Goal: Information Seeking & Learning: Learn about a topic

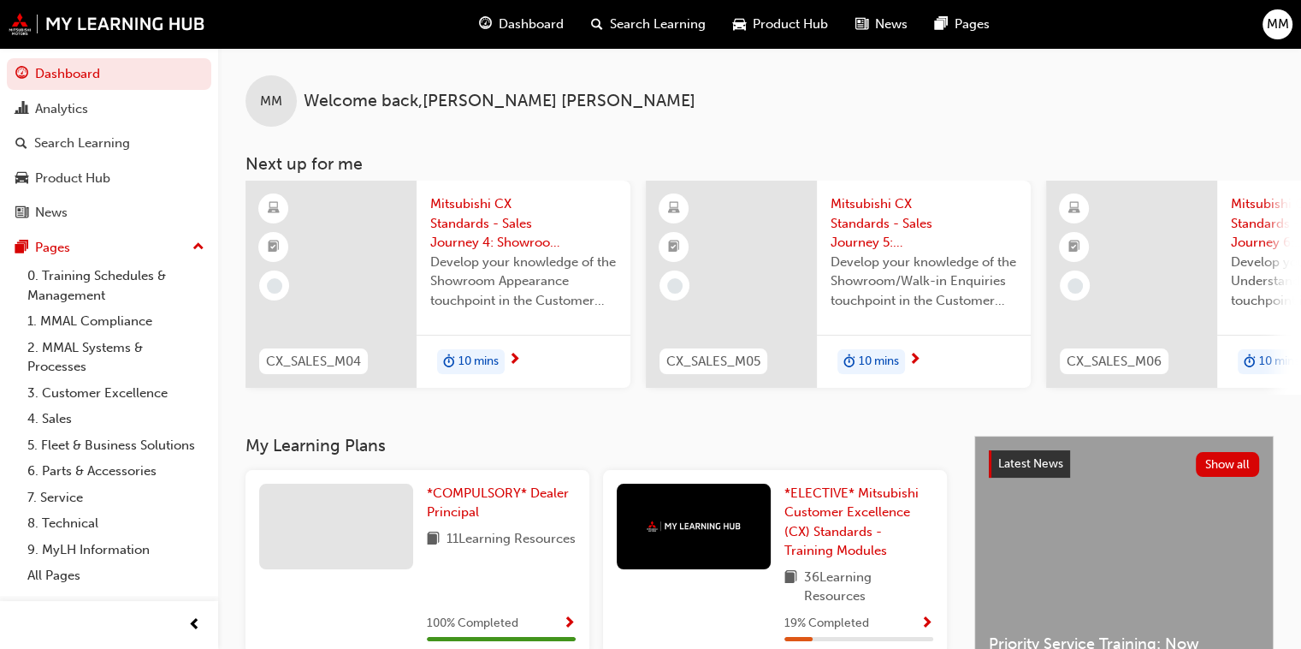
click at [389, 296] on div at bounding box center [331, 284] width 171 height 207
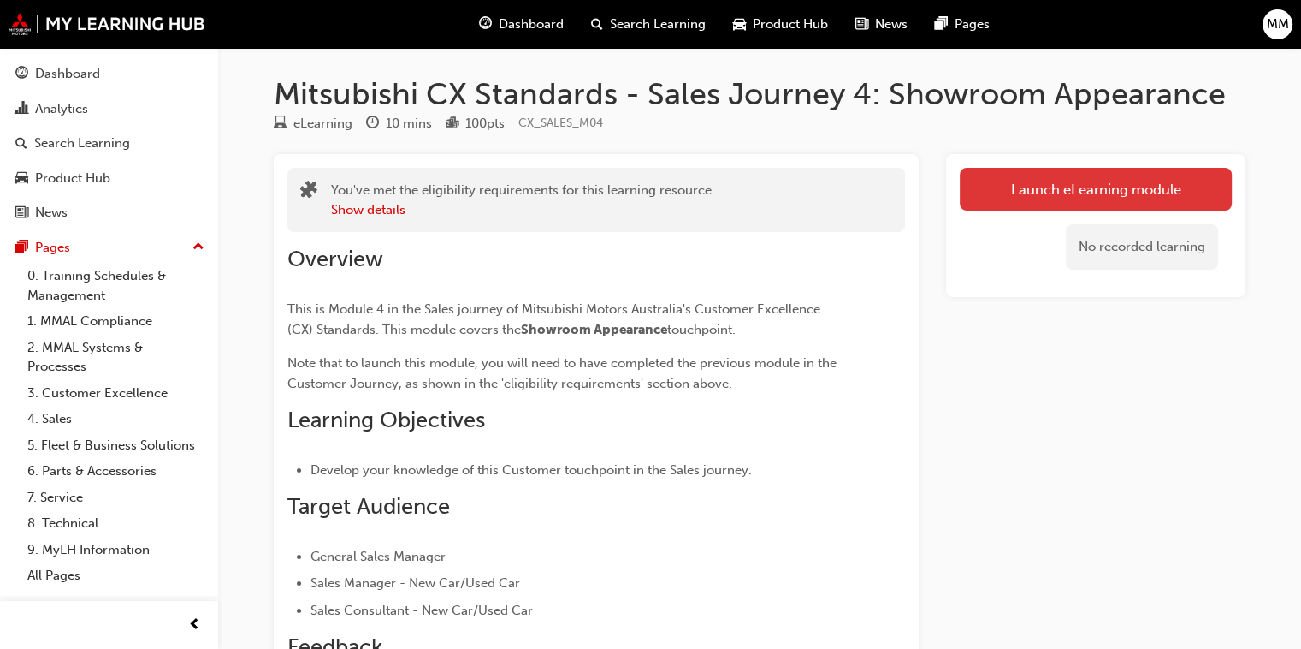
click at [1110, 190] on link "Launch eLearning module" at bounding box center [1096, 189] width 272 height 43
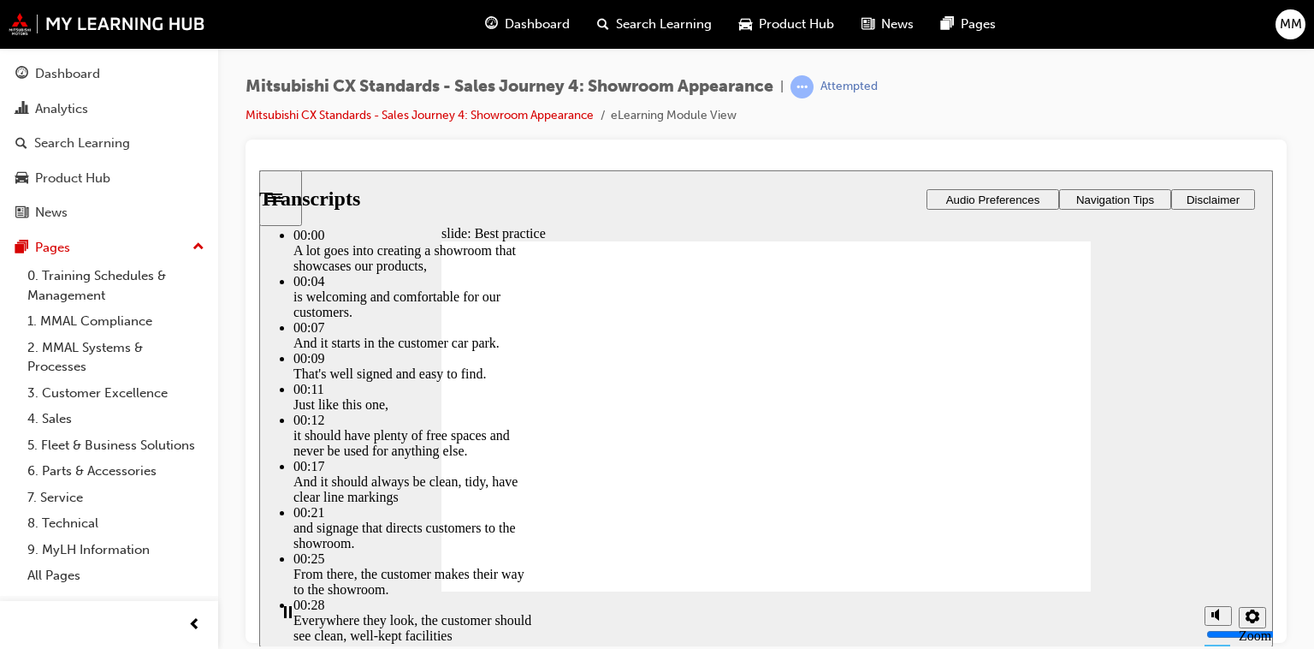
drag, startPoint x: 633, startPoint y: 547, endPoint x: 985, endPoint y: 554, distance: 351.8
click at [1226, 391] on div "slide: Best practice Best practice What does best practice look like for this t…" at bounding box center [766, 407] width 1014 height 477
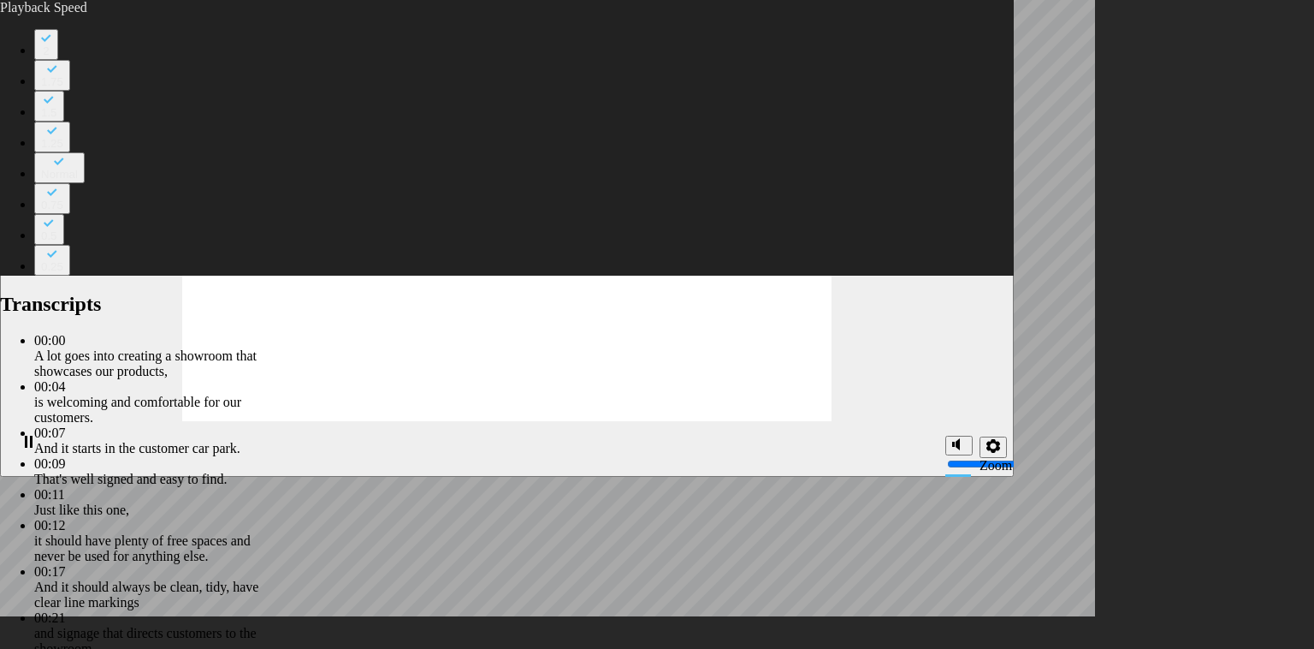
type input "109"
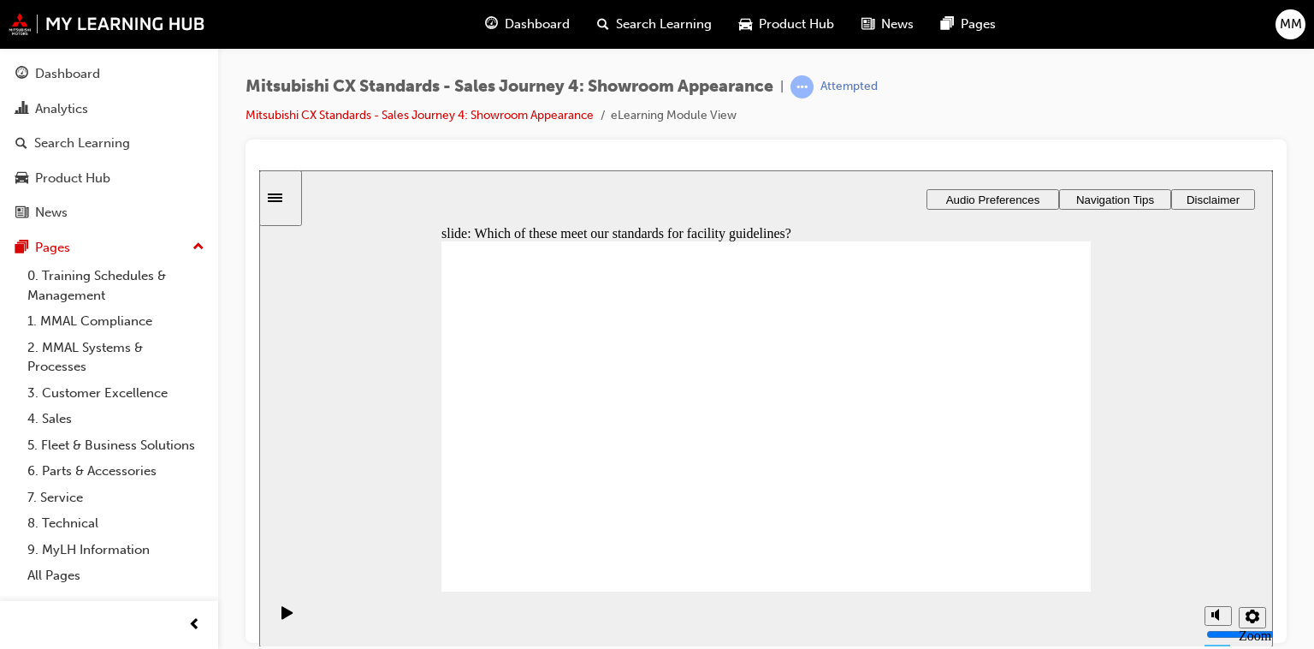
checkbox input "true"
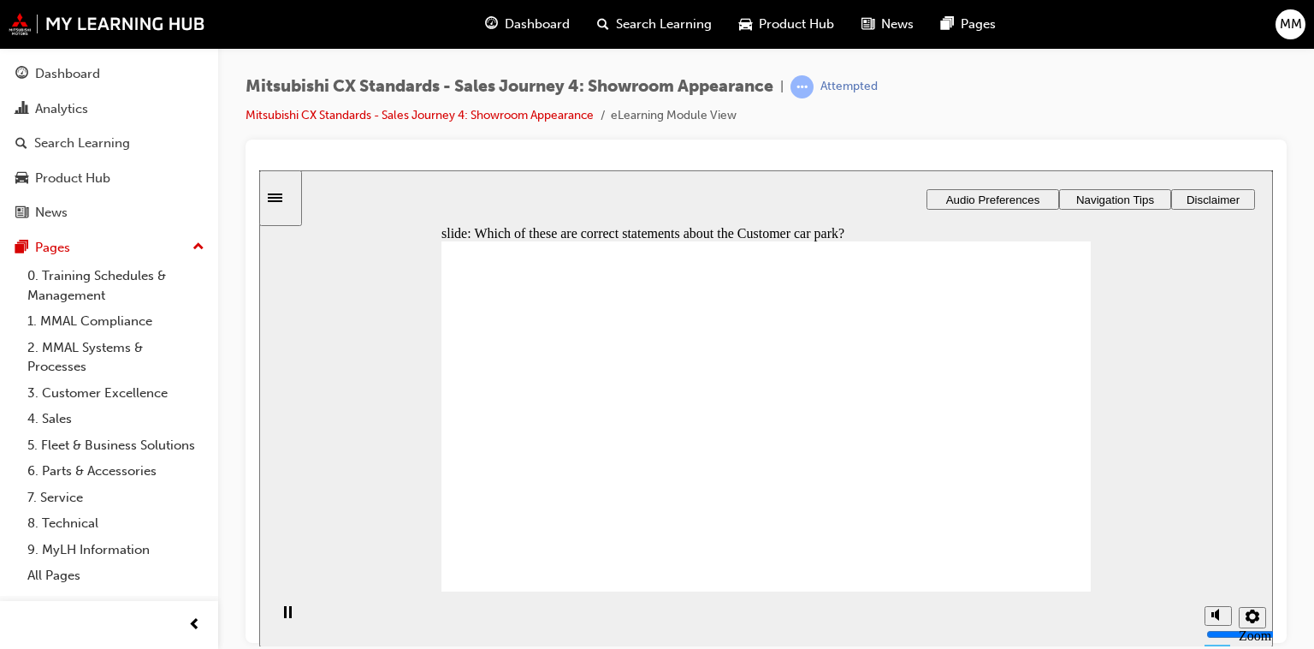
checkbox input "true"
drag, startPoint x: 554, startPoint y: 421, endPoint x: 536, endPoint y: 465, distance: 47.2
checkbox input "true"
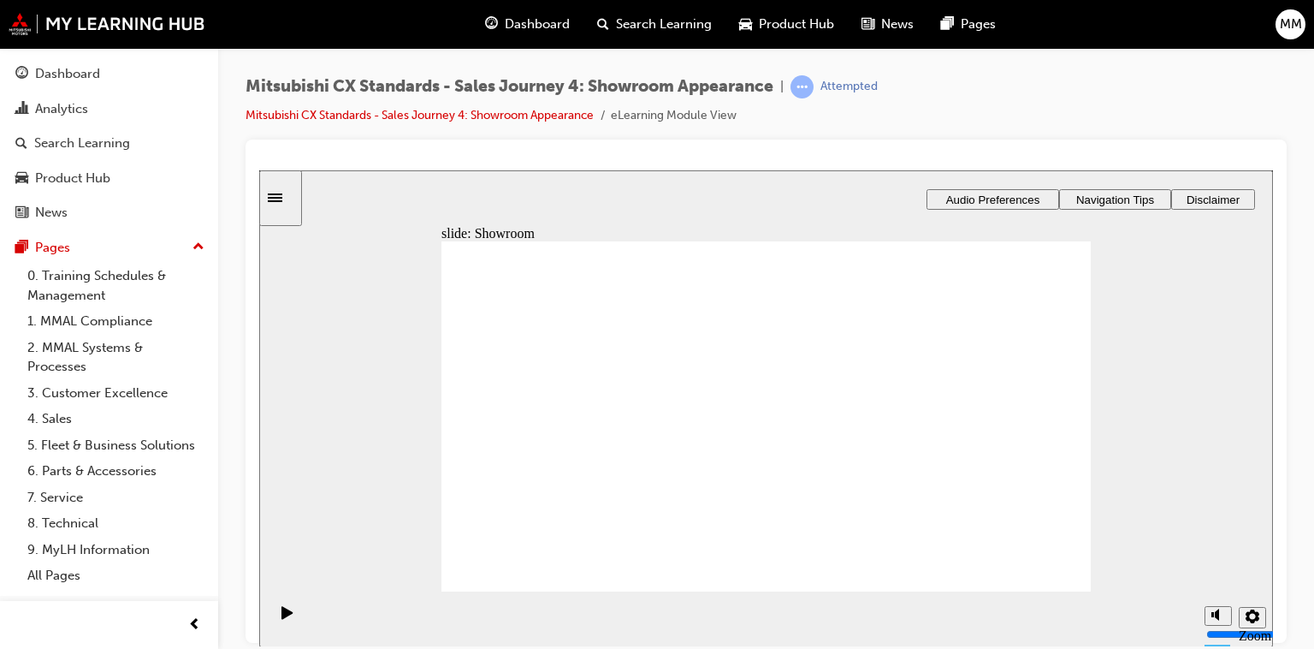
drag, startPoint x: 572, startPoint y: 445, endPoint x: 758, endPoint y: 359, distance: 205.2
drag, startPoint x: 554, startPoint y: 453, endPoint x: 998, endPoint y: 348, distance: 455.3
drag, startPoint x: 558, startPoint y: 442, endPoint x: 759, endPoint y: 385, distance: 208.9
drag, startPoint x: 556, startPoint y: 456, endPoint x: 979, endPoint y: 398, distance: 426.7
drag, startPoint x: 959, startPoint y: 403, endPoint x: 733, endPoint y: 430, distance: 227.5
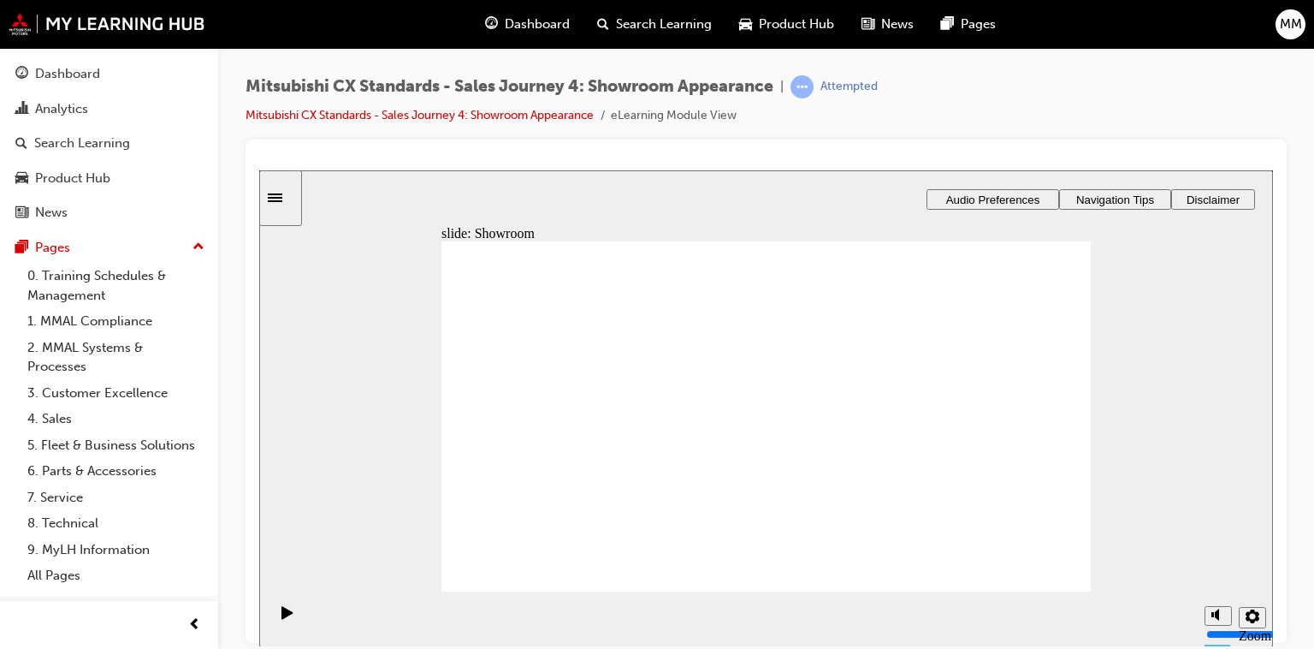
drag, startPoint x: 577, startPoint y: 444, endPoint x: 1028, endPoint y: 411, distance: 452.2
checkbox input "true"
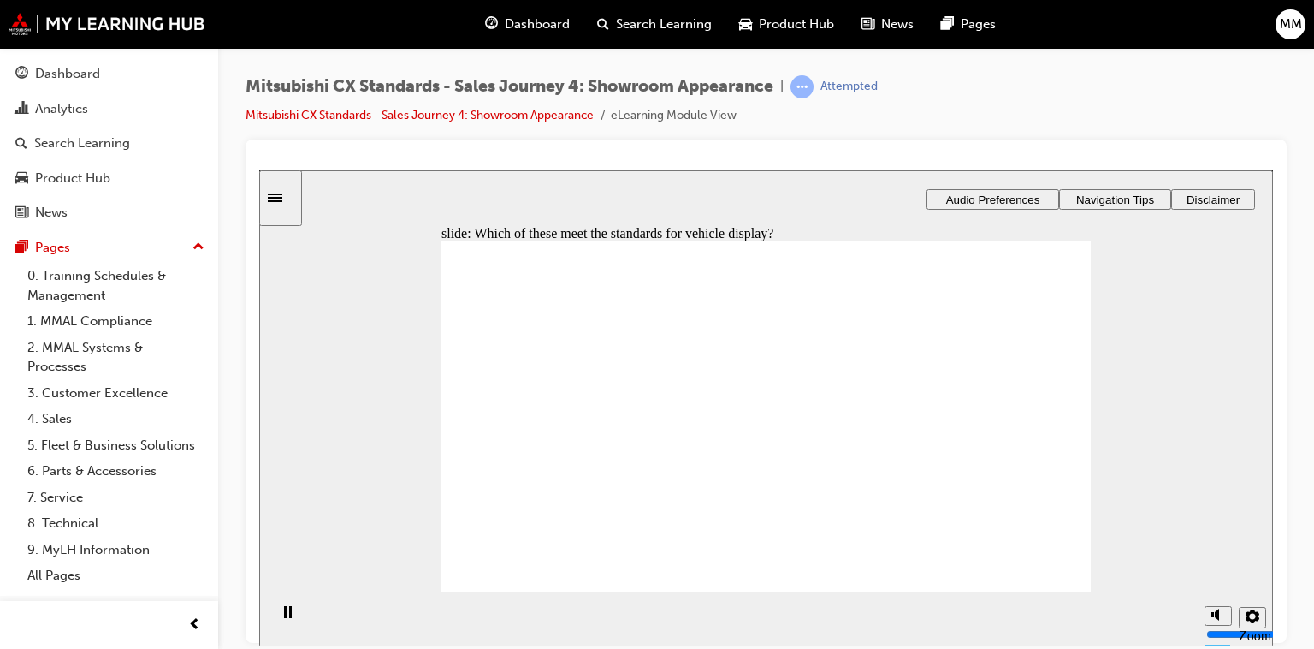
checkbox input "true"
drag, startPoint x: 544, startPoint y: 447, endPoint x: 738, endPoint y: 326, distance: 228.6
drag, startPoint x: 576, startPoint y: 448, endPoint x: 773, endPoint y: 367, distance: 213.7
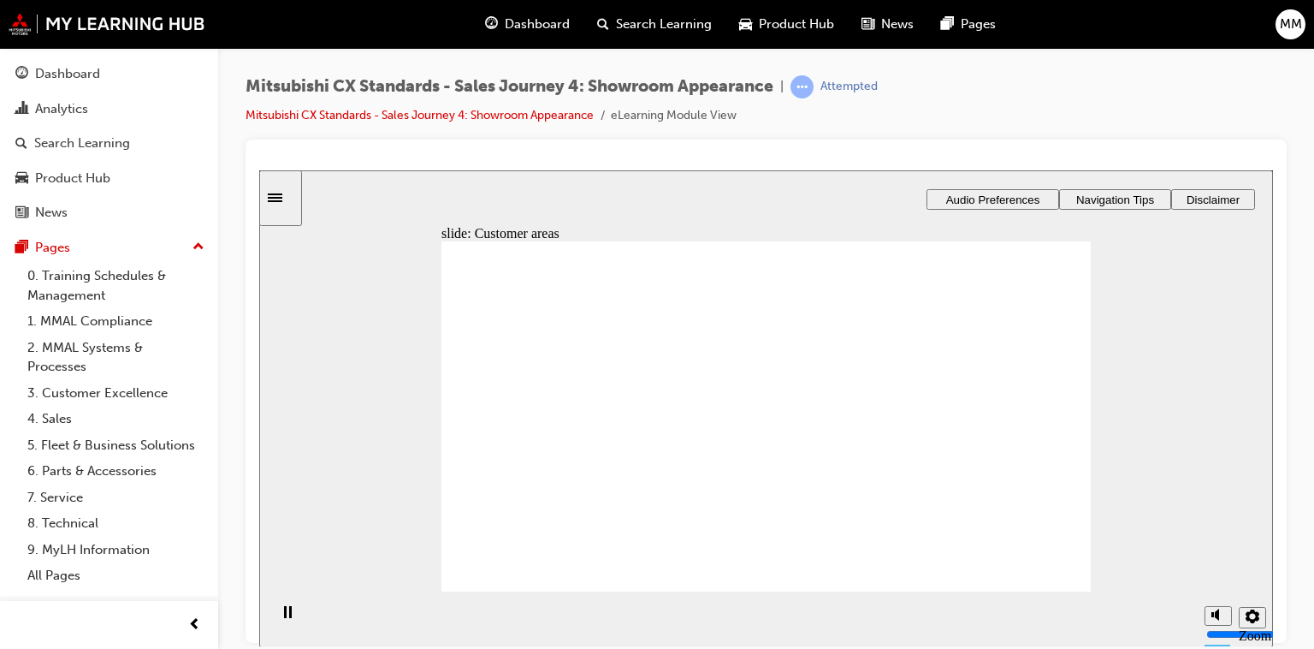
drag, startPoint x: 544, startPoint y: 448, endPoint x: 744, endPoint y: 414, distance: 203.1
drag, startPoint x: 551, startPoint y: 449, endPoint x: 732, endPoint y: 456, distance: 181.5
drag, startPoint x: 588, startPoint y: 462, endPoint x: 1011, endPoint y: 329, distance: 443.3
drag, startPoint x: 571, startPoint y: 462, endPoint x: 761, endPoint y: 529, distance: 201.3
drag, startPoint x: 999, startPoint y: 317, endPoint x: 749, endPoint y: 540, distance: 334.5
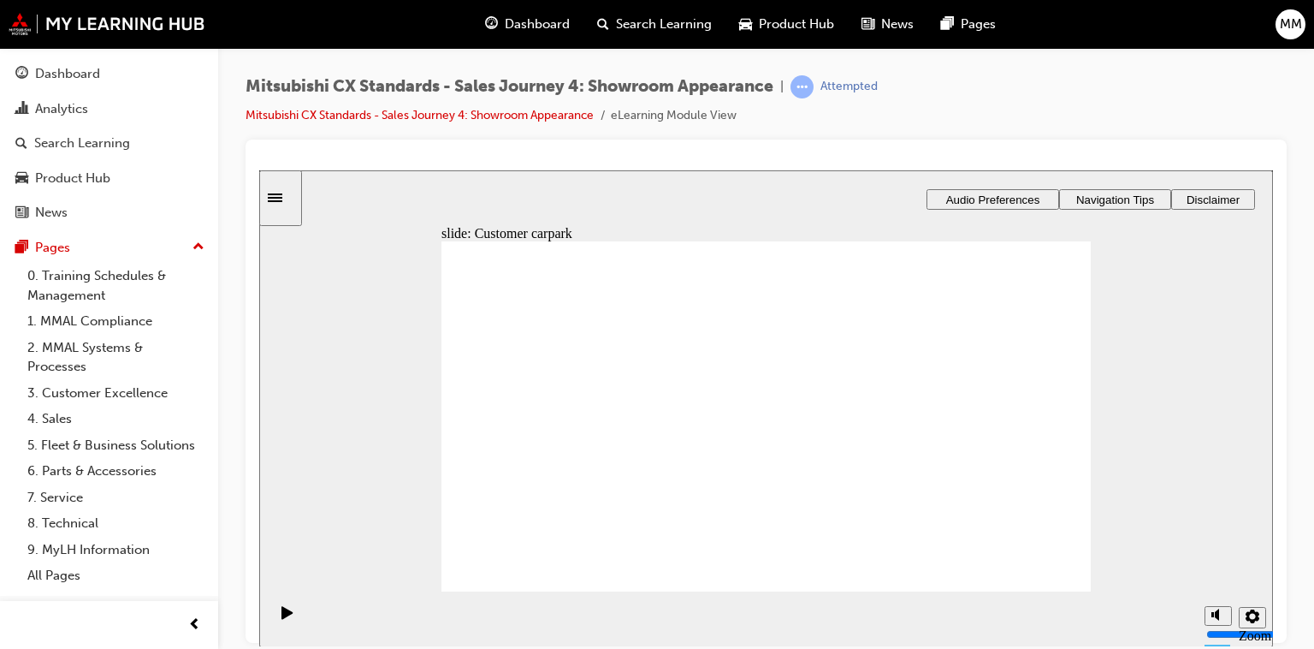
checkbox input "true"
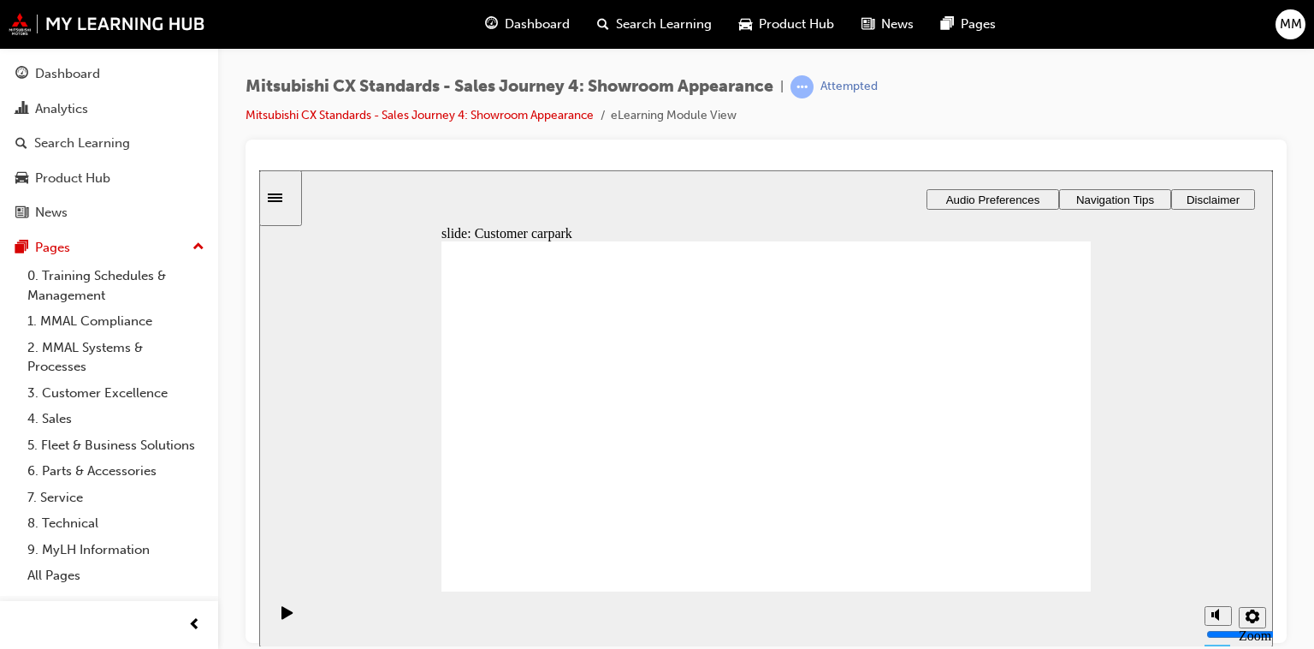
checkbox input "true"
checkbox input "false"
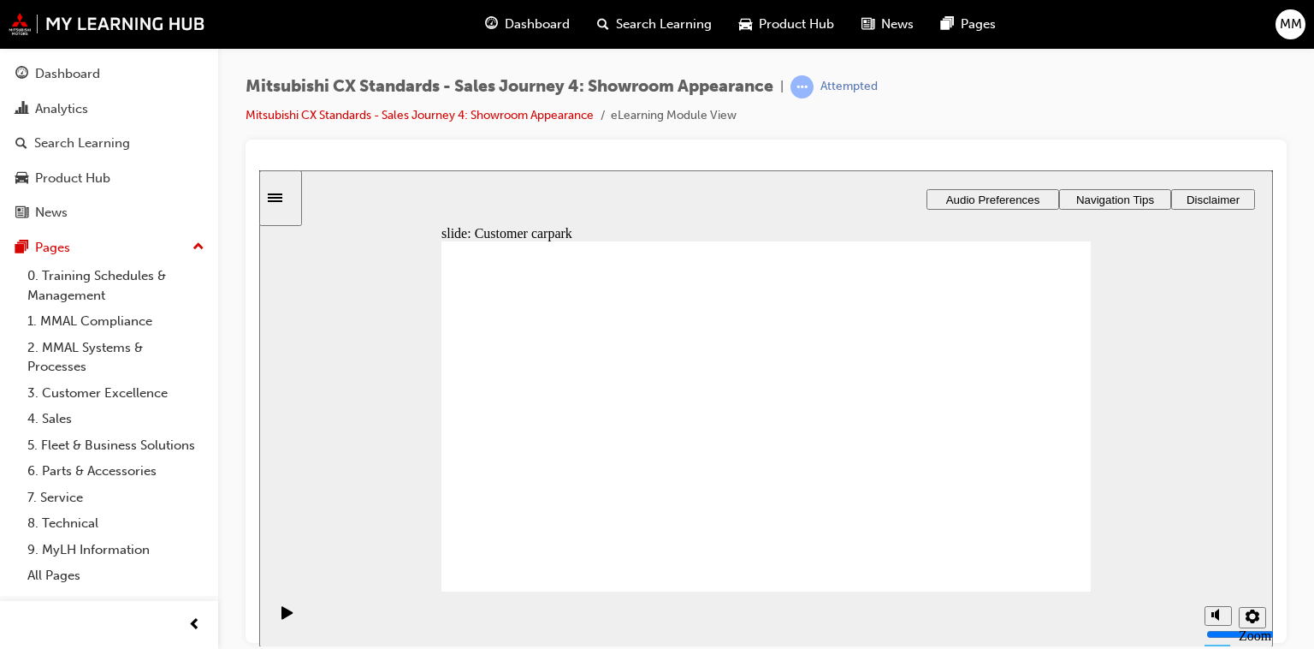
checkbox input "true"
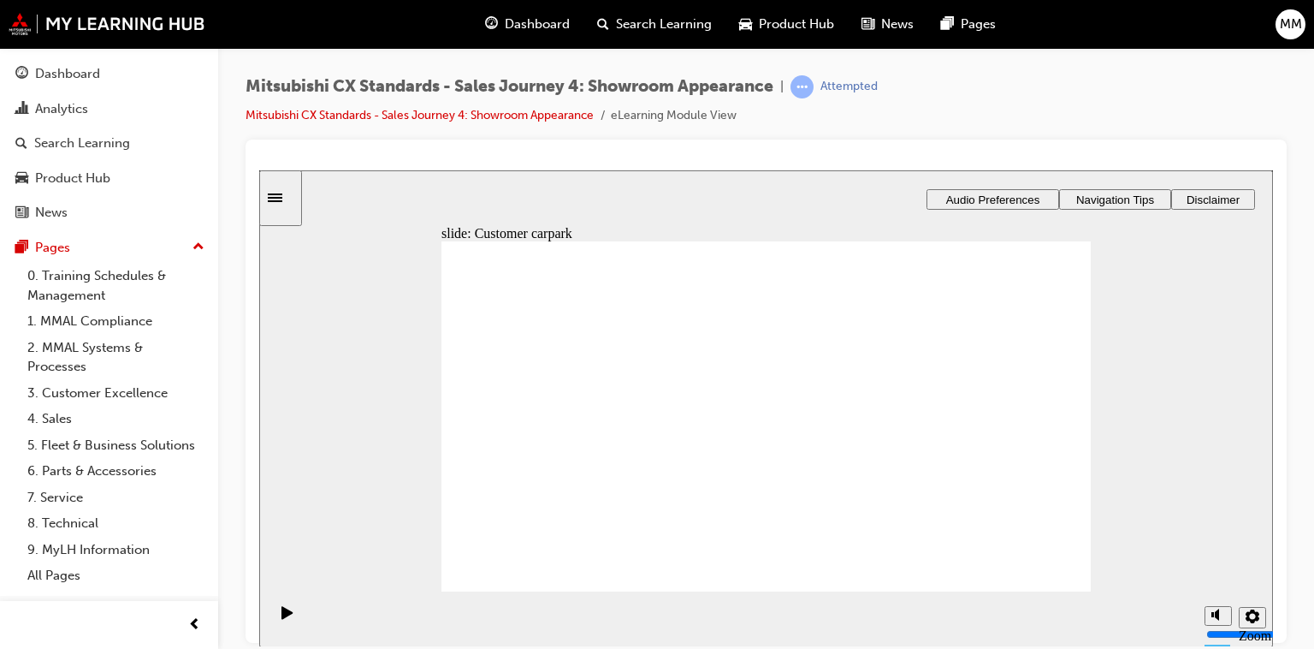
checkbox input "true"
checkbox input "false"
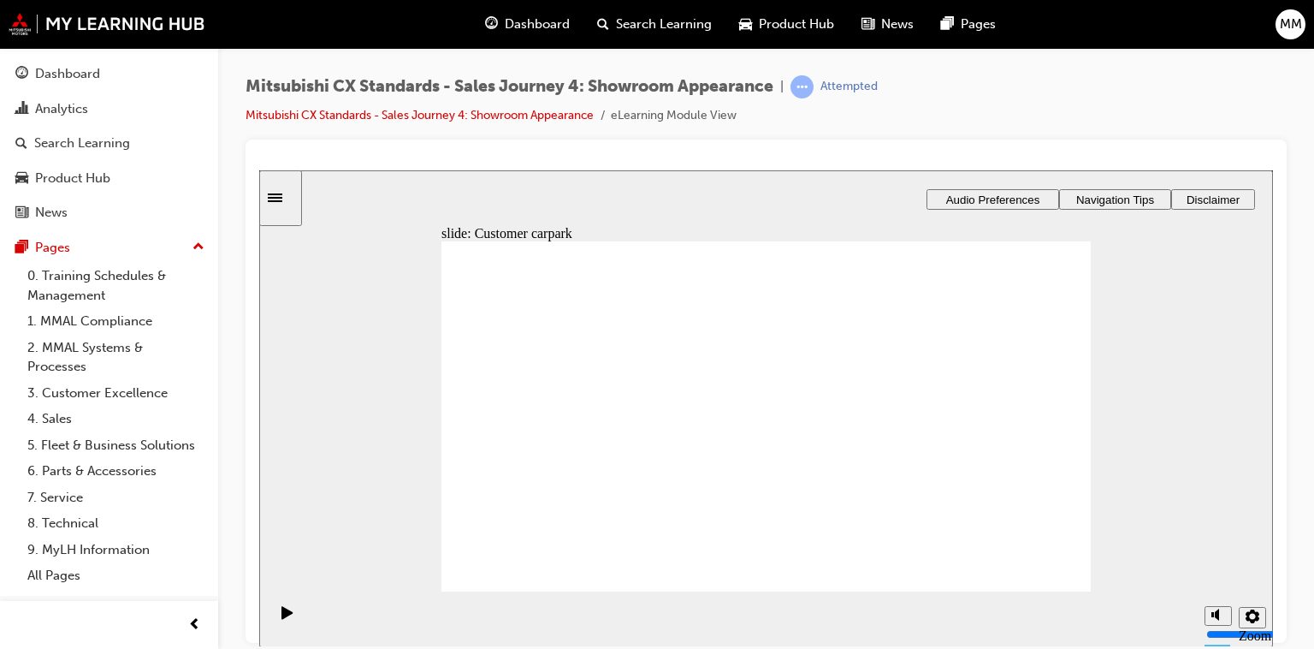
checkbox input "false"
drag, startPoint x: 919, startPoint y: 428, endPoint x: 920, endPoint y: 410, distance: 18.0
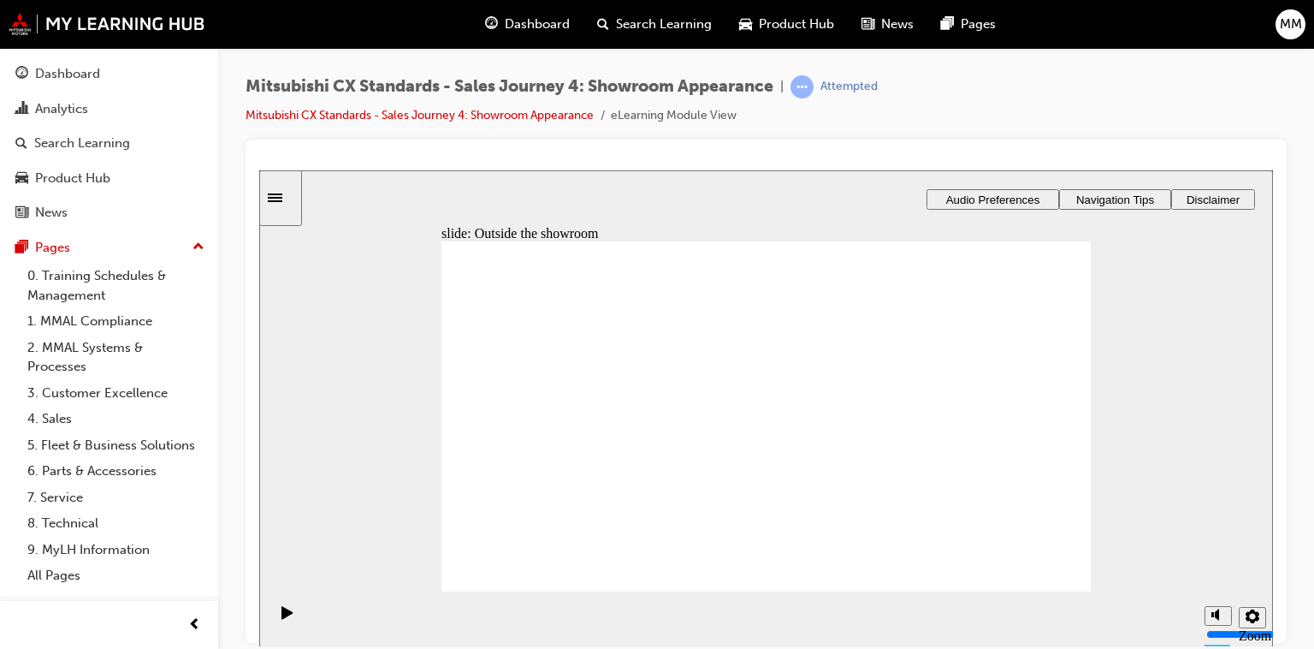
checkbox input "true"
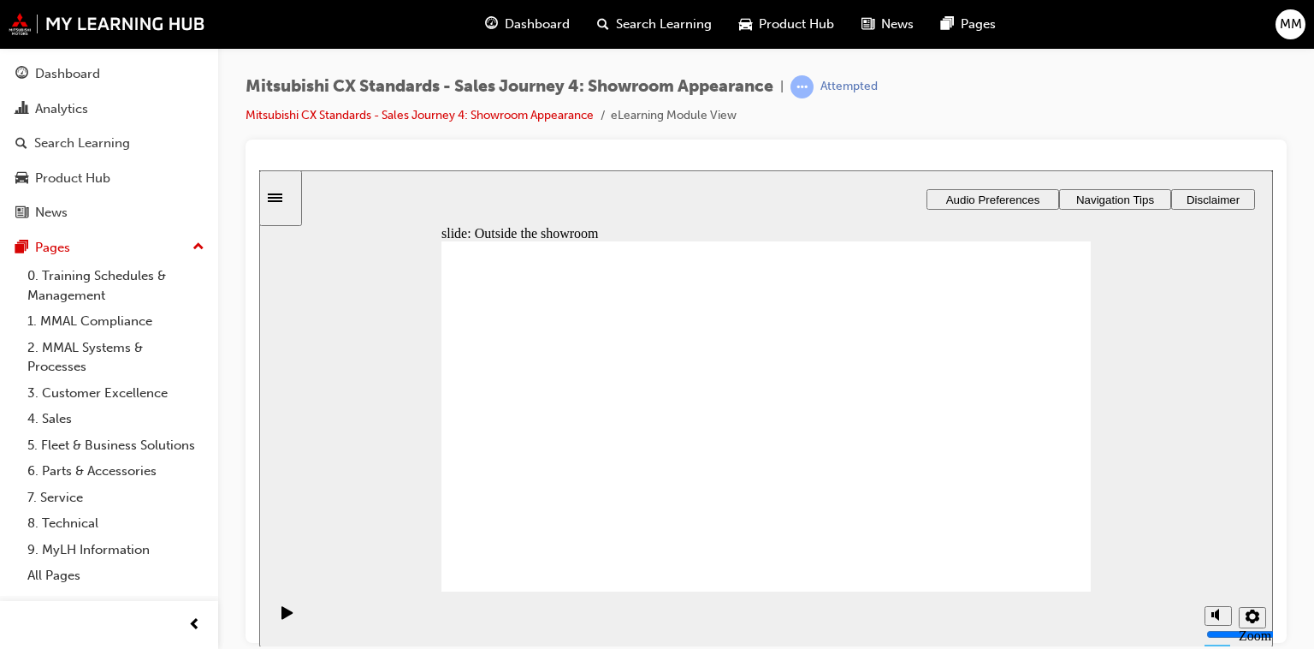
checkbox input "false"
checkbox input "true"
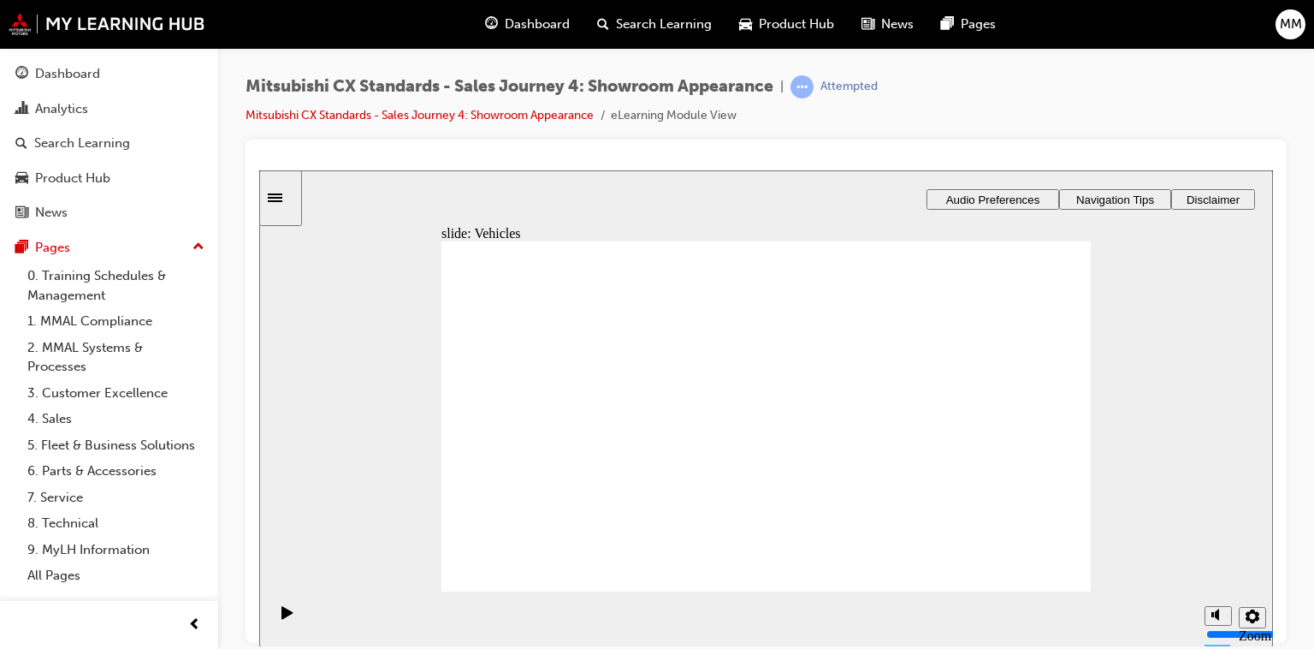
checkbox input "true"
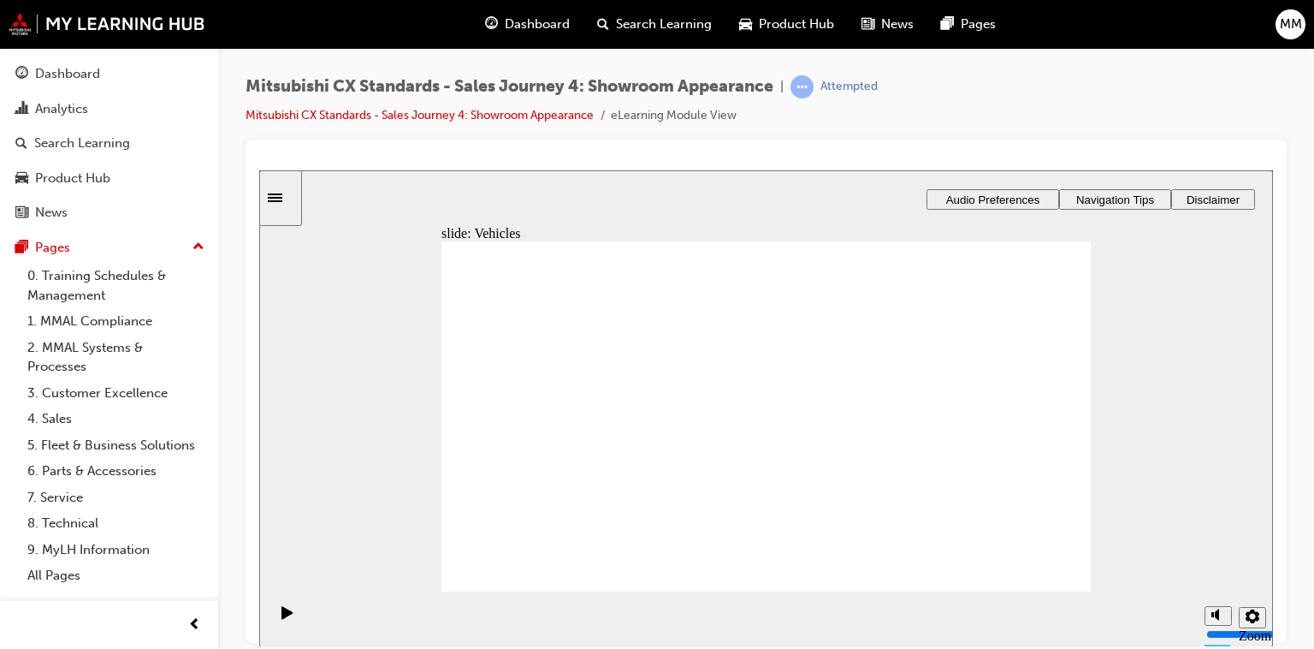
checkbox input "false"
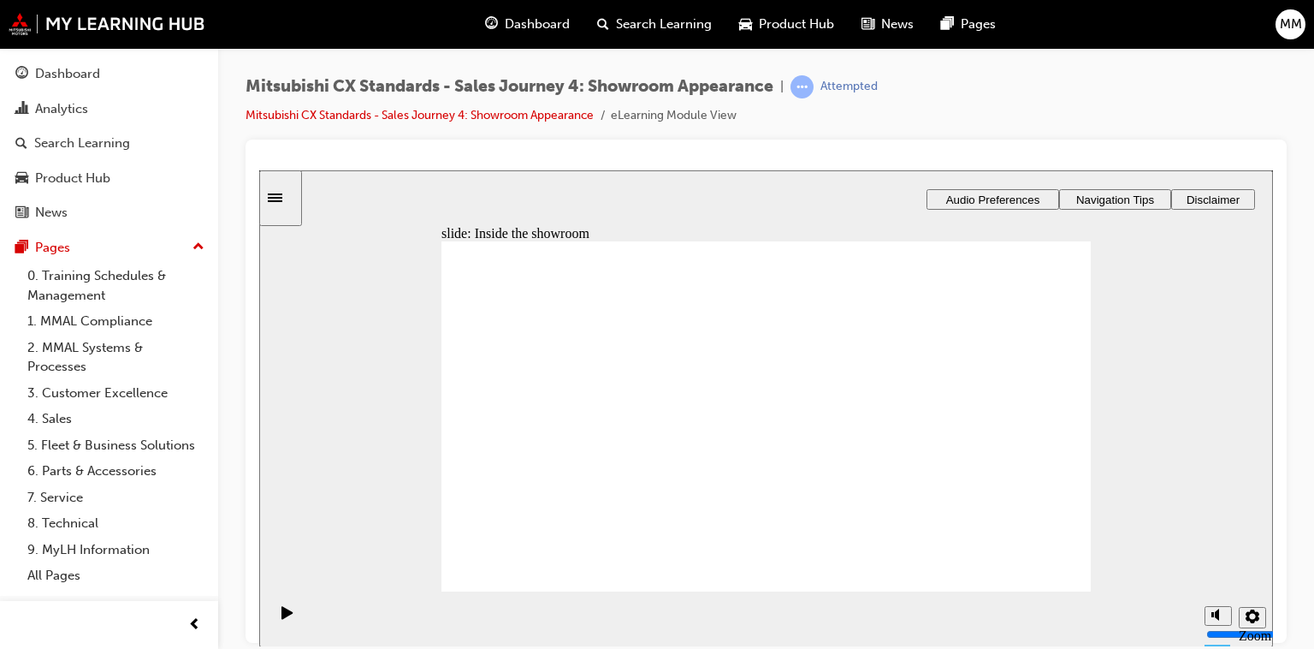
checkbox input "true"
drag, startPoint x: 674, startPoint y: 345, endPoint x: 723, endPoint y: 373, distance: 56.4
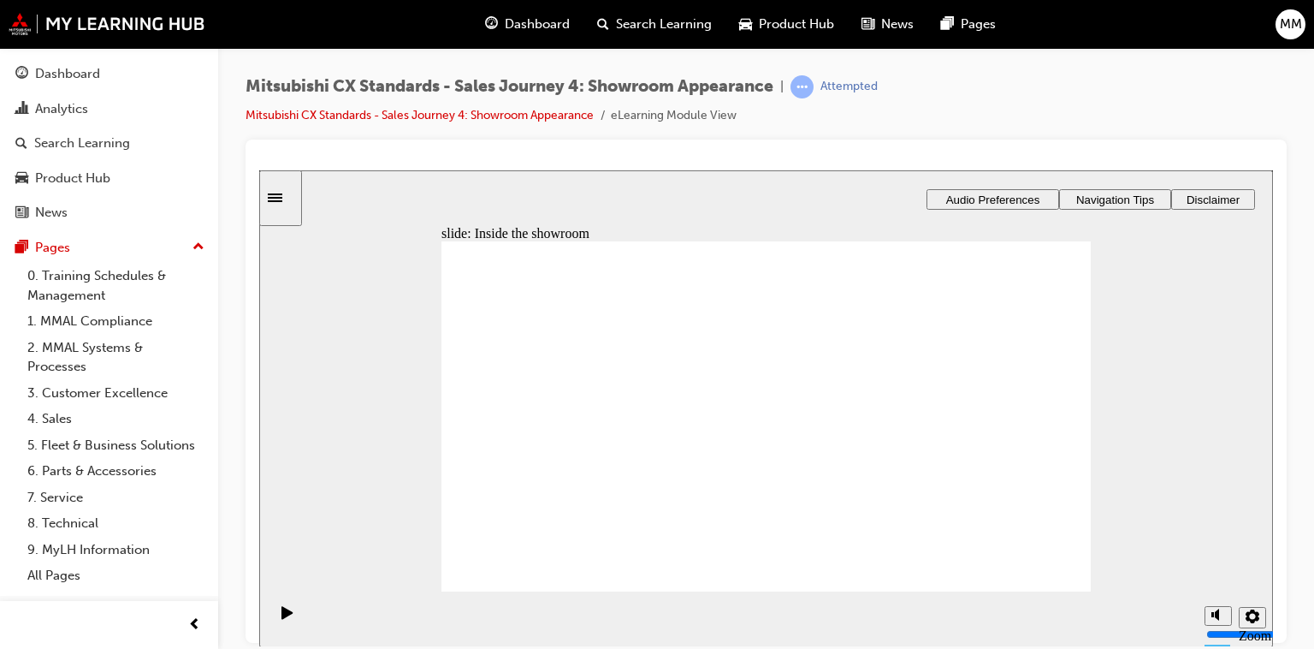
checkbox input "true"
checkbox input "false"
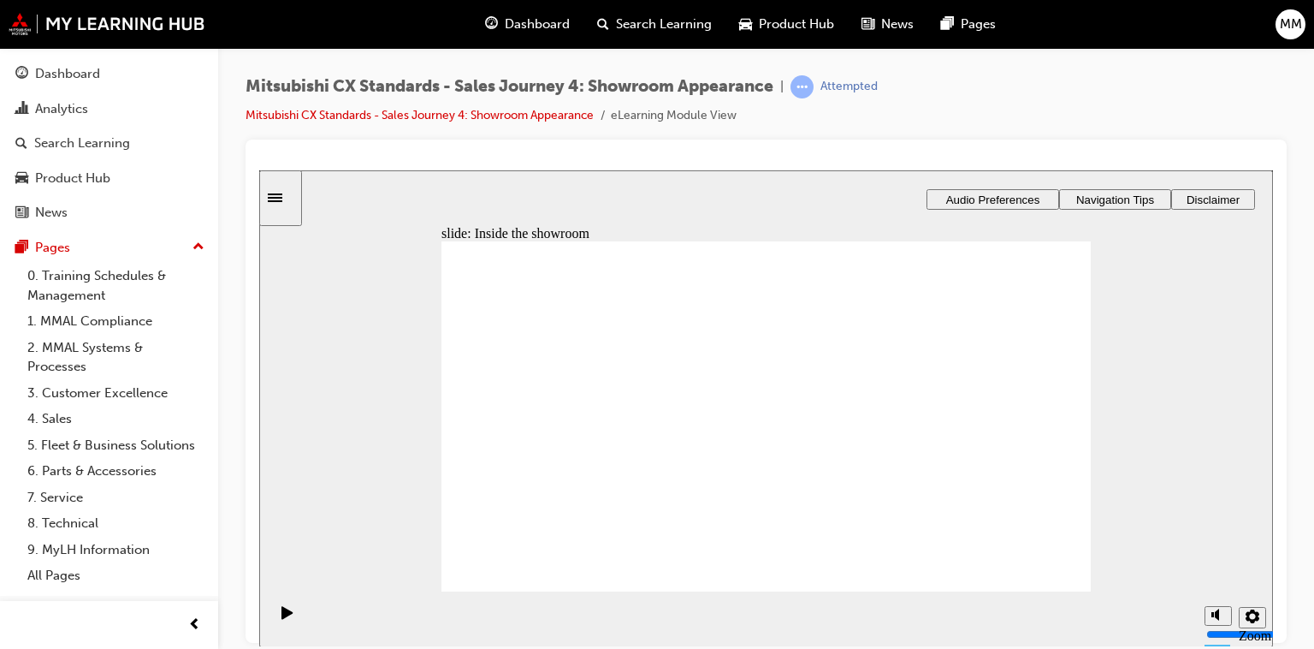
checkbox input "false"
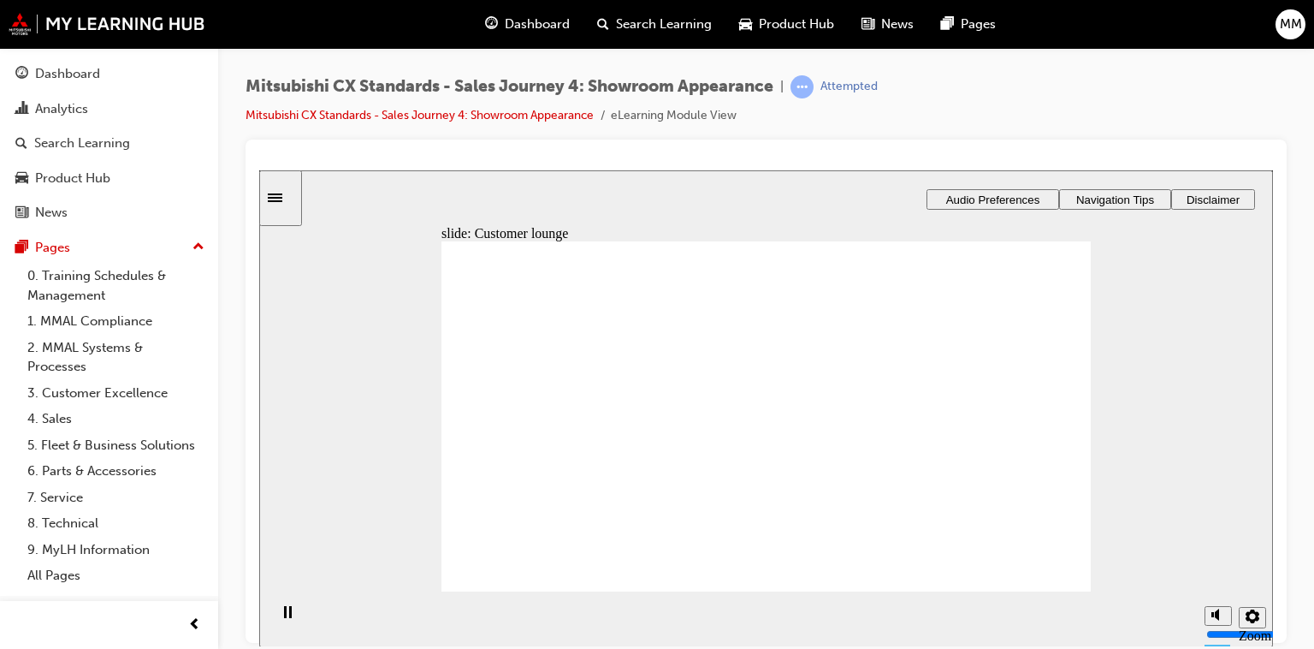
checkbox input "true"
checkbox input "false"
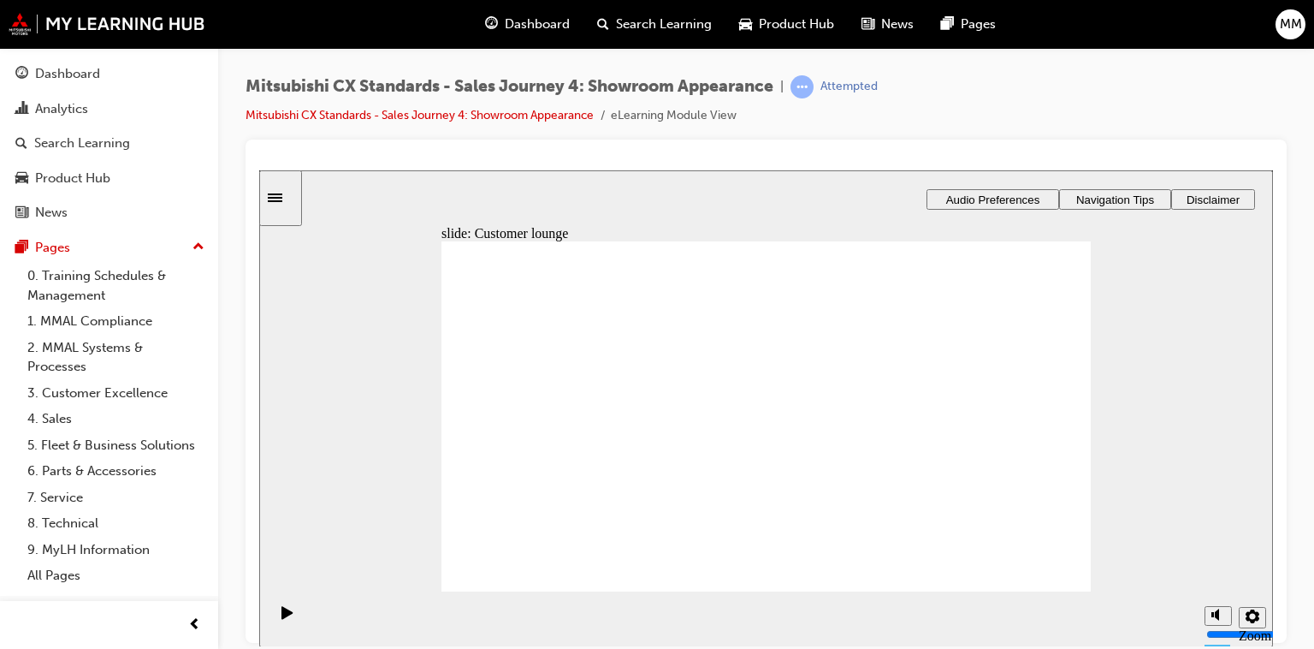
checkbox input "true"
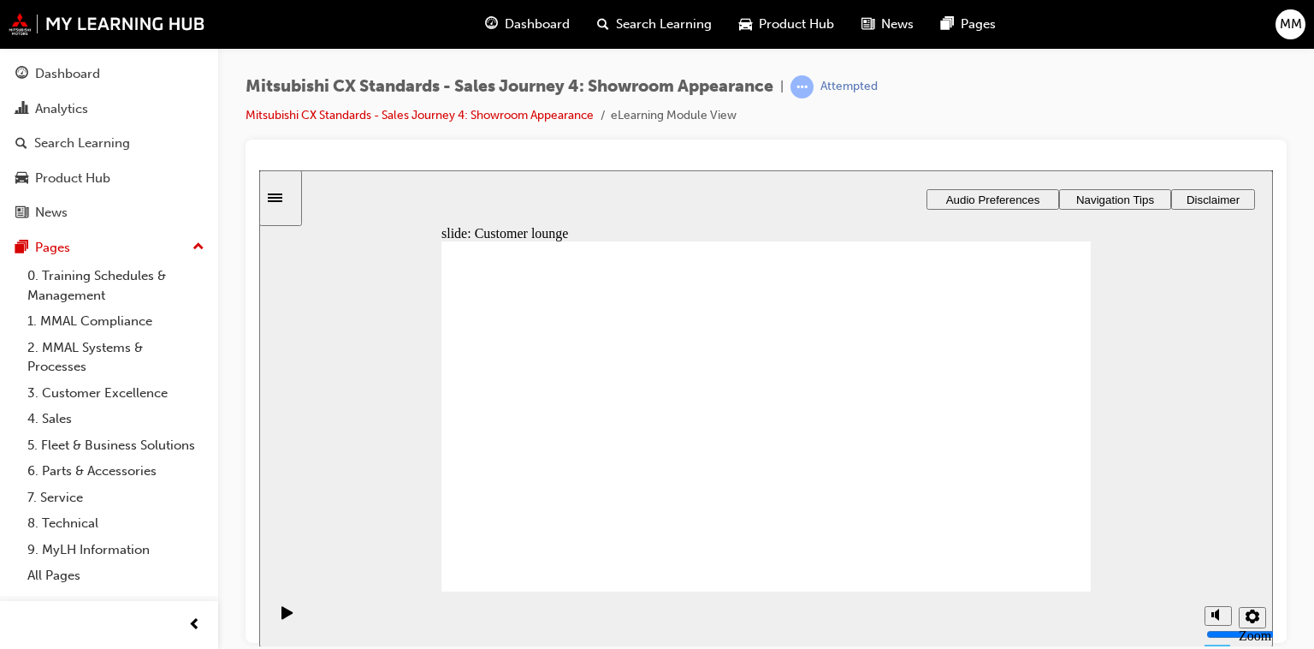
checkbox input "false"
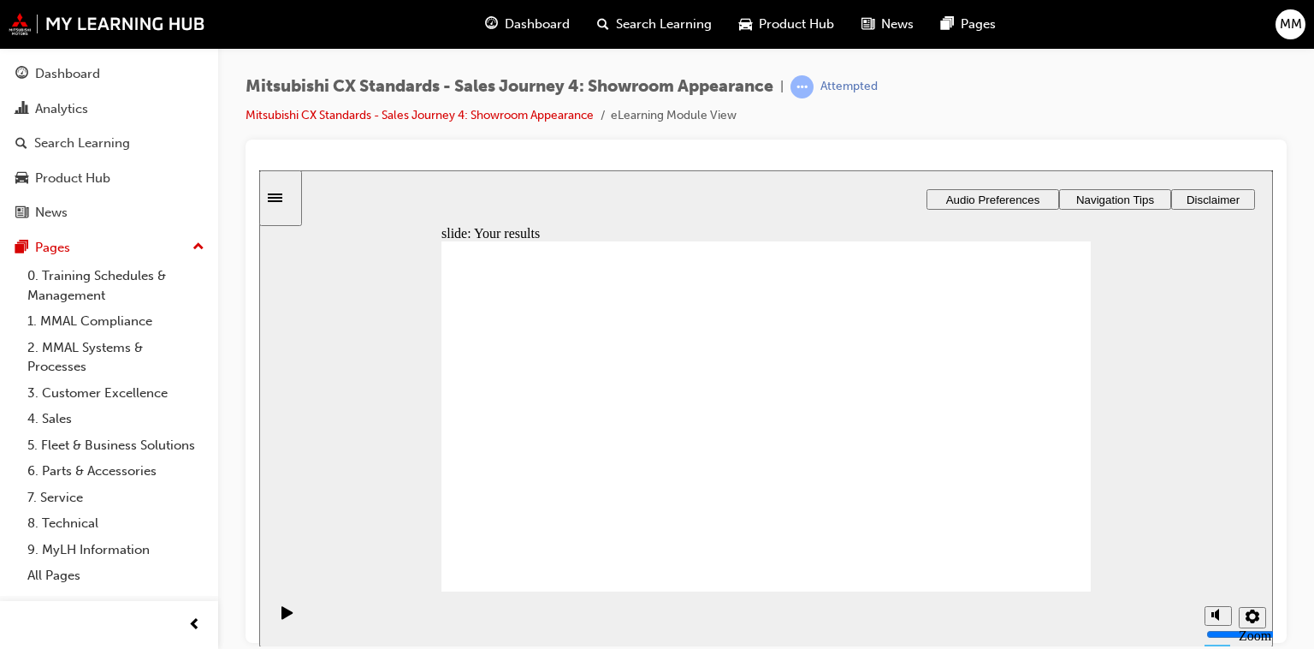
checkbox input "true"
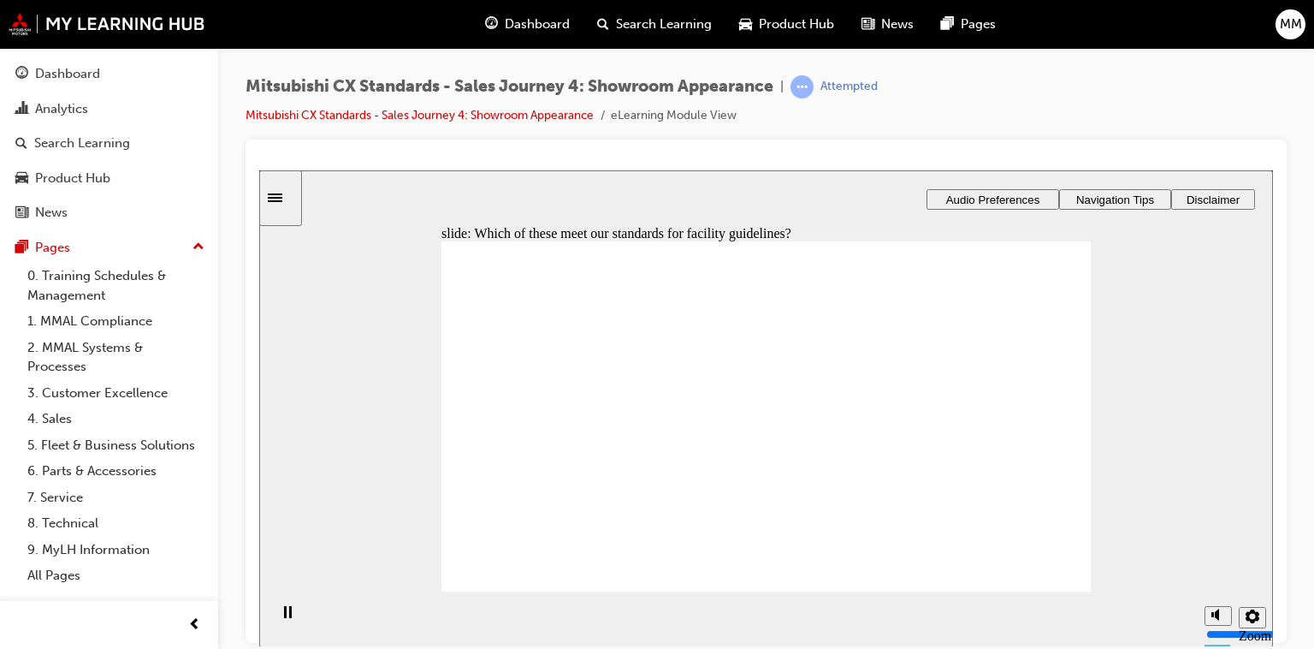
checkbox input "true"
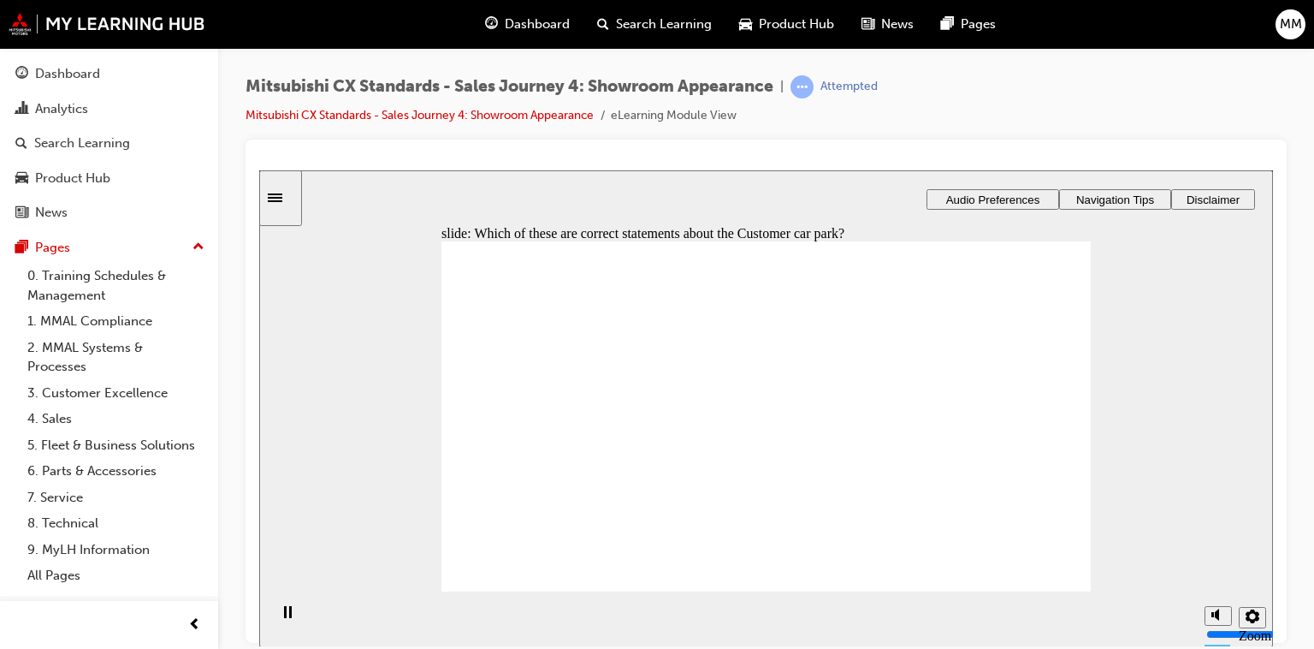
checkbox input "true"
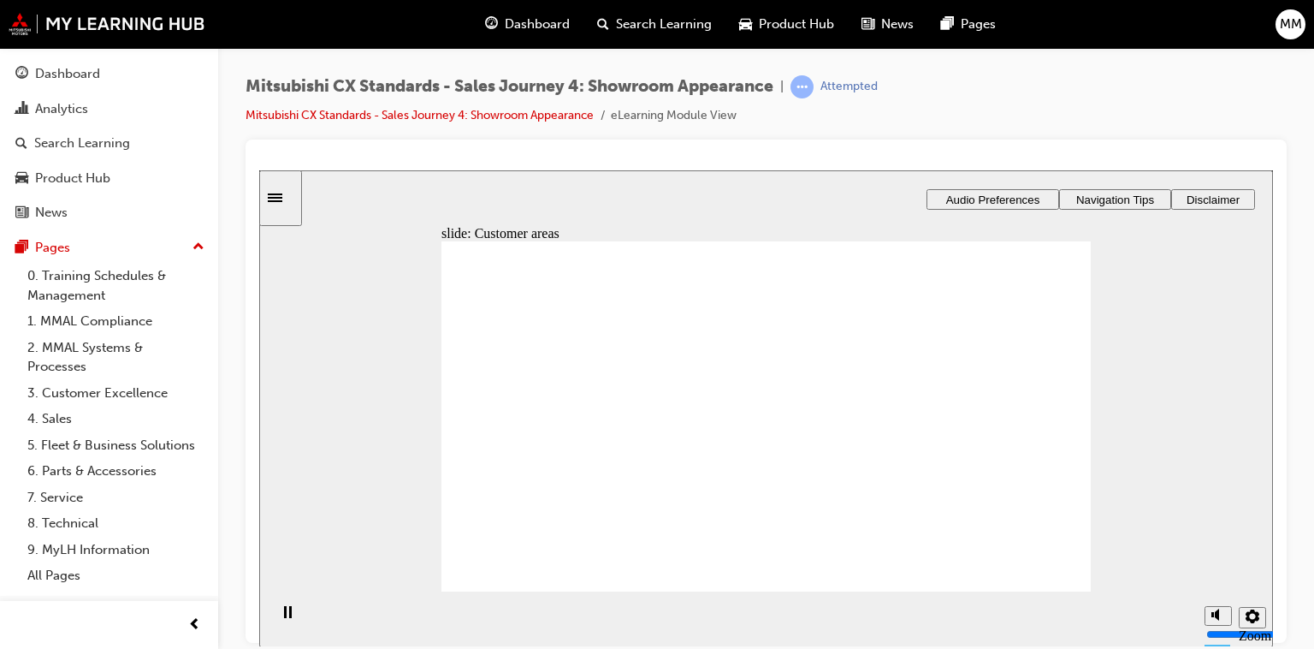
drag, startPoint x: 578, startPoint y: 452, endPoint x: 765, endPoint y: 335, distance: 220.3
drag, startPoint x: 566, startPoint y: 442, endPoint x: 785, endPoint y: 401, distance: 221.9
drag, startPoint x: 548, startPoint y: 442, endPoint x: 750, endPoint y: 412, distance: 204.1
drag, startPoint x: 535, startPoint y: 446, endPoint x: 940, endPoint y: 383, distance: 410.4
drag, startPoint x: 529, startPoint y: 447, endPoint x: 712, endPoint y: 466, distance: 184.1
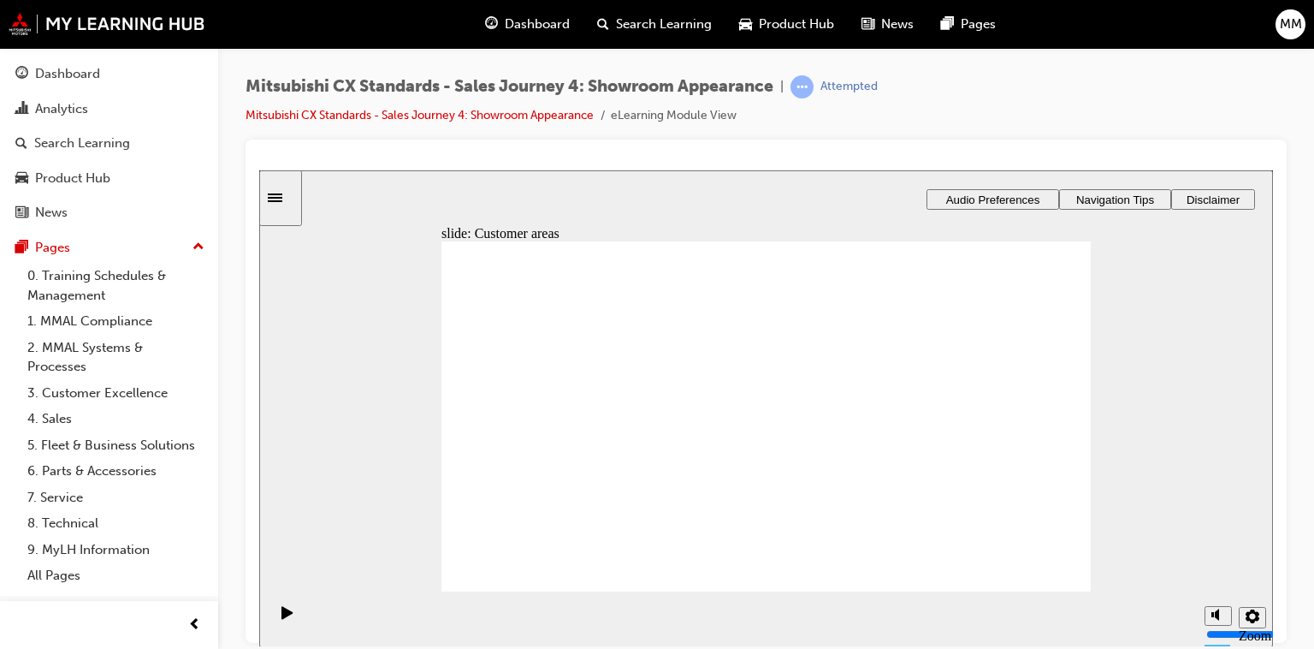
checkbox input "true"
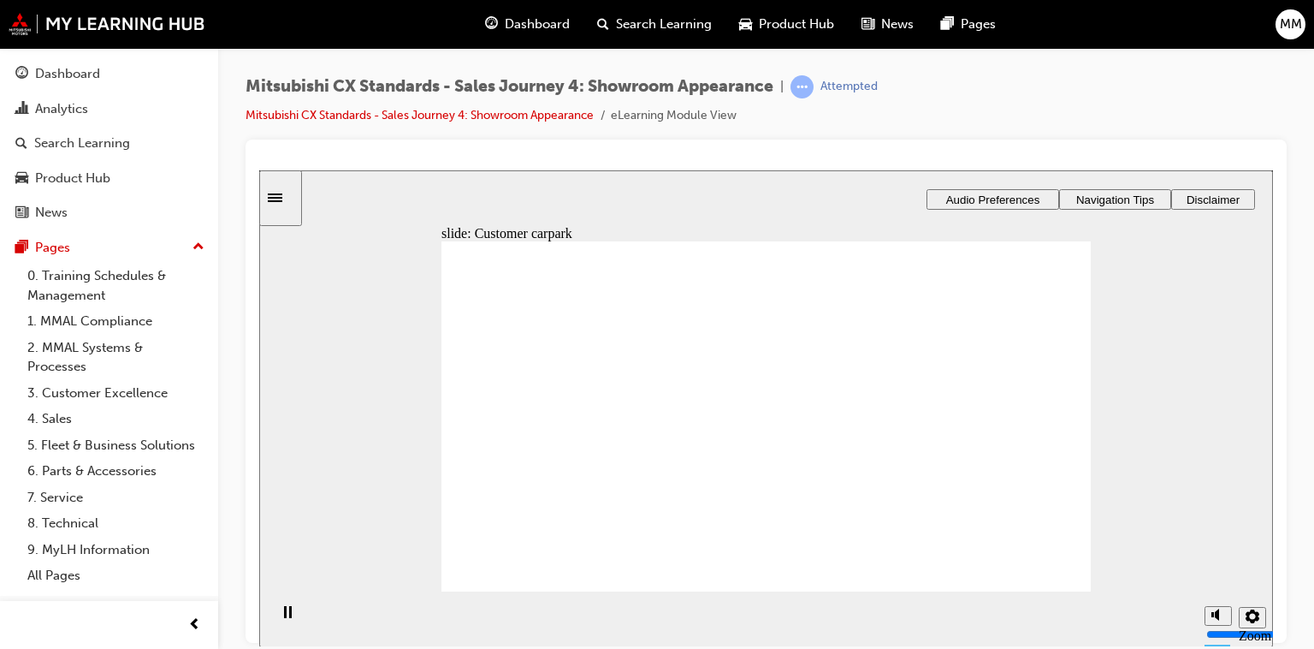
checkbox input "true"
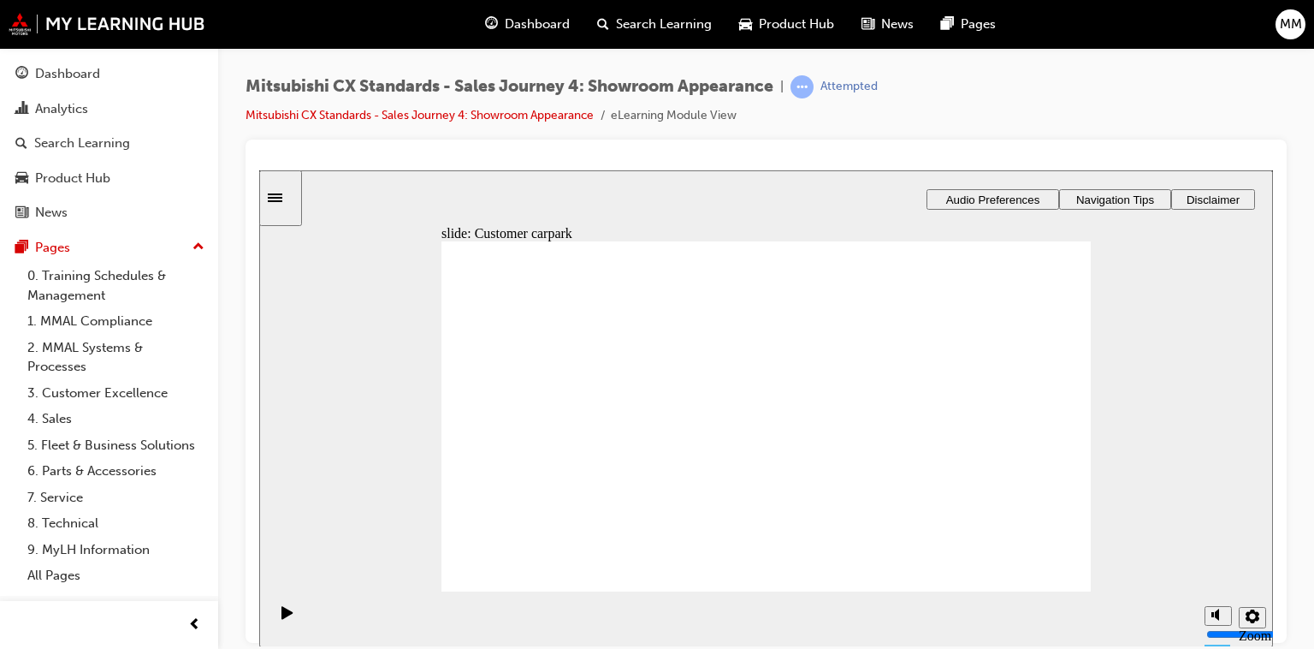
checkbox input "false"
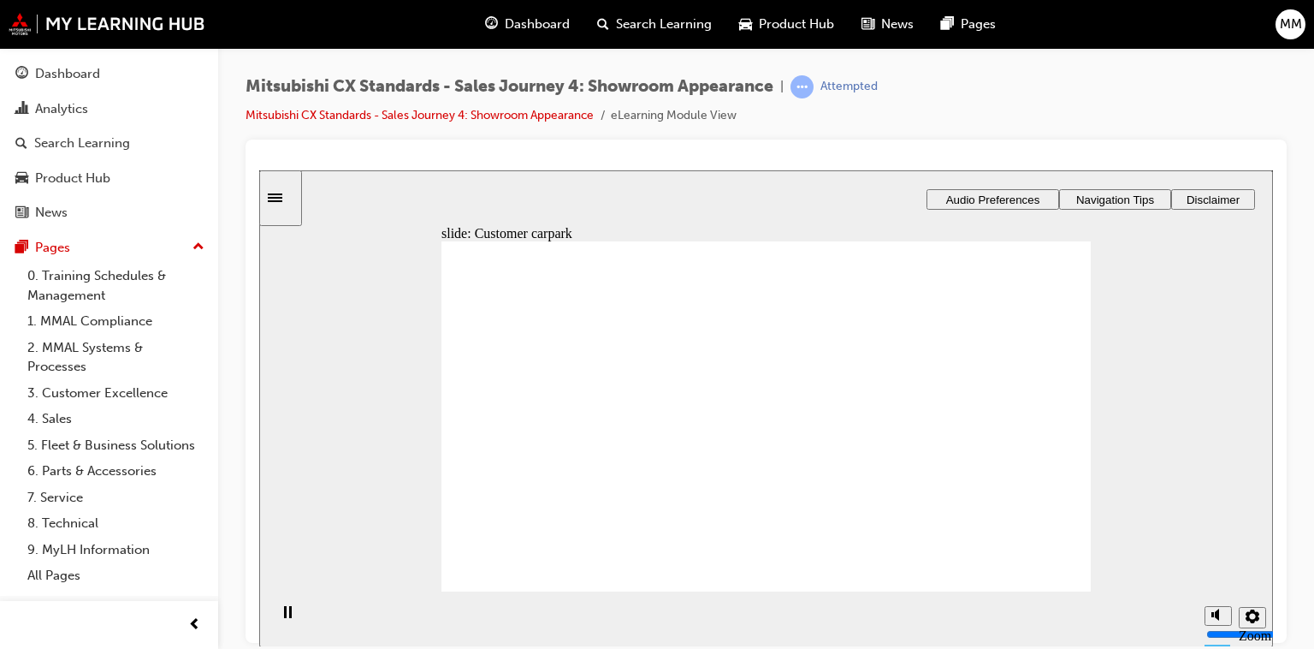
checkbox input "true"
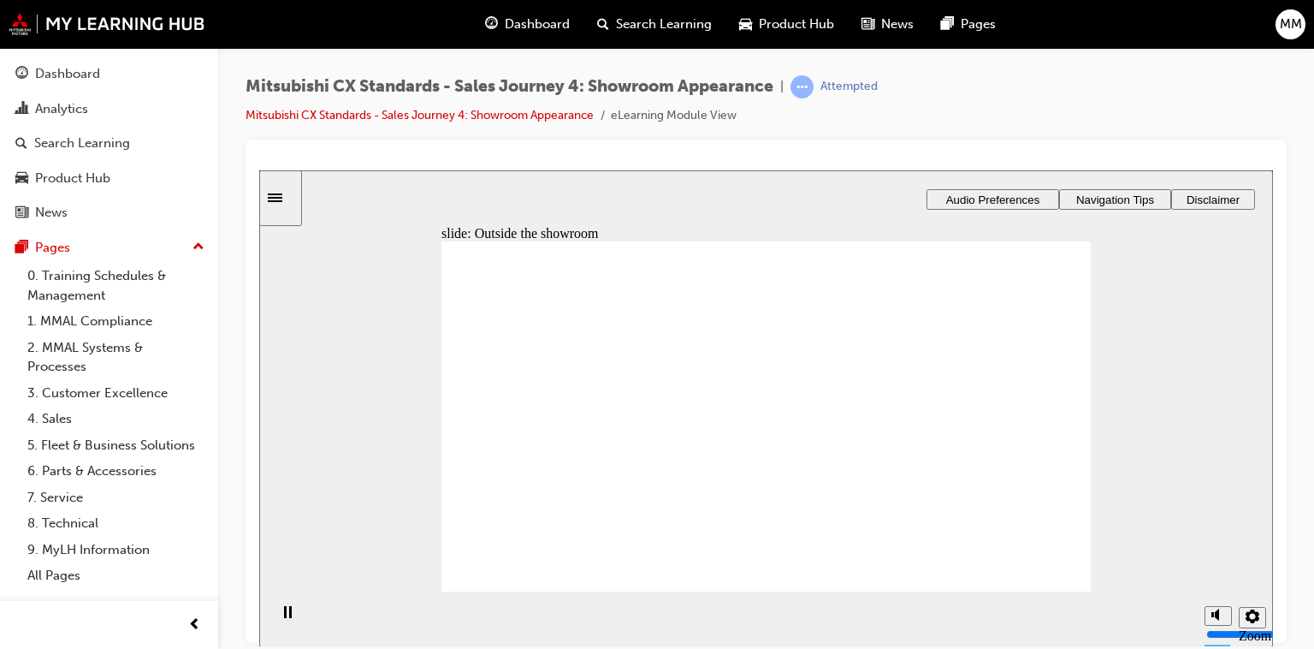
checkbox input "false"
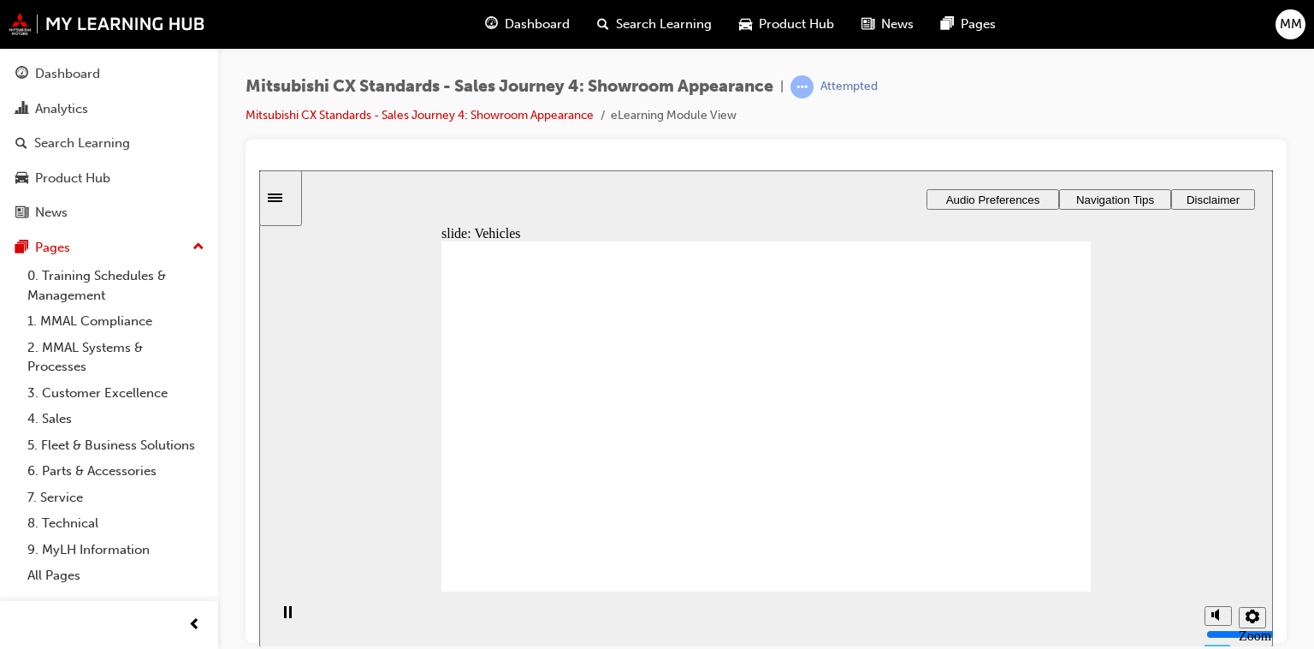
checkbox input "true"
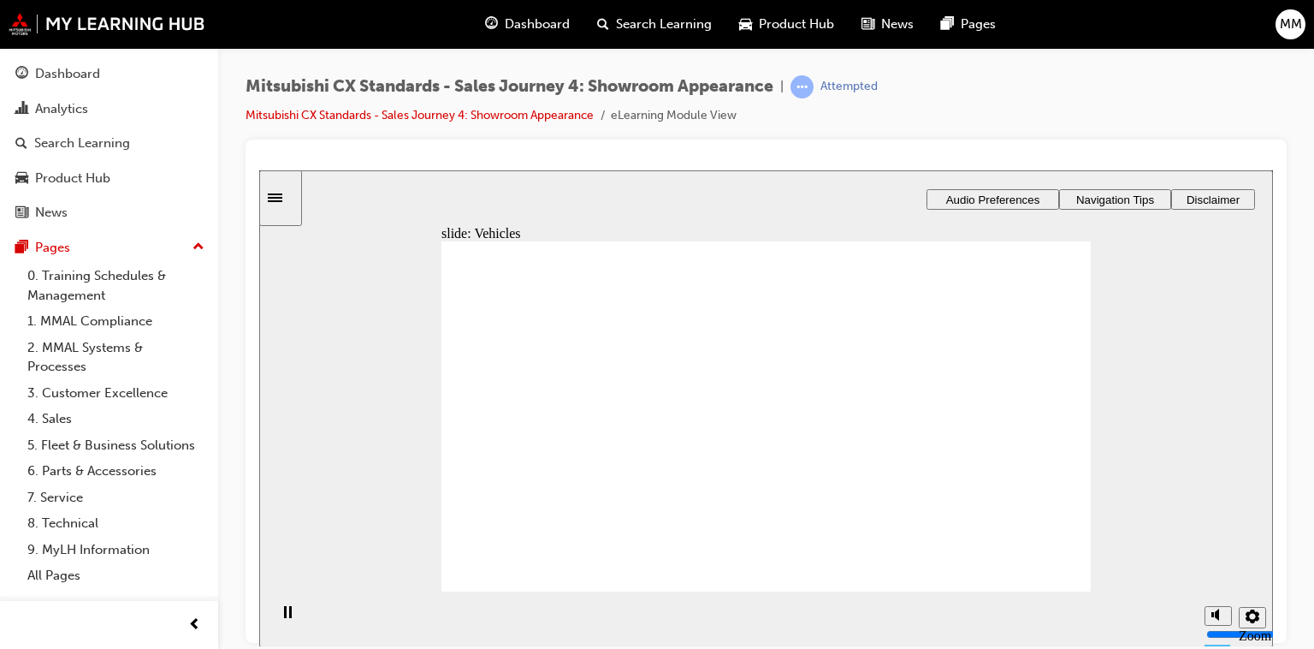
checkbox input "false"
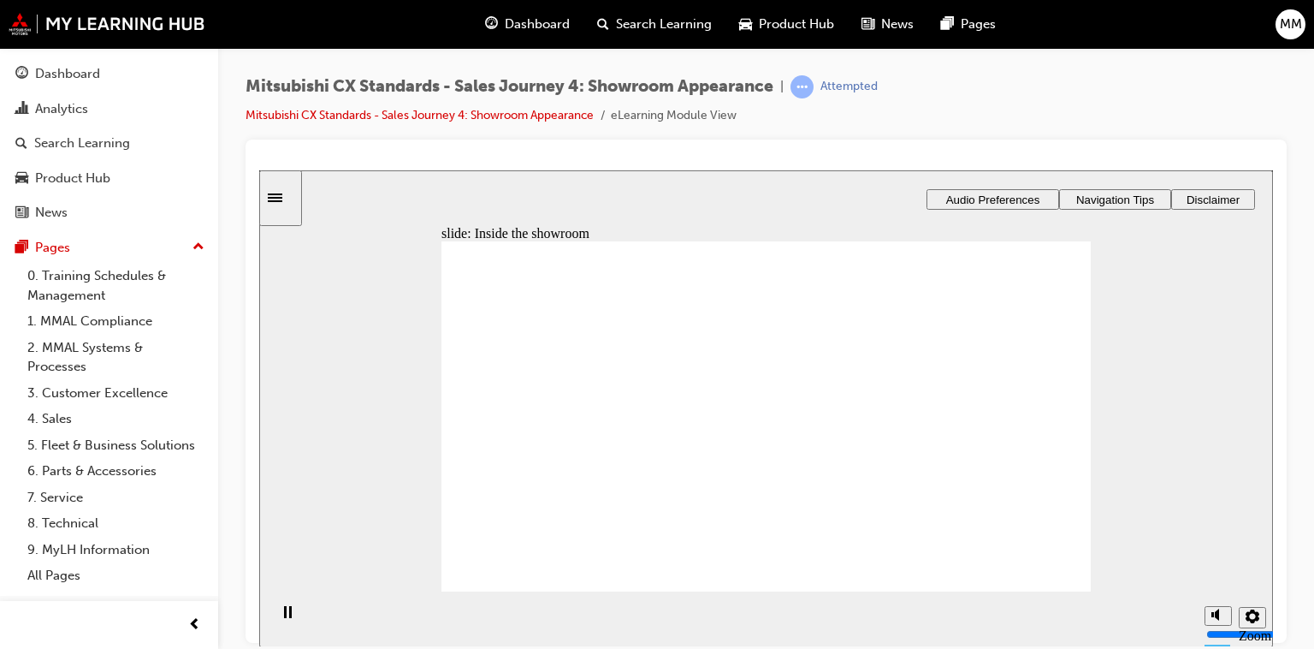
checkbox input "true"
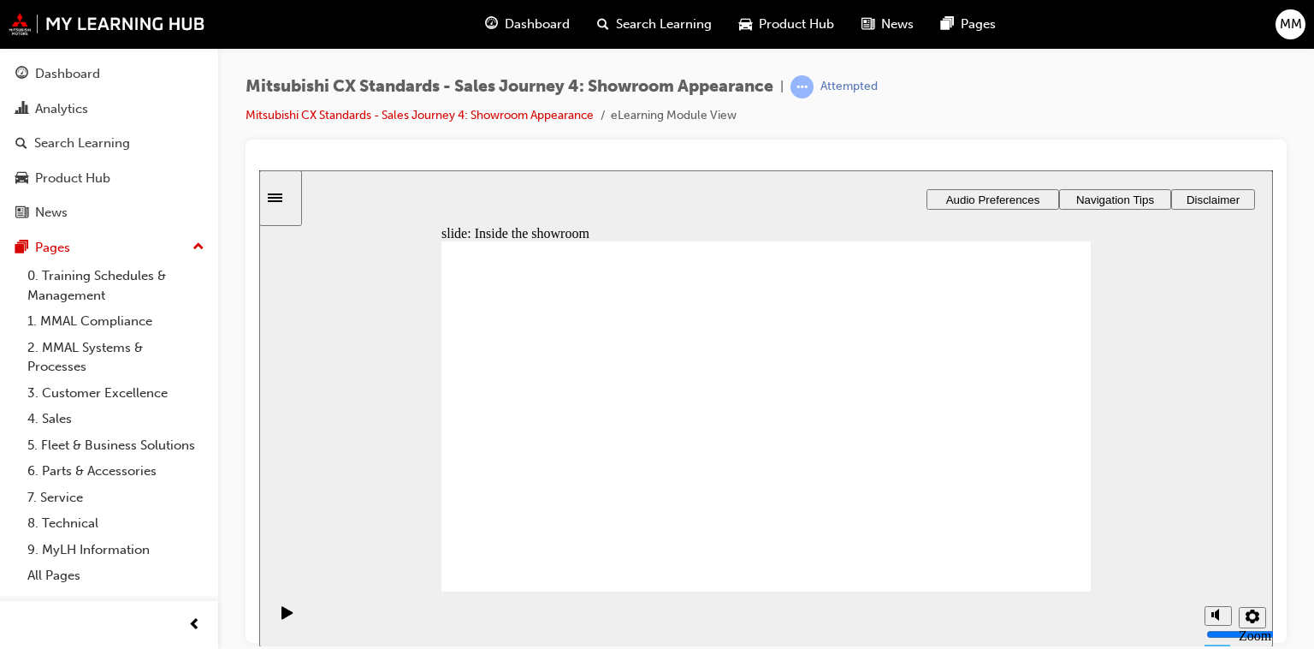
checkbox input "true"
checkbox input "false"
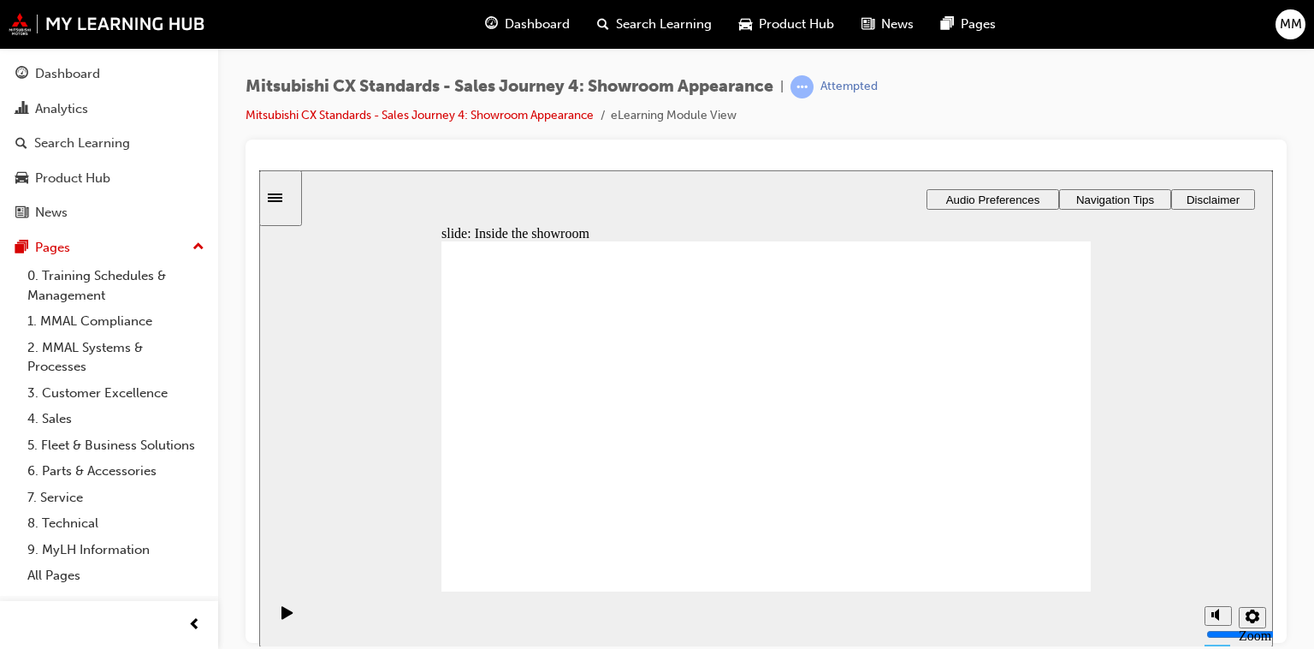
checkbox input "false"
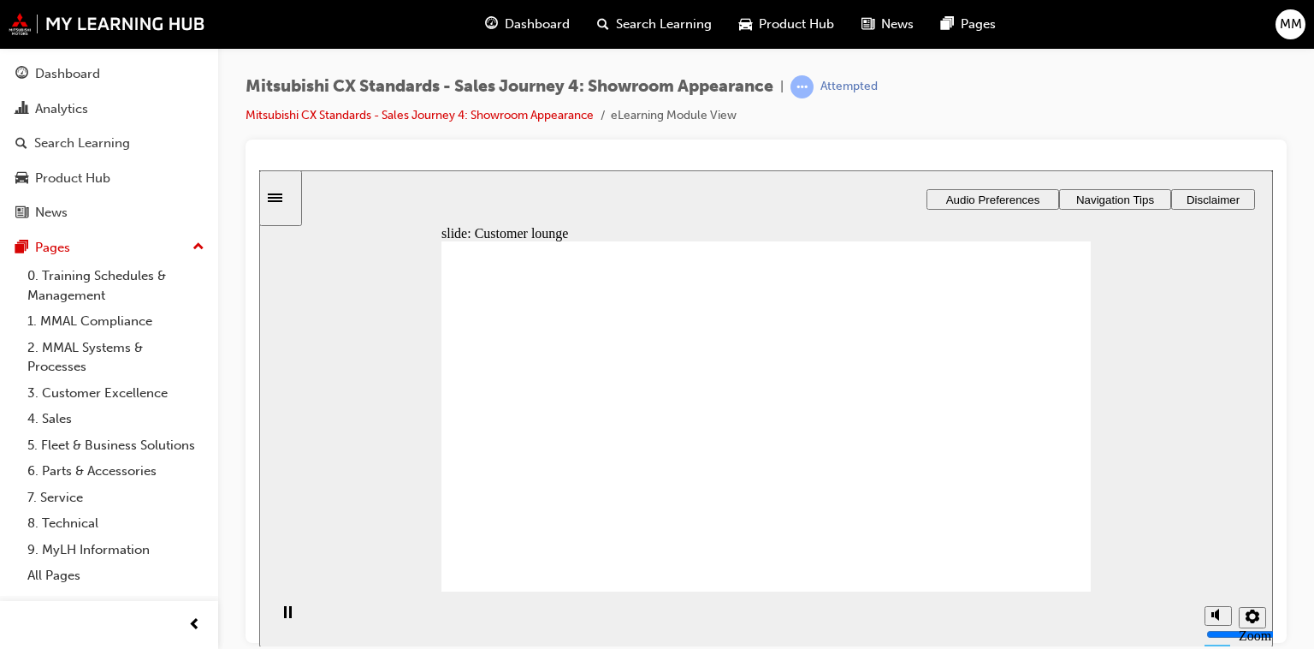
checkbox input "true"
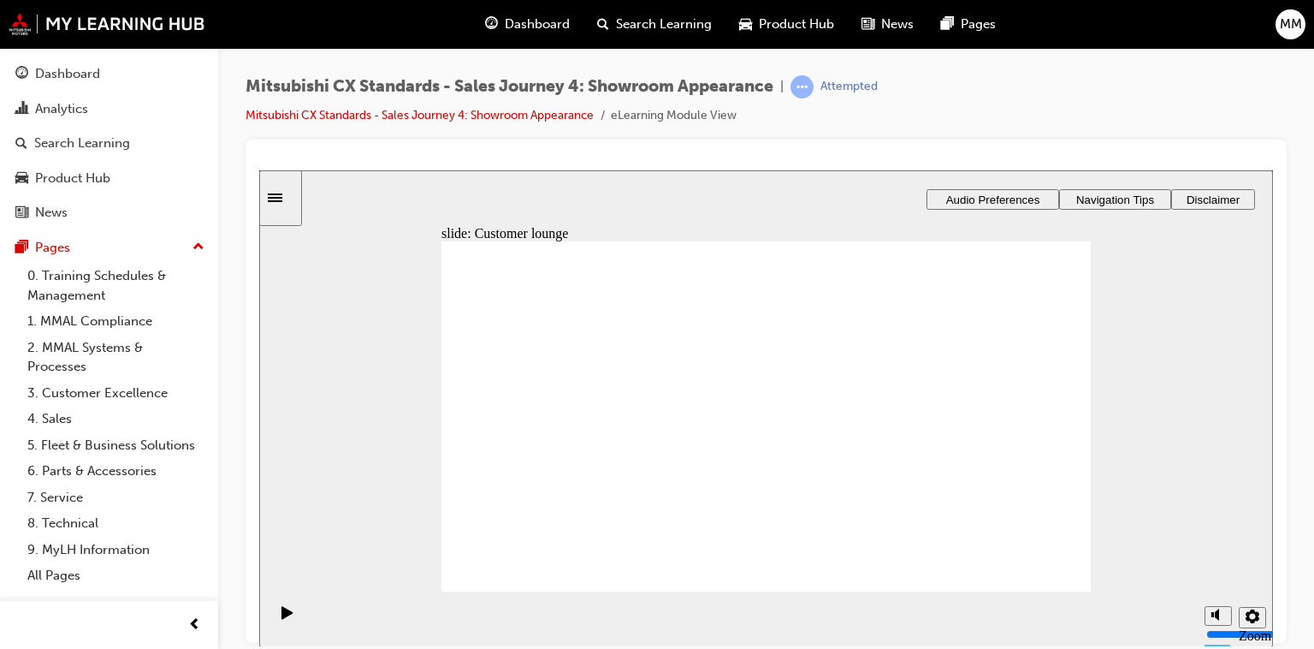
checkbox input "false"
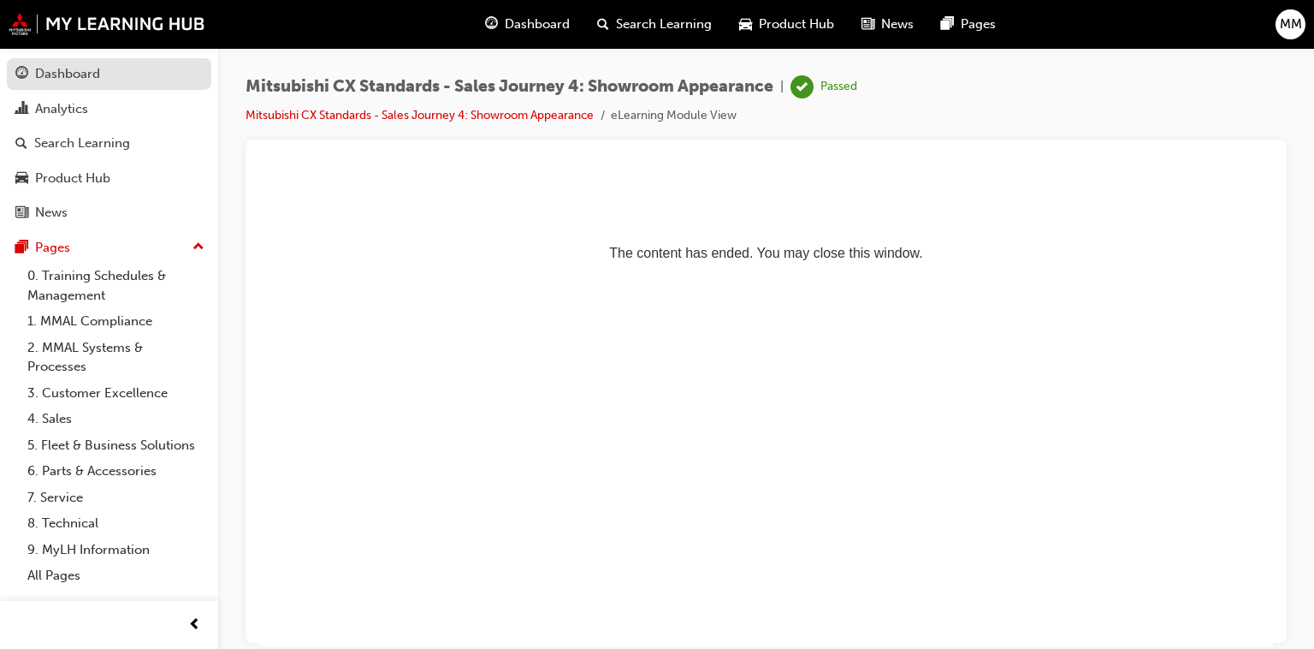
drag, startPoint x: 108, startPoint y: 70, endPoint x: 138, endPoint y: 84, distance: 32.9
click at [108, 70] on div "Dashboard" at bounding box center [108, 73] width 187 height 21
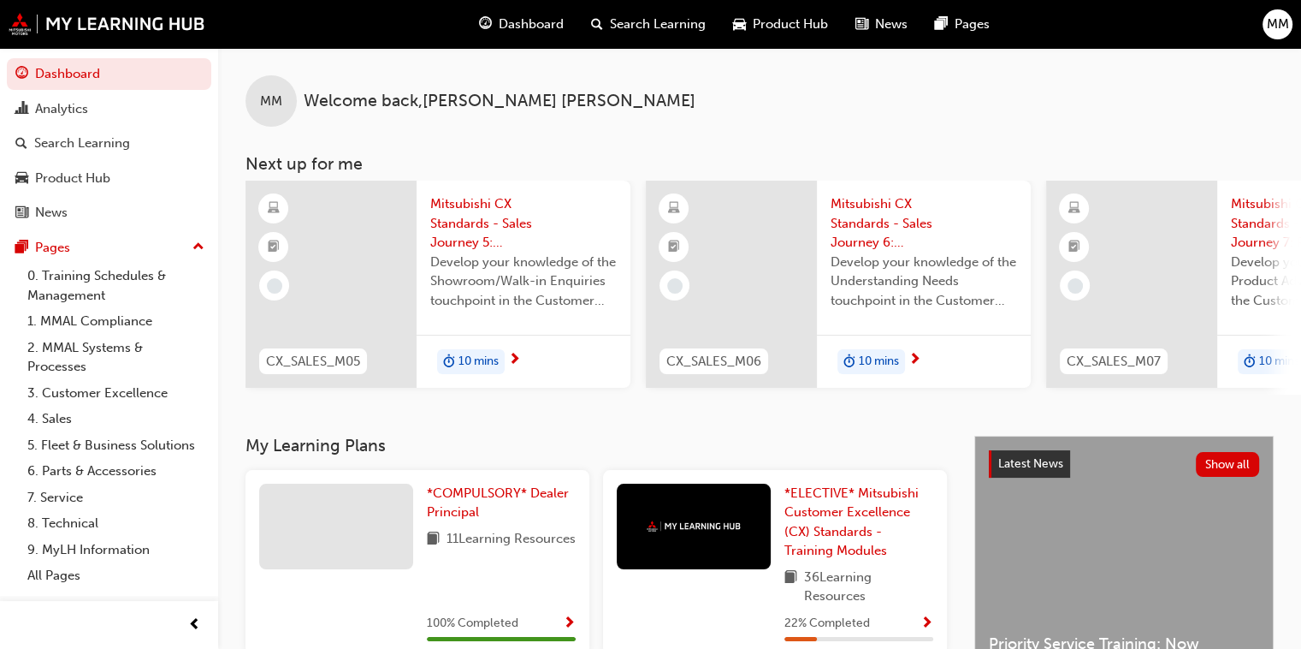
click at [467, 216] on span "Mitsubishi CX Standards - Sales Journey 5: Showroom/Walk-in Enquiry" at bounding box center [523, 223] width 187 height 58
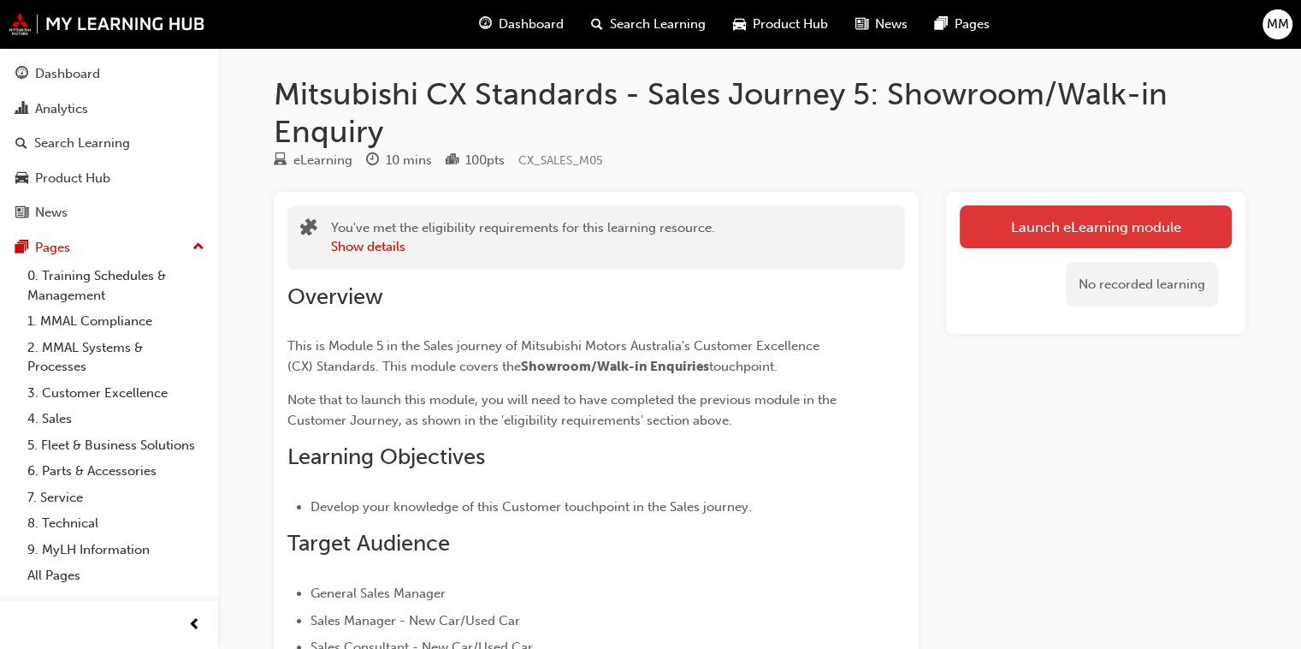
click at [1140, 225] on link "Launch eLearning module" at bounding box center [1096, 226] width 272 height 43
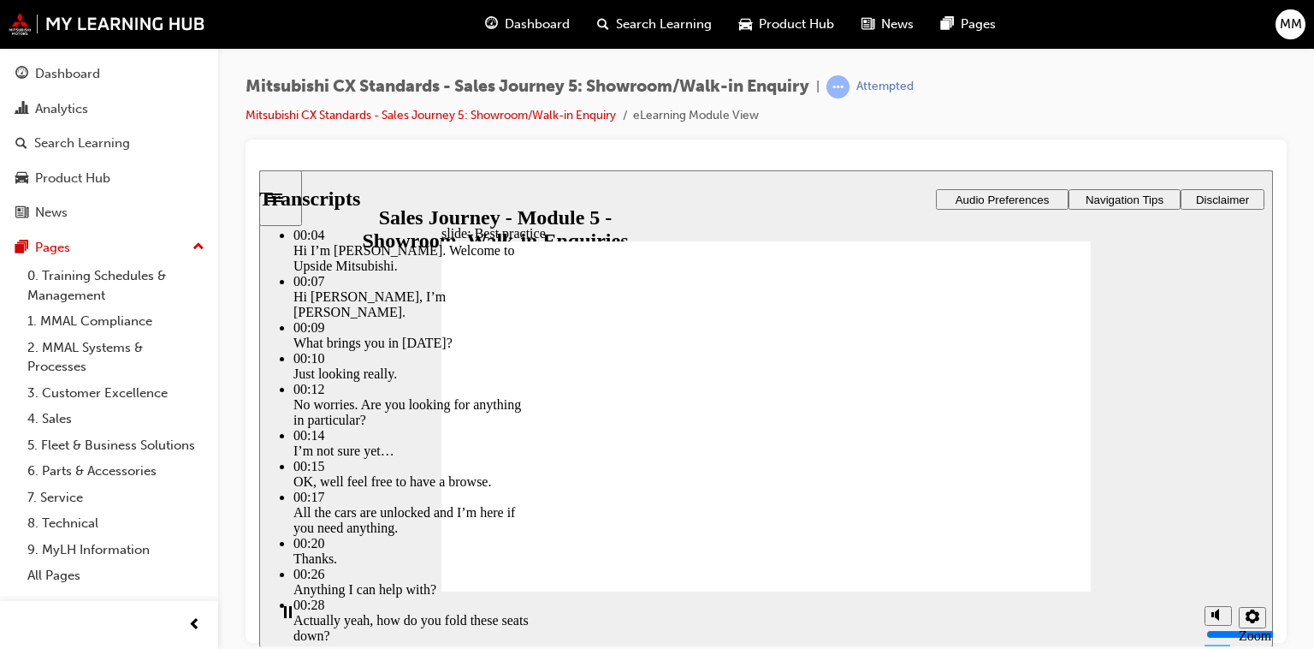
drag, startPoint x: 862, startPoint y: 549, endPoint x: 1313, endPoint y: 542, distance: 451.8
click at [1273, 542] on html "slide: Best practice Best practice What does best practice look like for this t…" at bounding box center [766, 407] width 1014 height 476
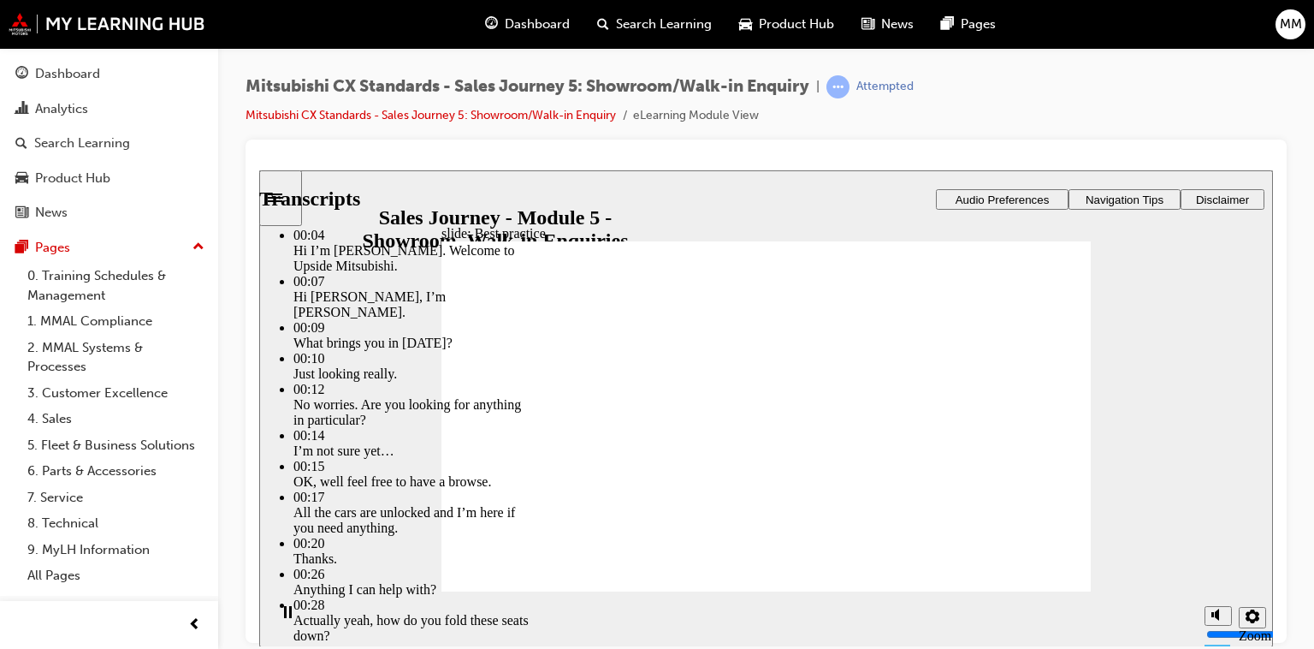
click at [1131, 535] on div "slide: Best practice Best practice What does best practice look like for this t…" at bounding box center [766, 407] width 1014 height 477
drag, startPoint x: 1013, startPoint y: 560, endPoint x: 1027, endPoint y: 560, distance: 13.7
drag, startPoint x: 1031, startPoint y: 559, endPoint x: 1046, endPoint y: 559, distance: 14.5
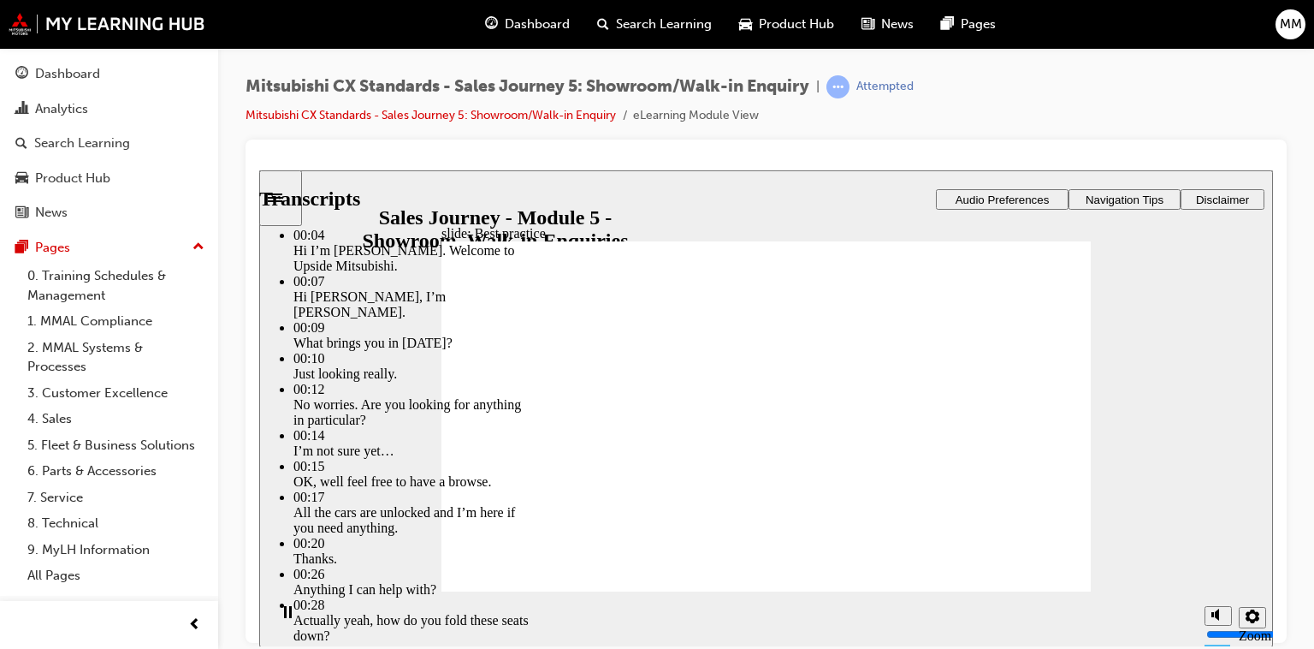
type input "84"
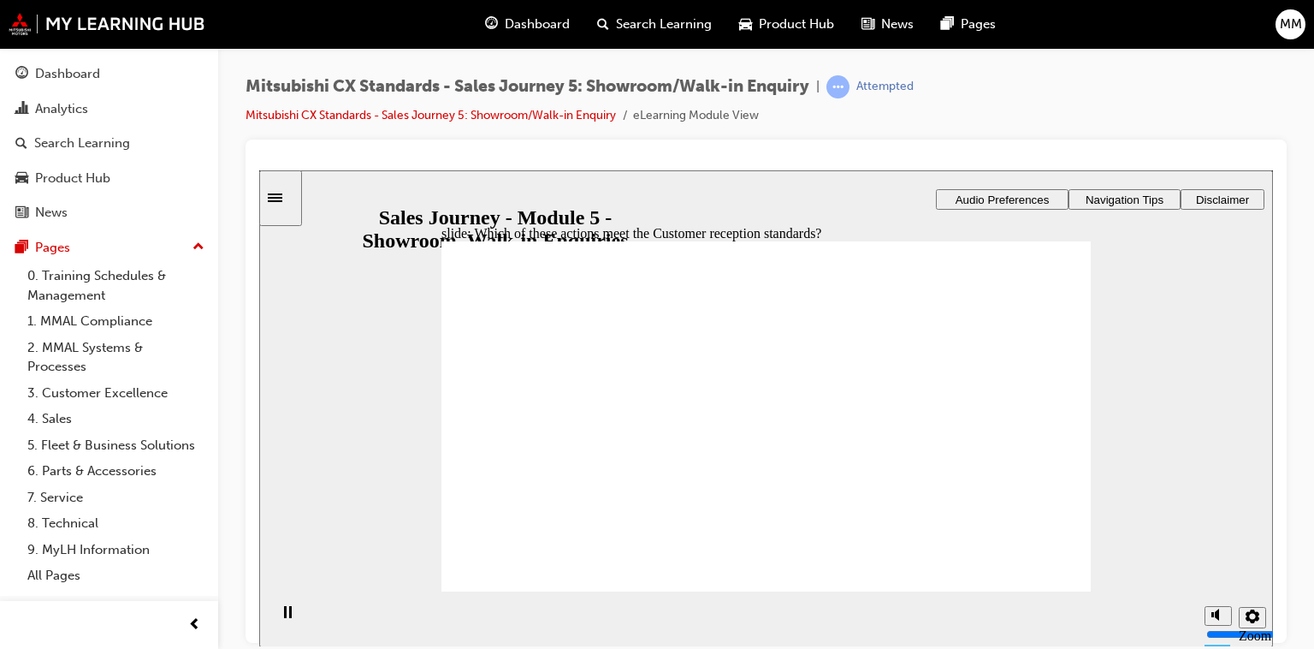
checkbox input "true"
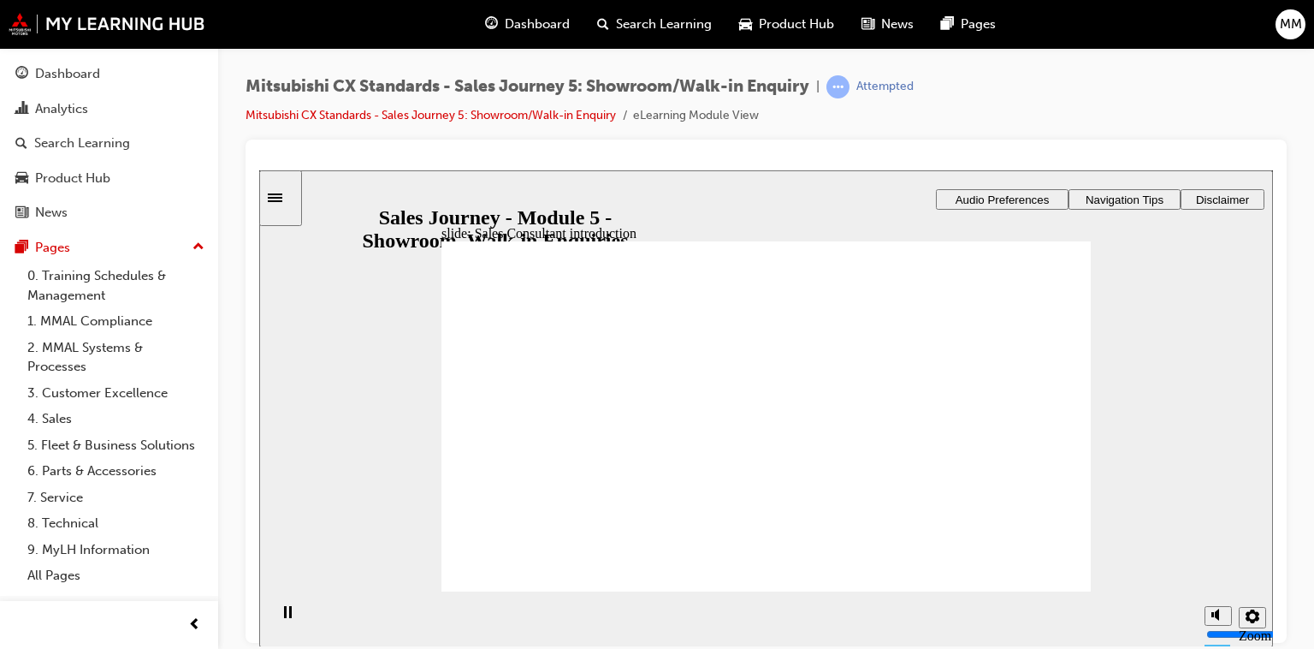
drag, startPoint x: 553, startPoint y: 477, endPoint x: 1003, endPoint y: 361, distance: 464.9
drag, startPoint x: 530, startPoint y: 471, endPoint x: 713, endPoint y: 359, distance: 214.0
drag, startPoint x: 562, startPoint y: 467, endPoint x: 750, endPoint y: 412, distance: 196.3
drag, startPoint x: 568, startPoint y: 476, endPoint x: 780, endPoint y: 446, distance: 214.3
drag, startPoint x: 578, startPoint y: 477, endPoint x: 975, endPoint y: 397, distance: 405.1
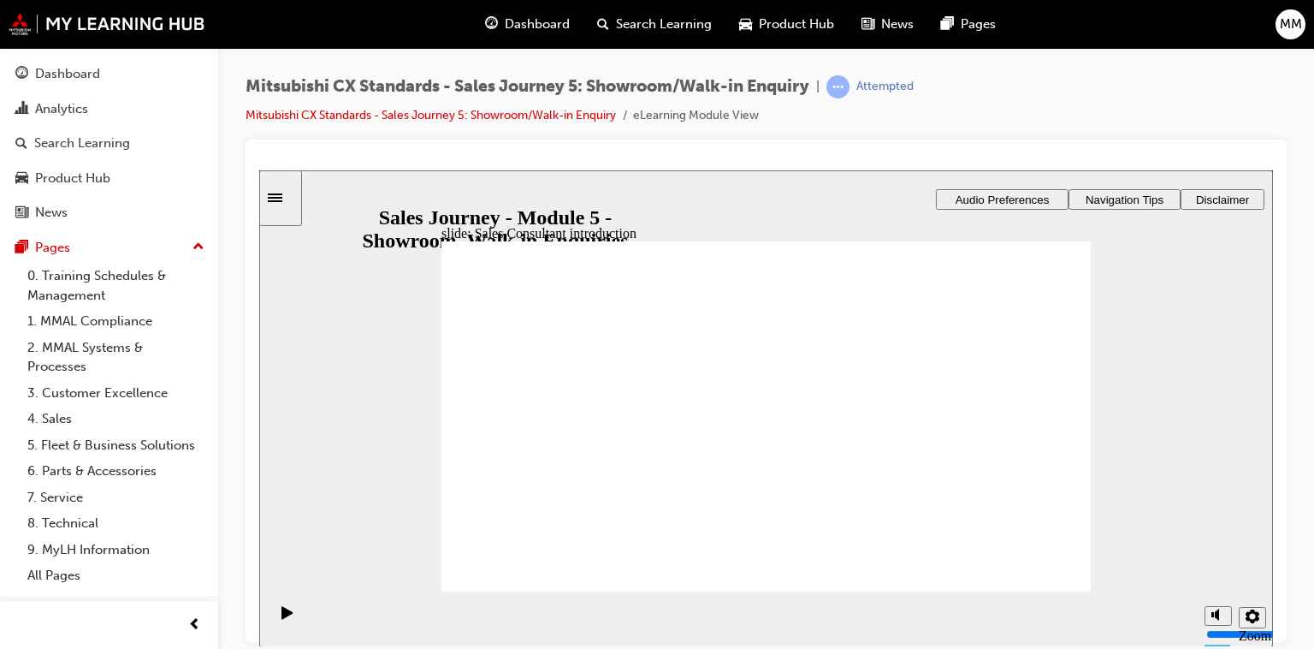
checkbox input "true"
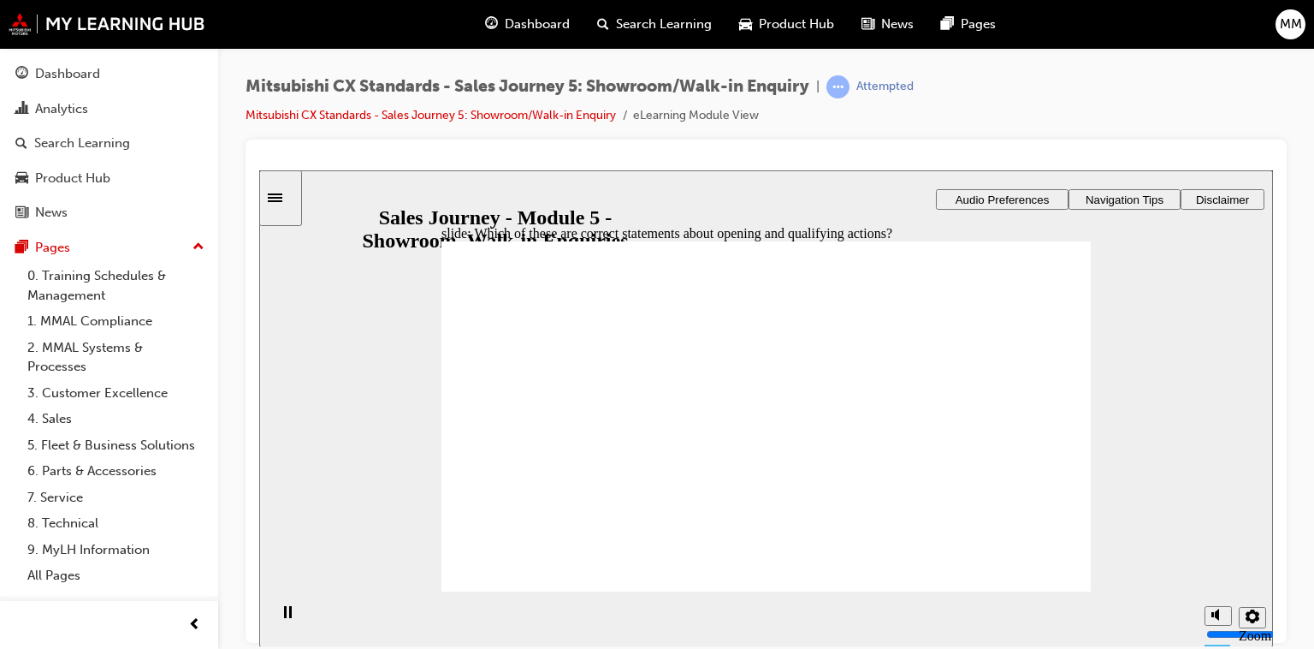
drag, startPoint x: 564, startPoint y: 456, endPoint x: 750, endPoint y: 380, distance: 201.5
drag, startPoint x: 530, startPoint y: 461, endPoint x: 726, endPoint y: 424, distance: 198.7
drag, startPoint x: 558, startPoint y: 455, endPoint x: 762, endPoint y: 418, distance: 207.1
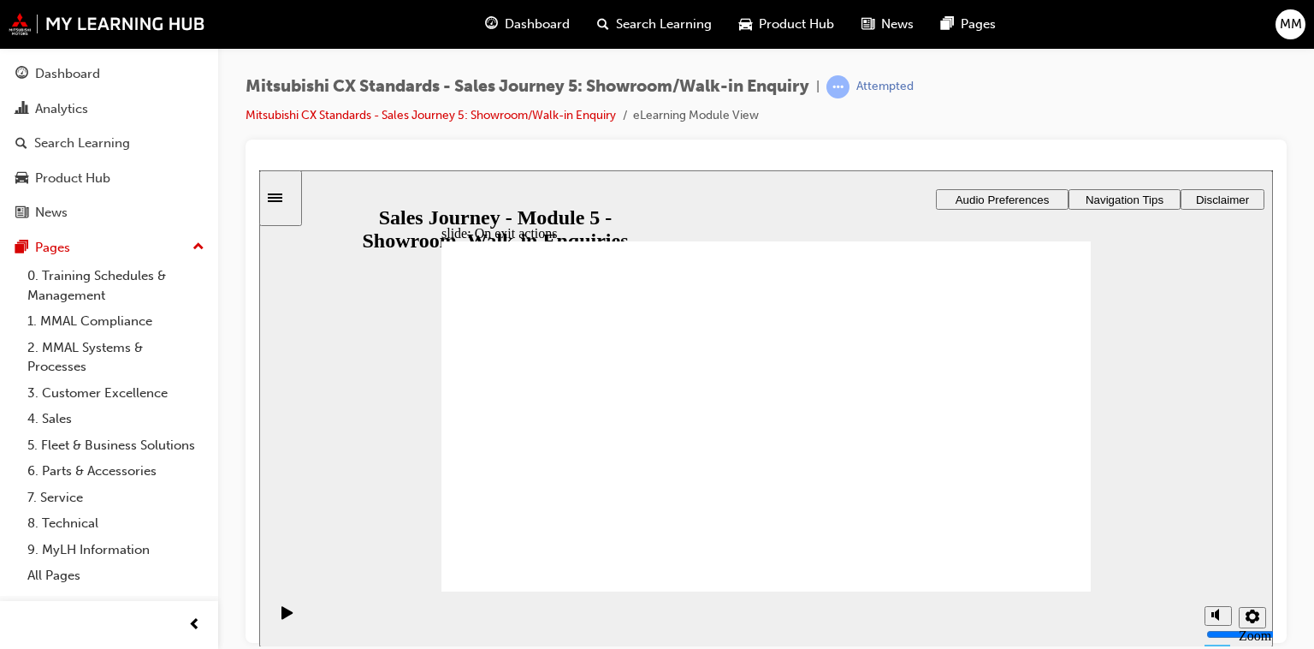
drag, startPoint x: 566, startPoint y: 452, endPoint x: 746, endPoint y: 459, distance: 179.8
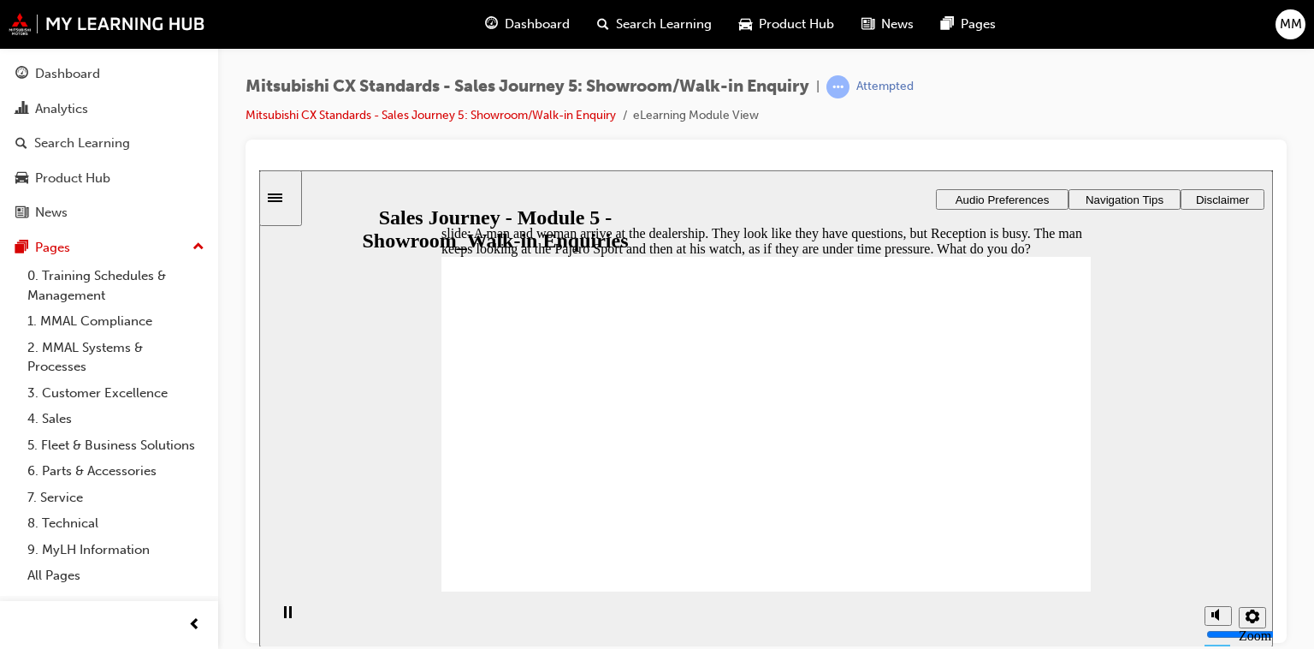
checkbox input "true"
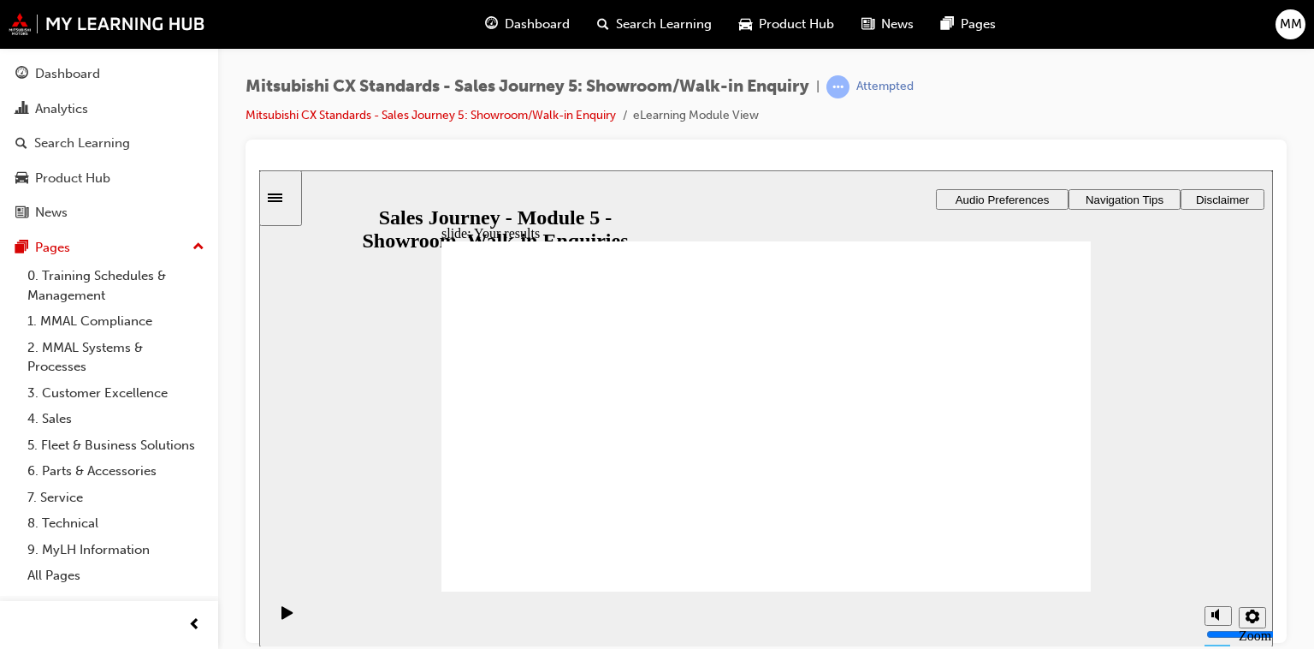
checkbox input "true"
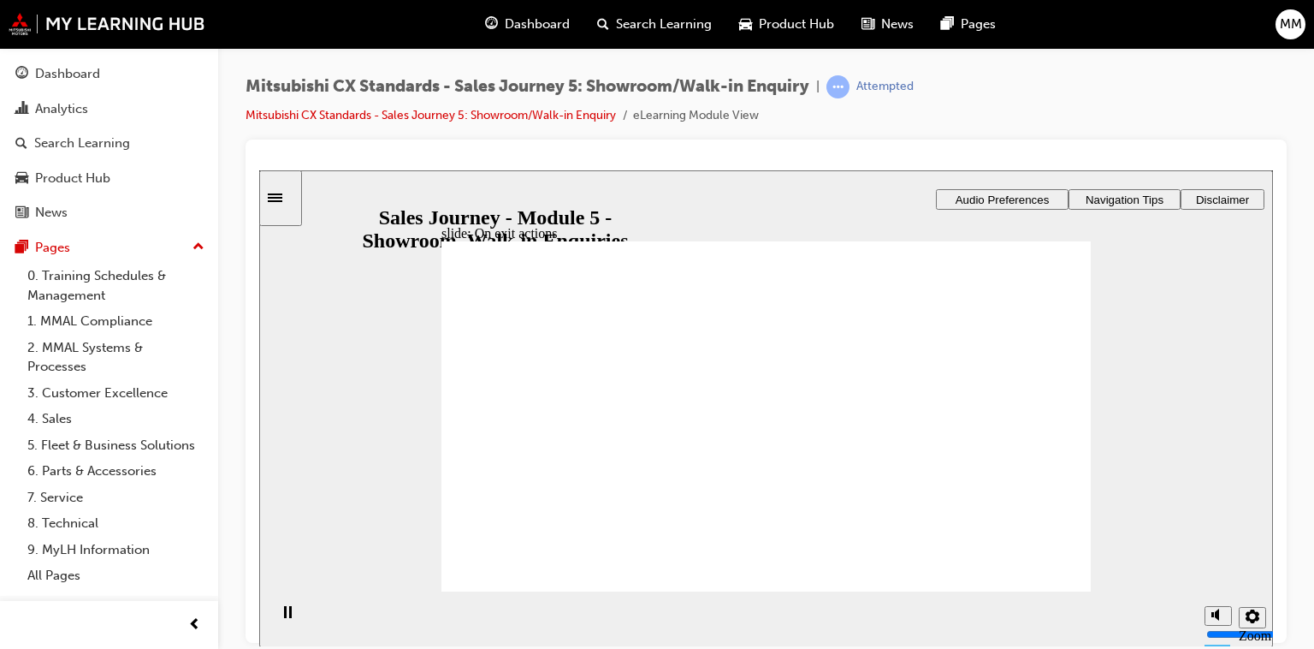
drag, startPoint x: 571, startPoint y: 446, endPoint x: 753, endPoint y: 370, distance: 197.5
drag, startPoint x: 604, startPoint y: 447, endPoint x: 774, endPoint y: 451, distance: 170.3
drag, startPoint x: 561, startPoint y: 453, endPoint x: 965, endPoint y: 376, distance: 411.3
drag, startPoint x: 526, startPoint y: 453, endPoint x: 743, endPoint y: 454, distance: 216.5
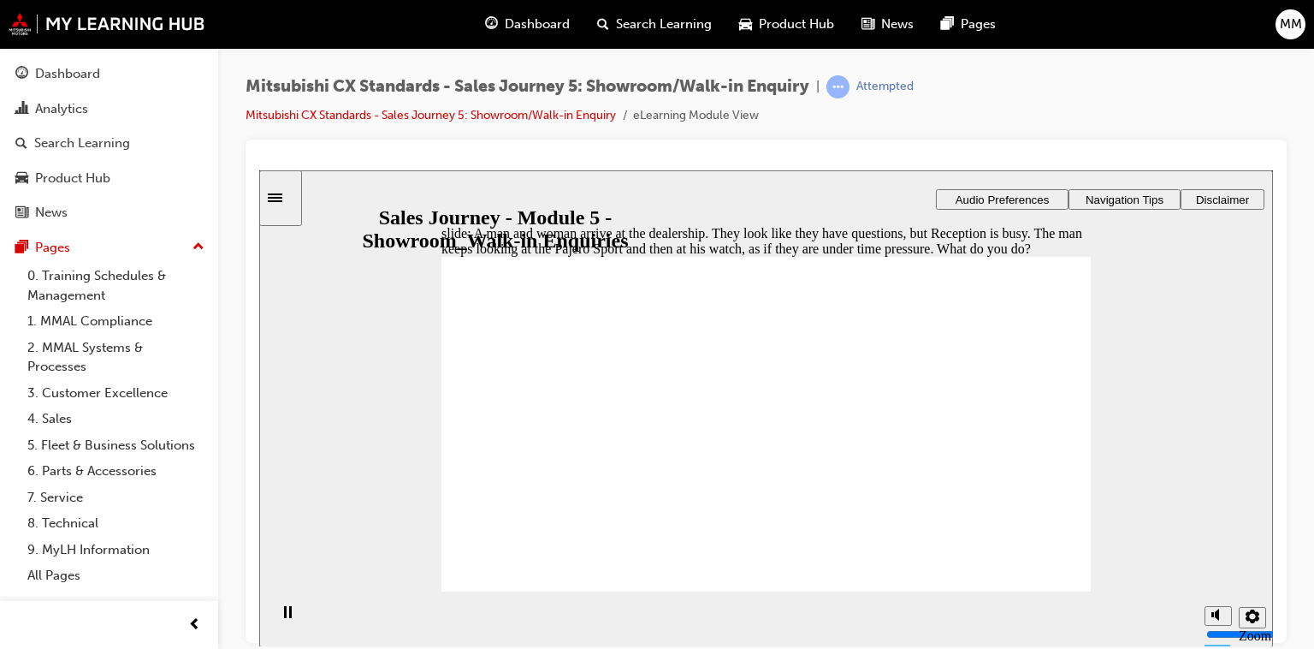
checkbox input "true"
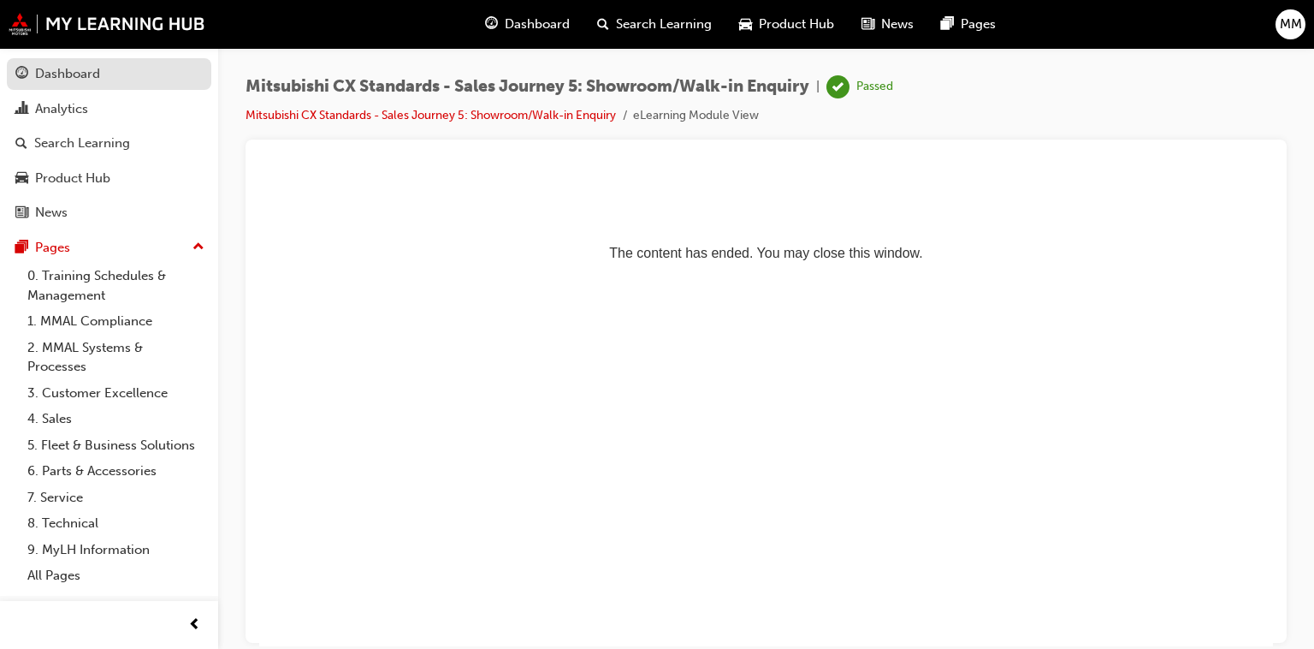
click at [76, 79] on div "Dashboard" at bounding box center [67, 74] width 65 height 20
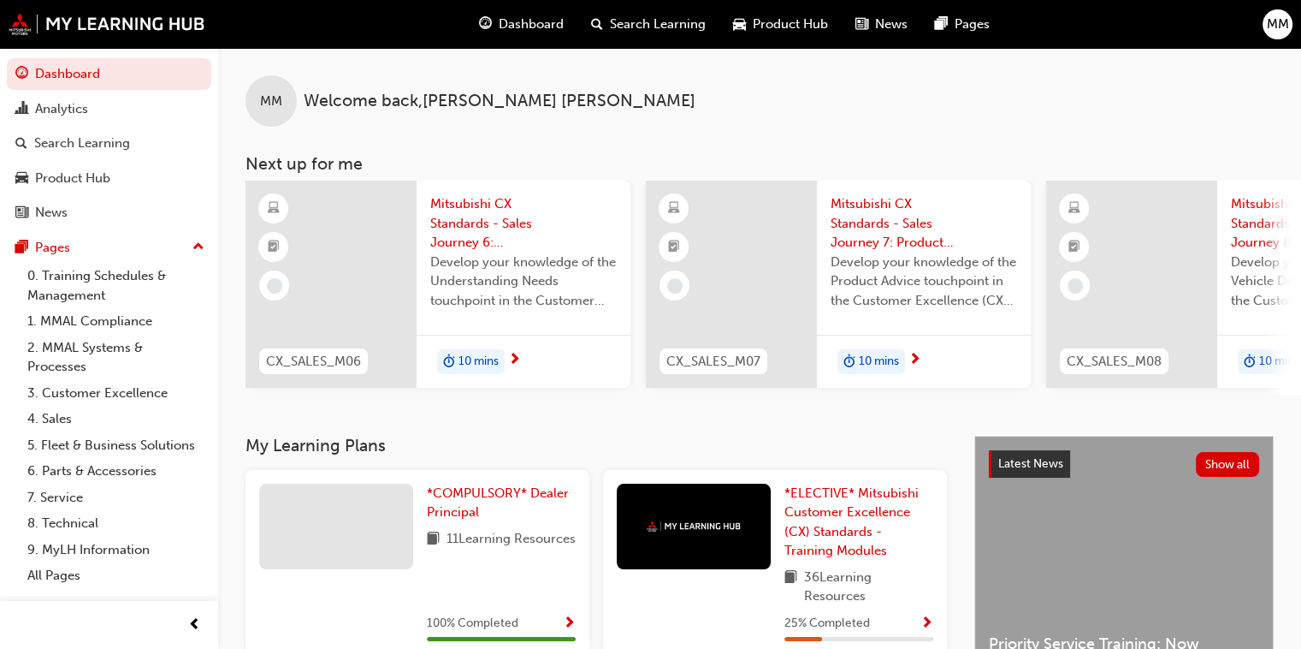
click at [471, 237] on span "Mitsubishi CX Standards - Sales Journey 6: Understanding Needs" at bounding box center [523, 223] width 187 height 58
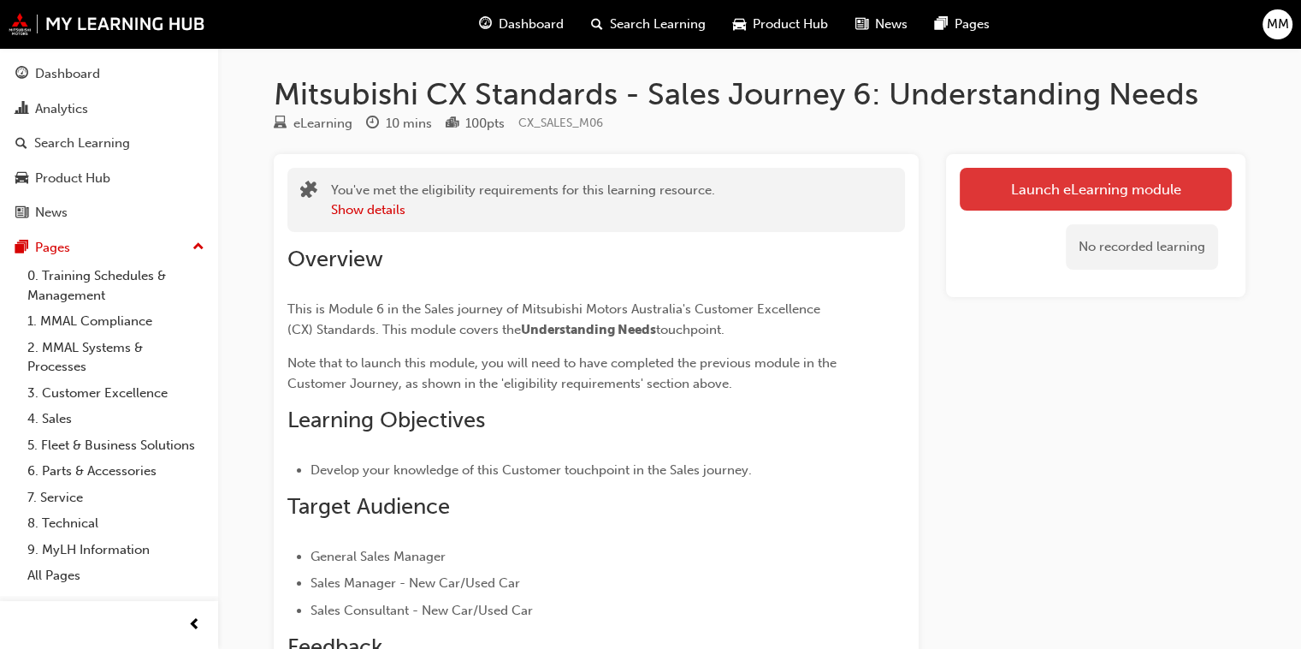
click at [1150, 181] on link "Launch eLearning module" at bounding box center [1096, 189] width 272 height 43
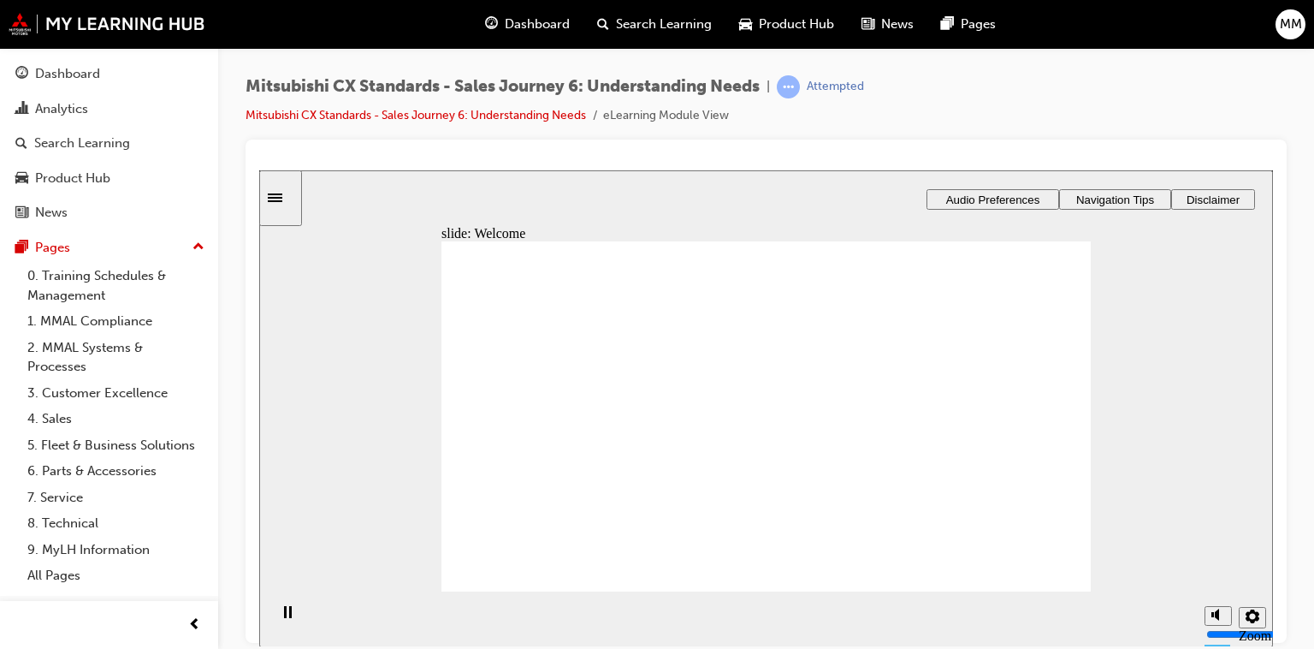
drag, startPoint x: 1016, startPoint y: 568, endPoint x: 1030, endPoint y: 561, distance: 15.3
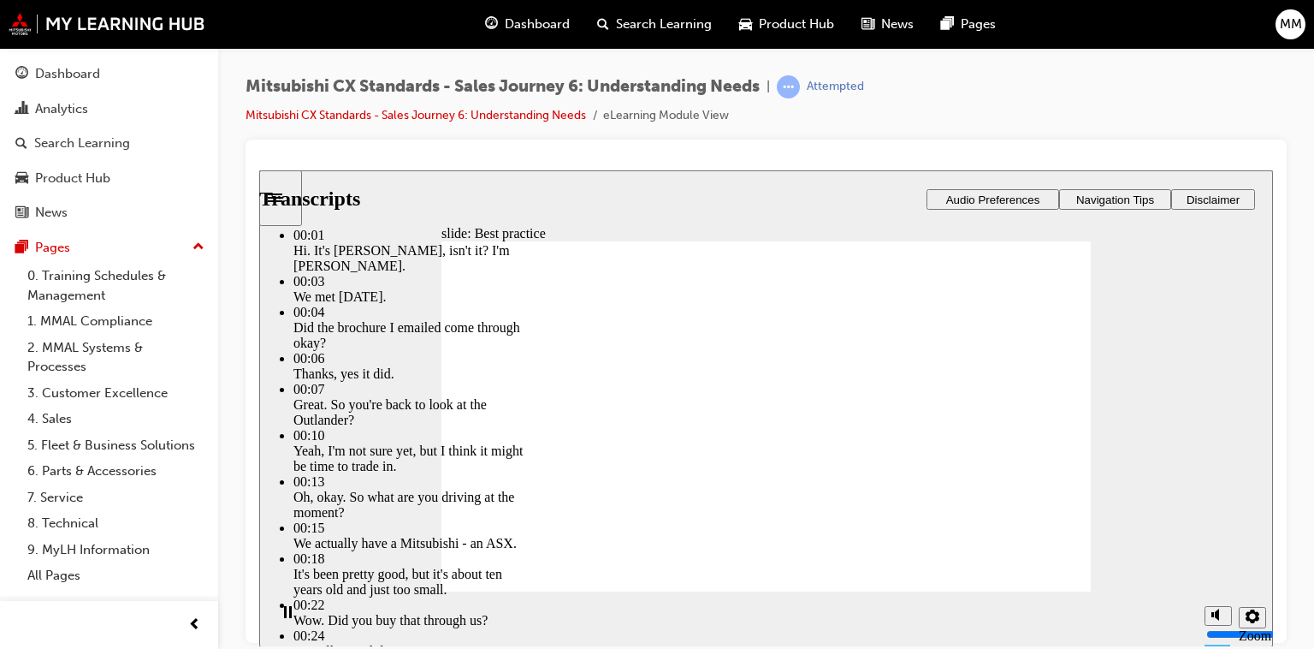
drag, startPoint x: 493, startPoint y: 554, endPoint x: 1052, endPoint y: 544, distance: 559.7
type input "148"
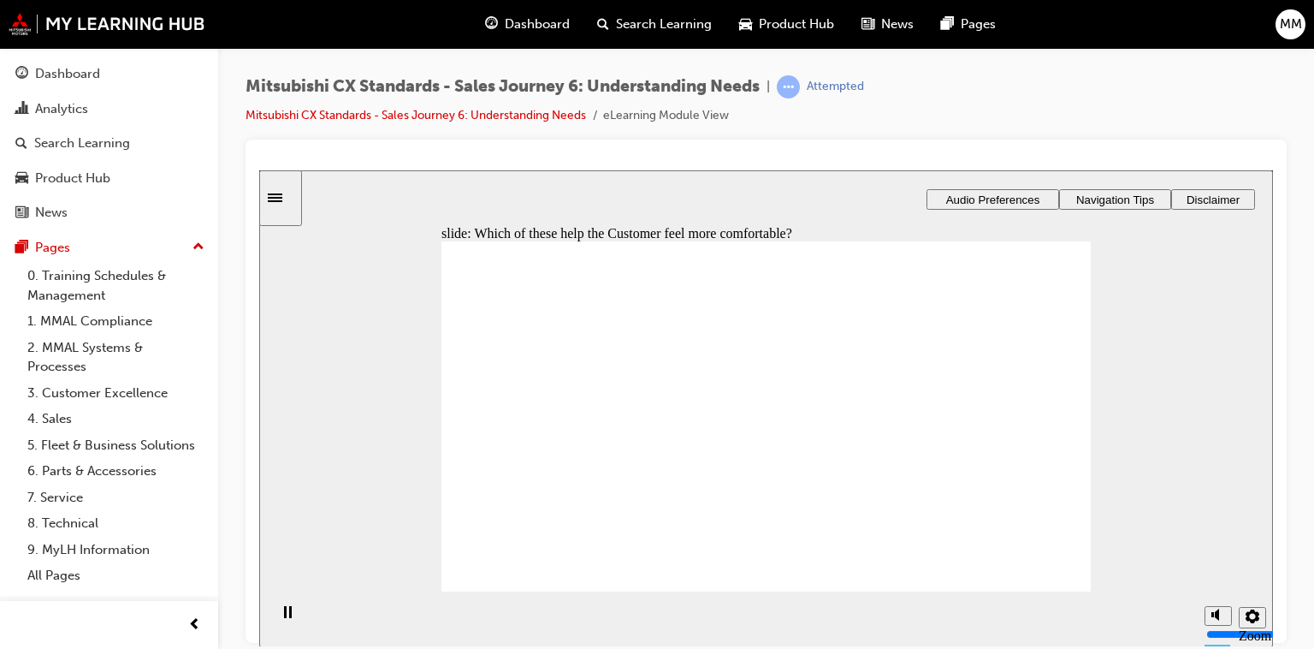
checkbox input "true"
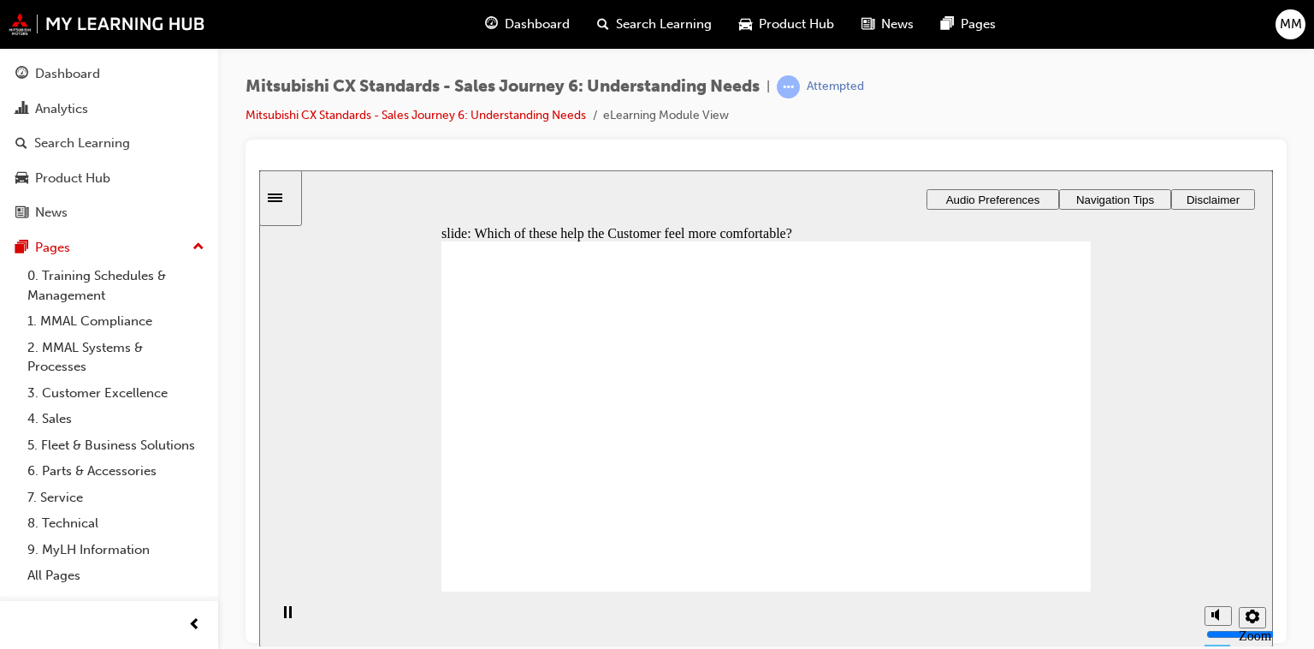
checkbox input "false"
checkbox input "true"
drag, startPoint x: 534, startPoint y: 400, endPoint x: 612, endPoint y: 467, distance: 102.6
checkbox input "true"
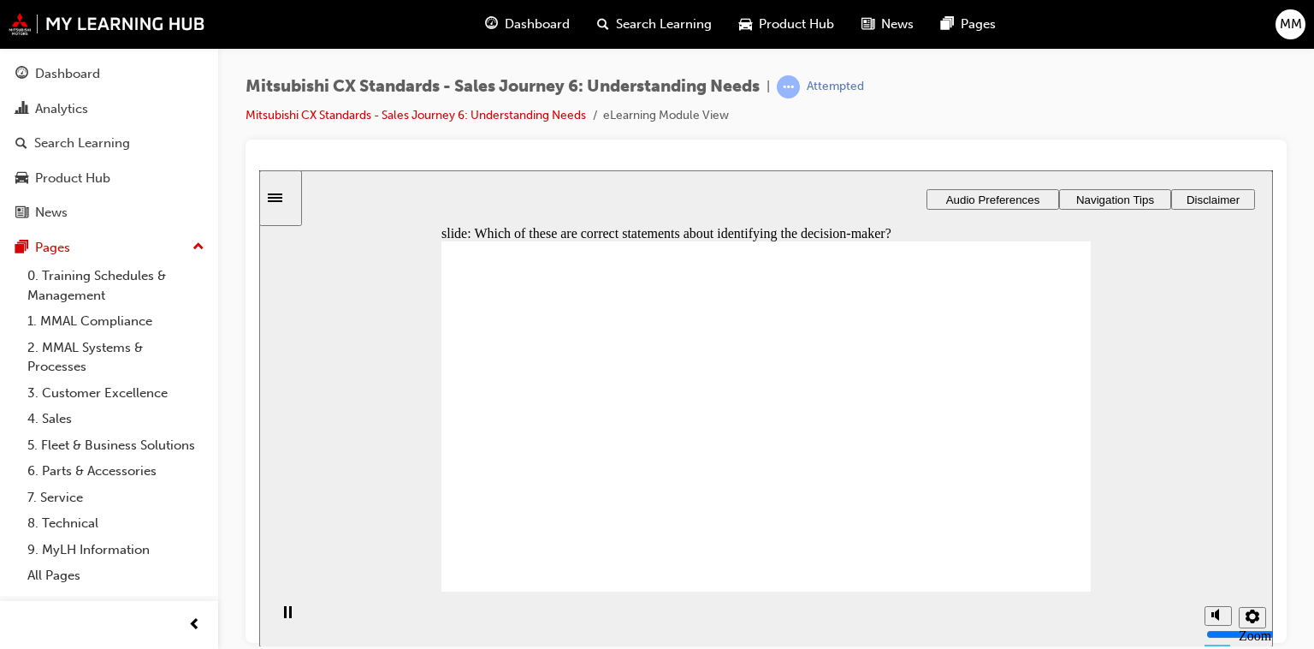
drag, startPoint x: 530, startPoint y: 435, endPoint x: 731, endPoint y: 341, distance: 220.9
drag, startPoint x: 568, startPoint y: 442, endPoint x: 978, endPoint y: 347, distance: 420.7
drag, startPoint x: 526, startPoint y: 446, endPoint x: 718, endPoint y: 421, distance: 193.3
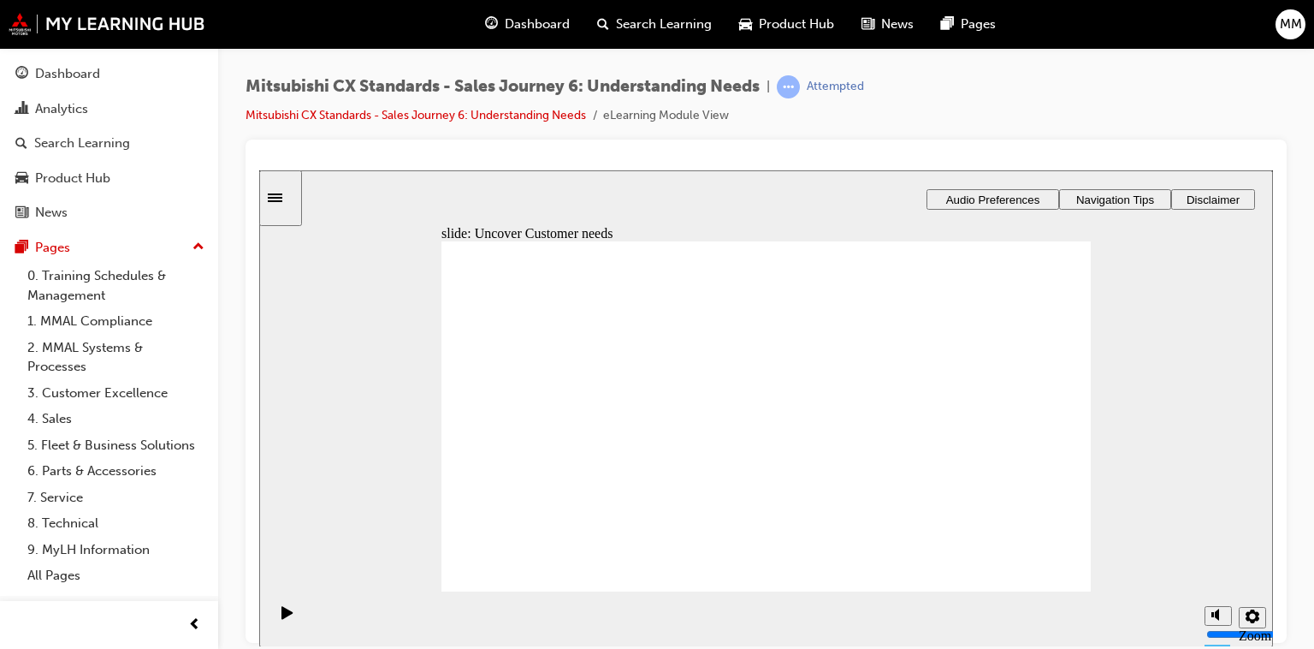
drag, startPoint x: 571, startPoint y: 448, endPoint x: 960, endPoint y: 373, distance: 396.5
drag, startPoint x: 557, startPoint y: 437, endPoint x: 738, endPoint y: 436, distance: 180.5
drag, startPoint x: 592, startPoint y: 447, endPoint x: 997, endPoint y: 414, distance: 406.1
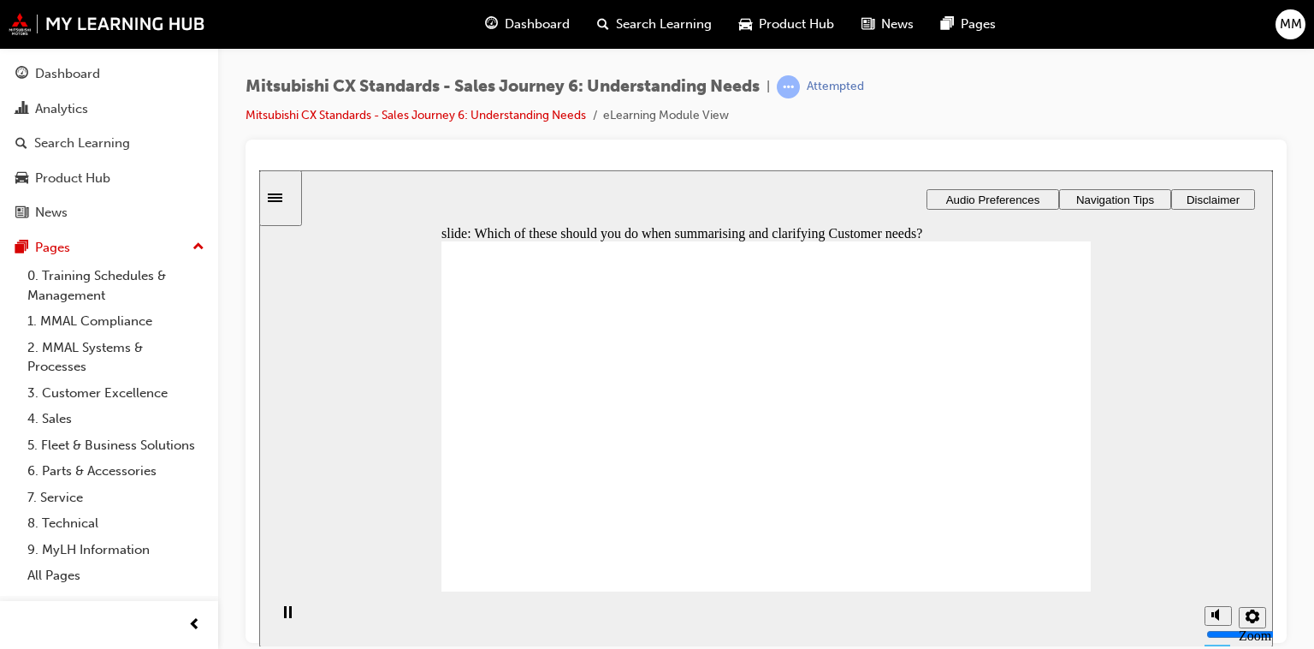
checkbox input "true"
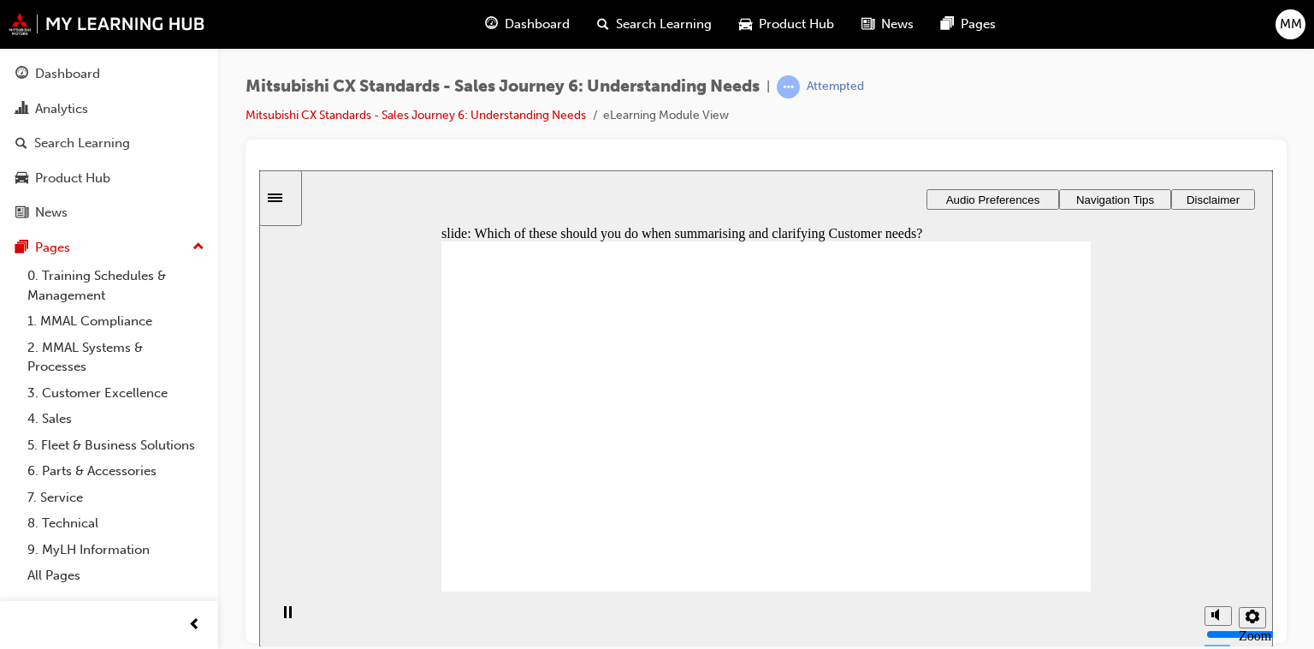
checkbox input "true"
drag, startPoint x: 477, startPoint y: 466, endPoint x: 777, endPoint y: 525, distance: 305.1
checkbox input "true"
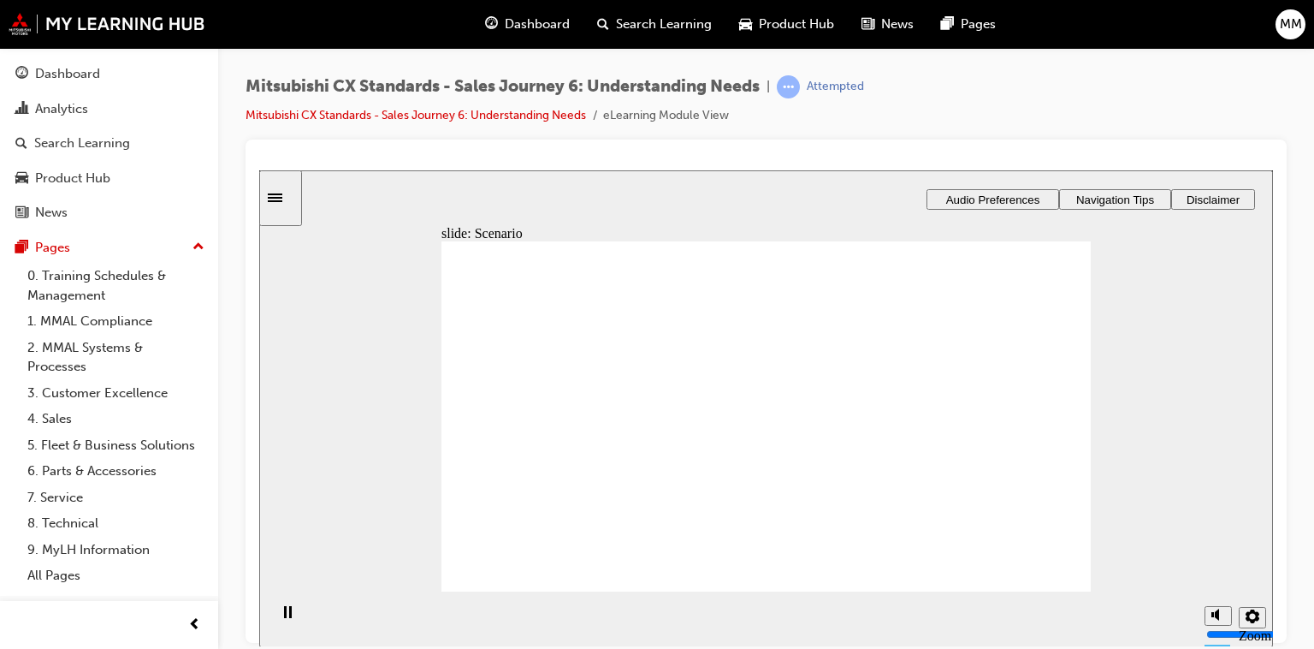
drag, startPoint x: 753, startPoint y: 499, endPoint x: 748, endPoint y: 467, distance: 32.1
checkbox input "true"
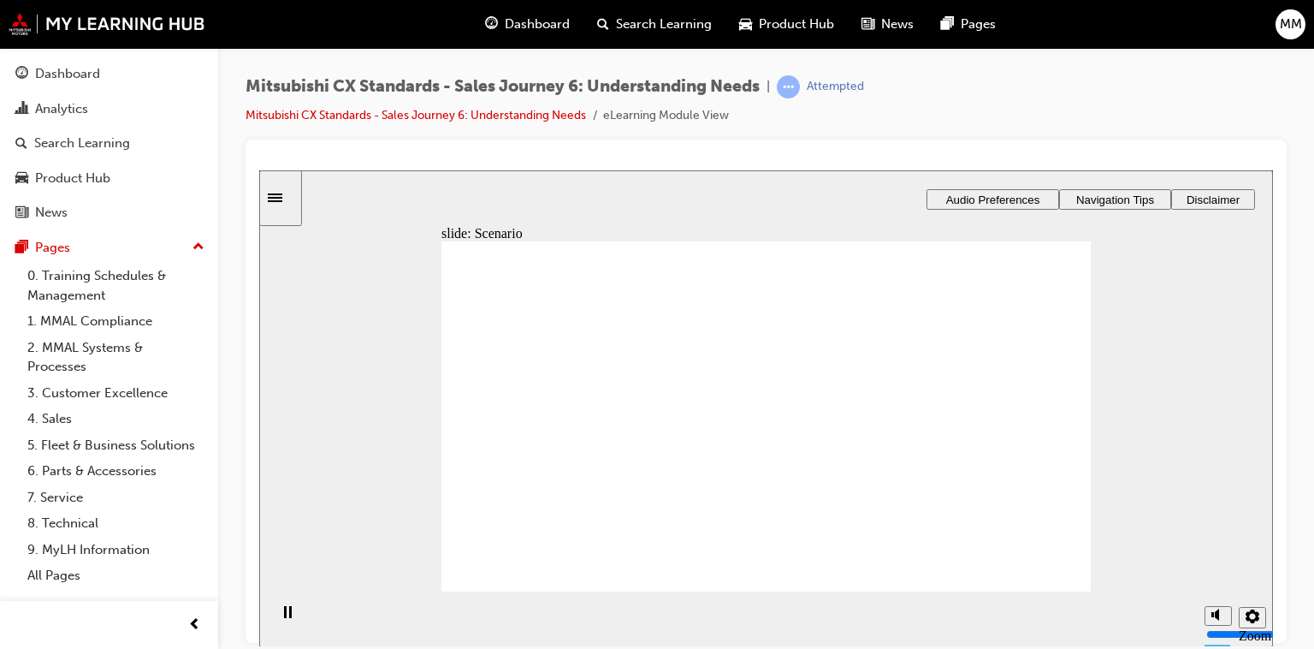
checkbox input "true"
checkbox input "false"
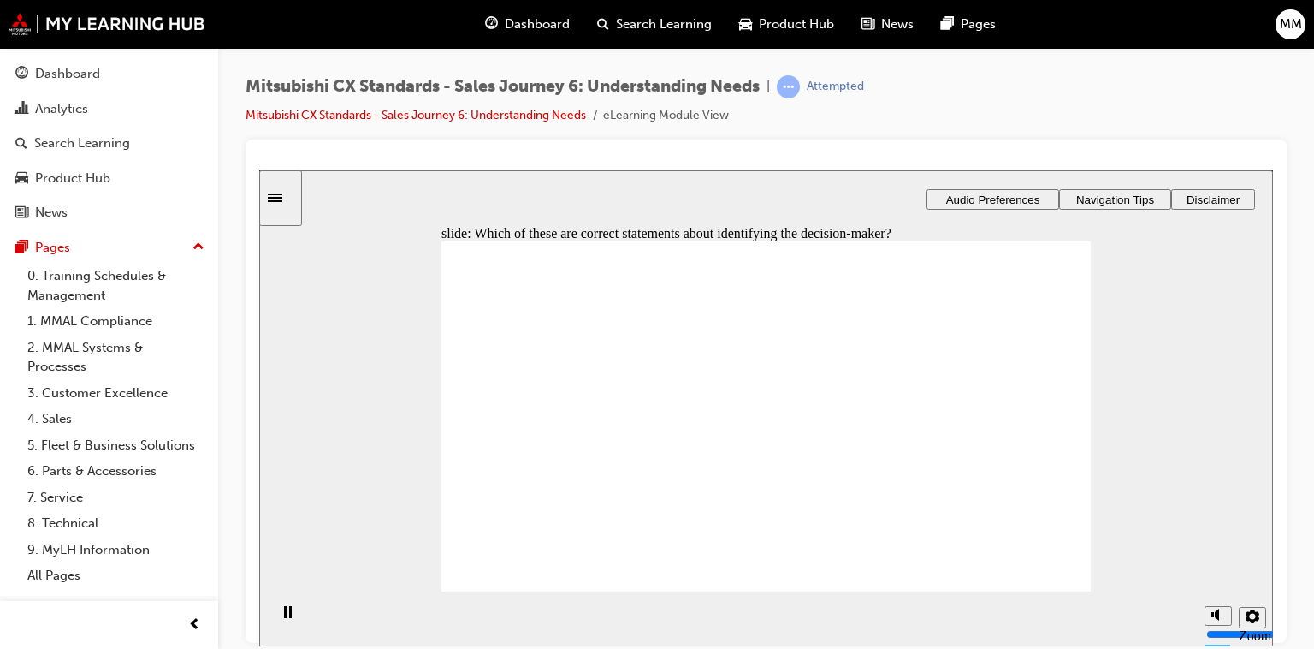
checkbox input "true"
drag, startPoint x: 596, startPoint y: 442, endPoint x: 780, endPoint y: 330, distance: 215.0
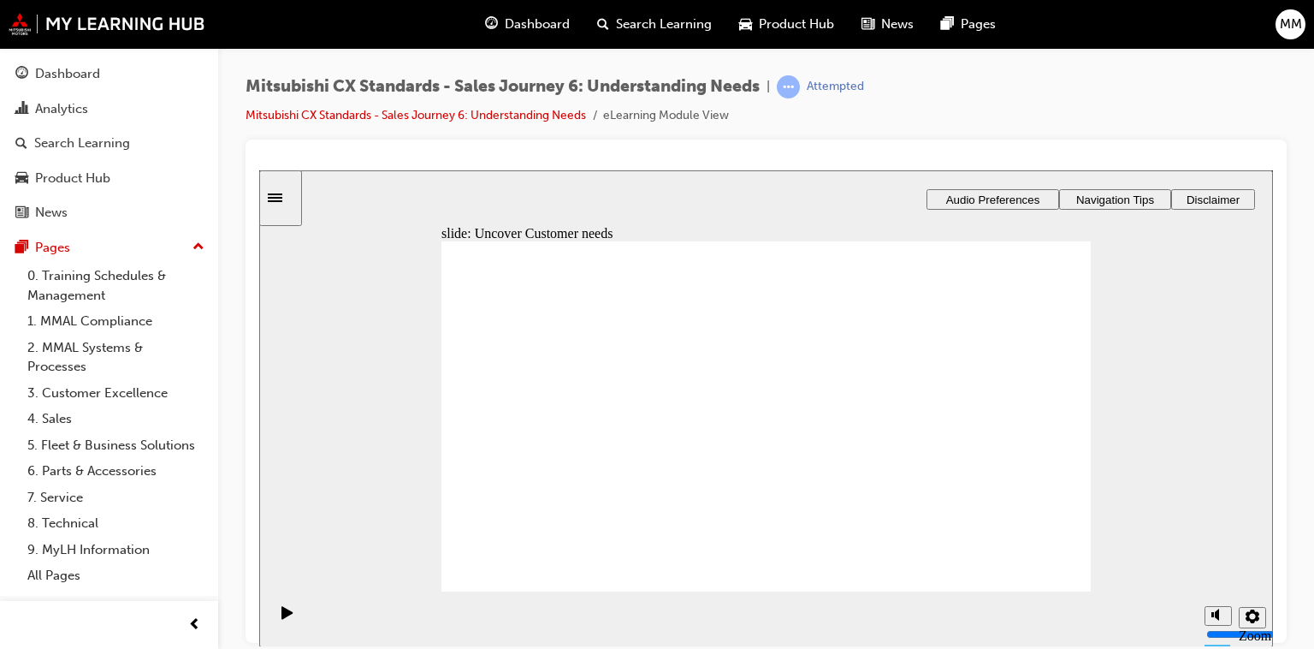
drag, startPoint x: 558, startPoint y: 452, endPoint x: 776, endPoint y: 370, distance: 232.8
drag, startPoint x: 567, startPoint y: 443, endPoint x: 975, endPoint y: 345, distance: 419.0
drag, startPoint x: 582, startPoint y: 439, endPoint x: 999, endPoint y: 378, distance: 421.1
drag, startPoint x: 581, startPoint y: 452, endPoint x: 1003, endPoint y: 414, distance: 423.5
drag, startPoint x: 602, startPoint y: 424, endPoint x: 816, endPoint y: 400, distance: 215.2
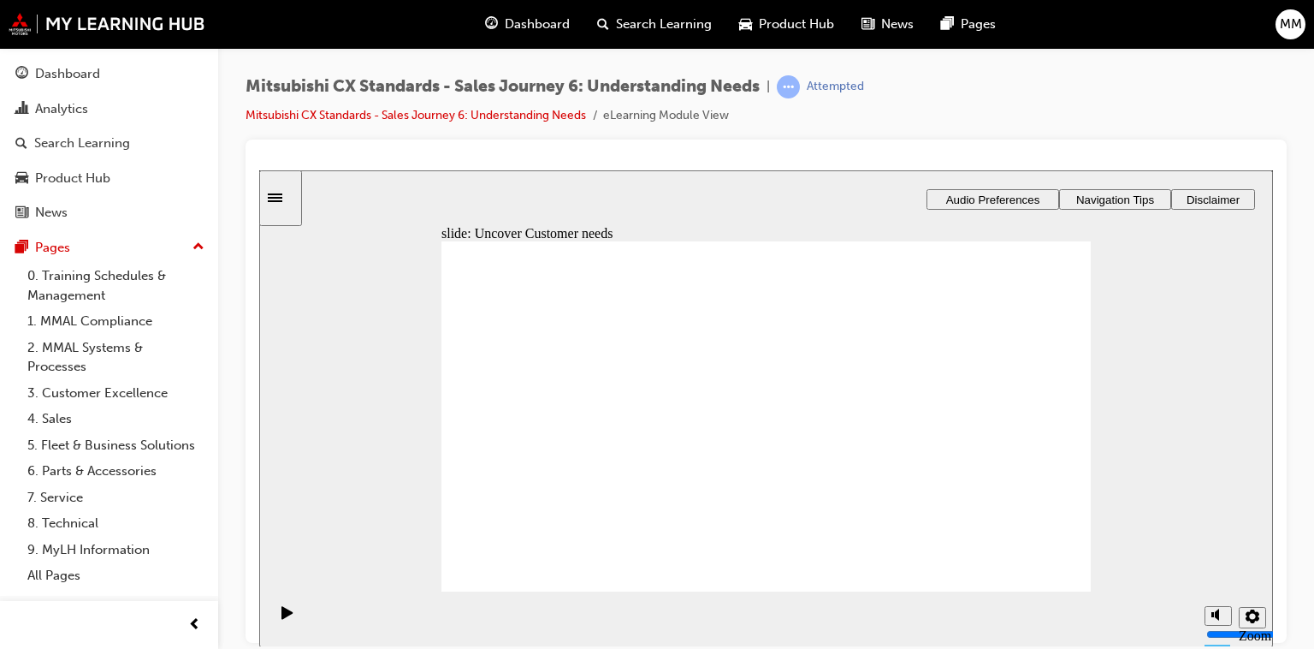
drag, startPoint x: 532, startPoint y: 442, endPoint x: 758, endPoint y: 445, distance: 225.9
drag, startPoint x: 979, startPoint y: 319, endPoint x: 767, endPoint y: 465, distance: 257.3
drag, startPoint x: 975, startPoint y: 353, endPoint x: 757, endPoint y: 508, distance: 268.1
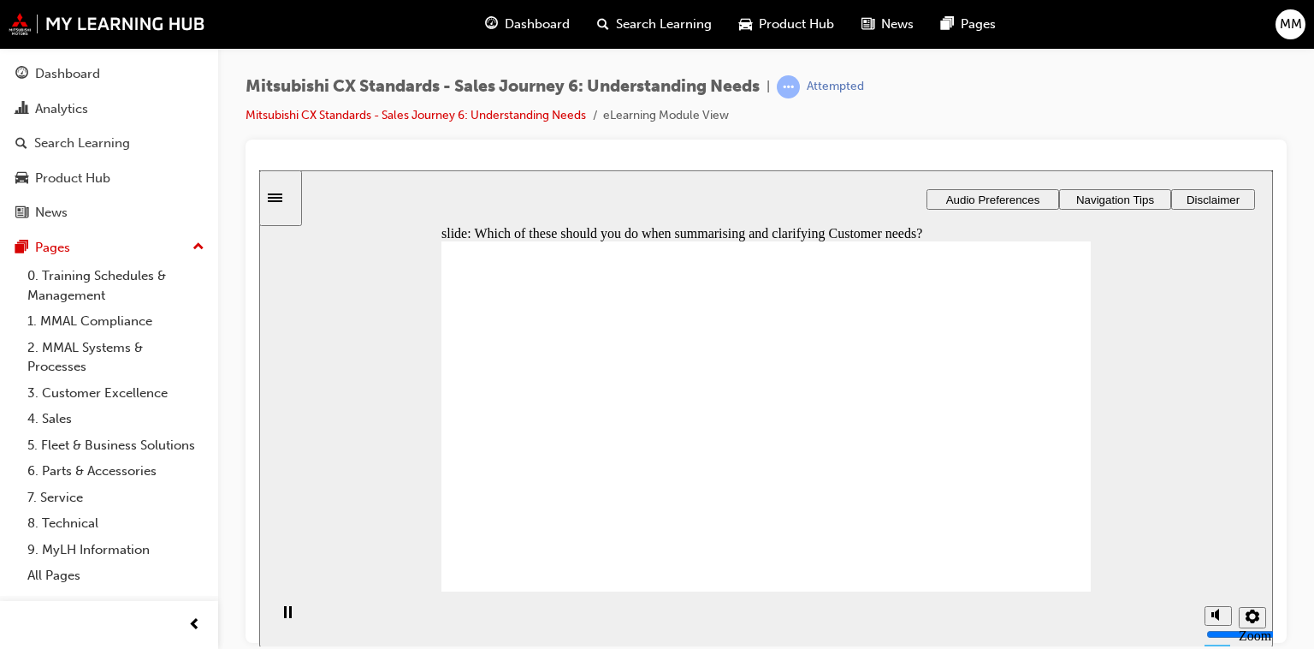
checkbox input "true"
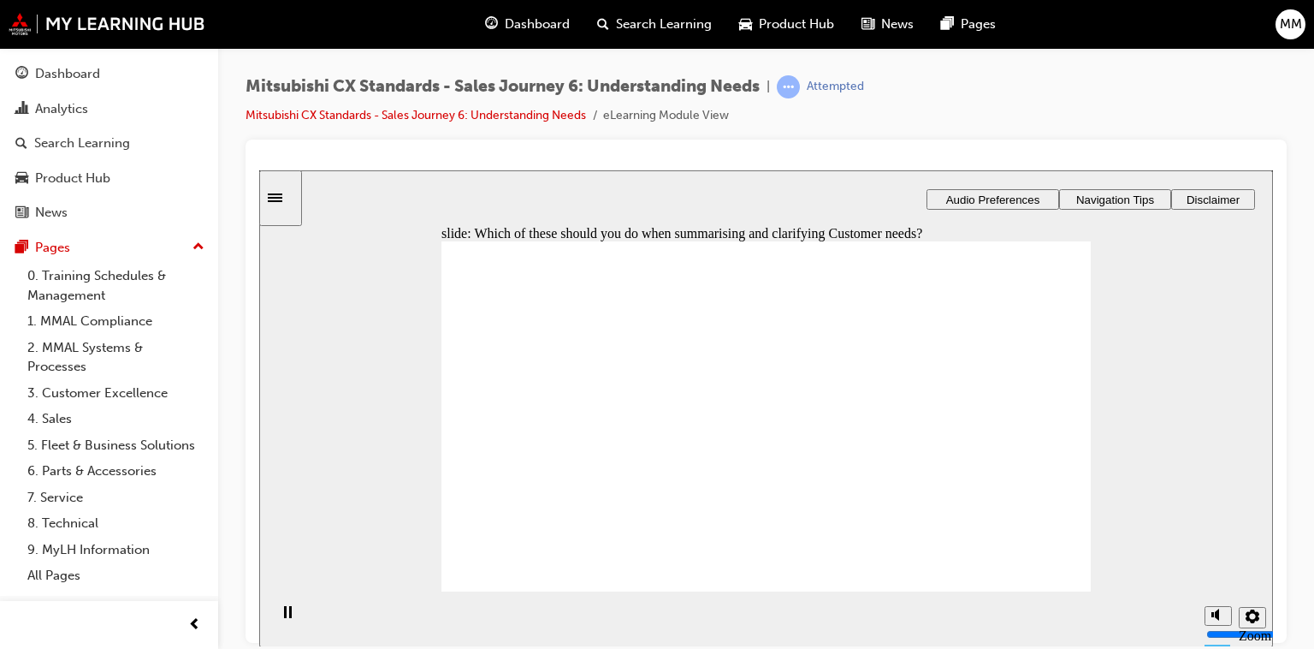
checkbox input "true"
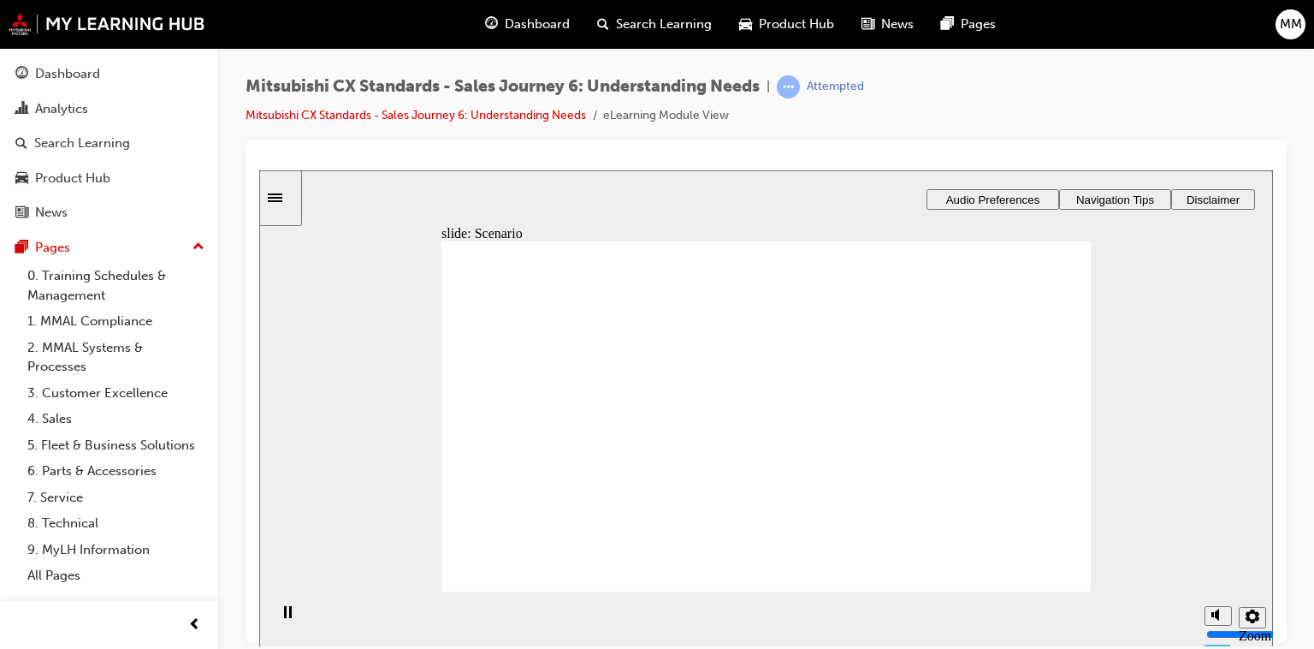
checkbox input "true"
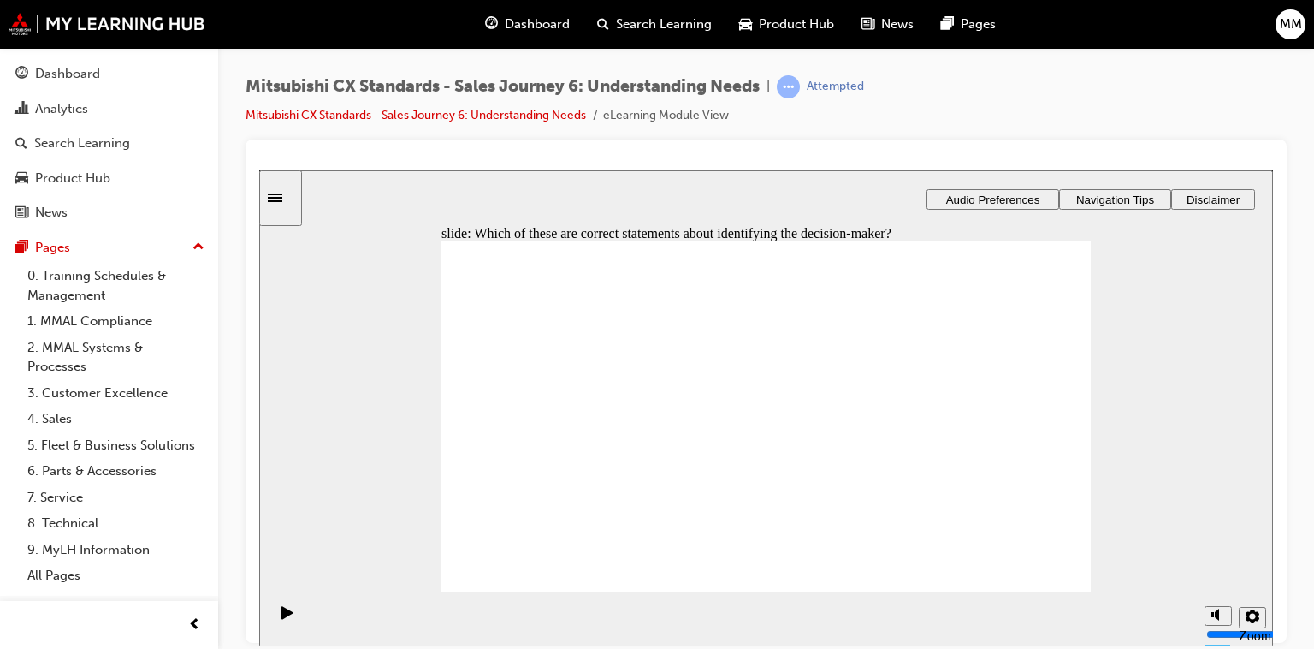
drag, startPoint x: 591, startPoint y: 431, endPoint x: 804, endPoint y: 363, distance: 223.8
drag, startPoint x: 551, startPoint y: 452, endPoint x: 752, endPoint y: 418, distance: 203.8
drag, startPoint x: 612, startPoint y: 433, endPoint x: 1058, endPoint y: 309, distance: 462.7
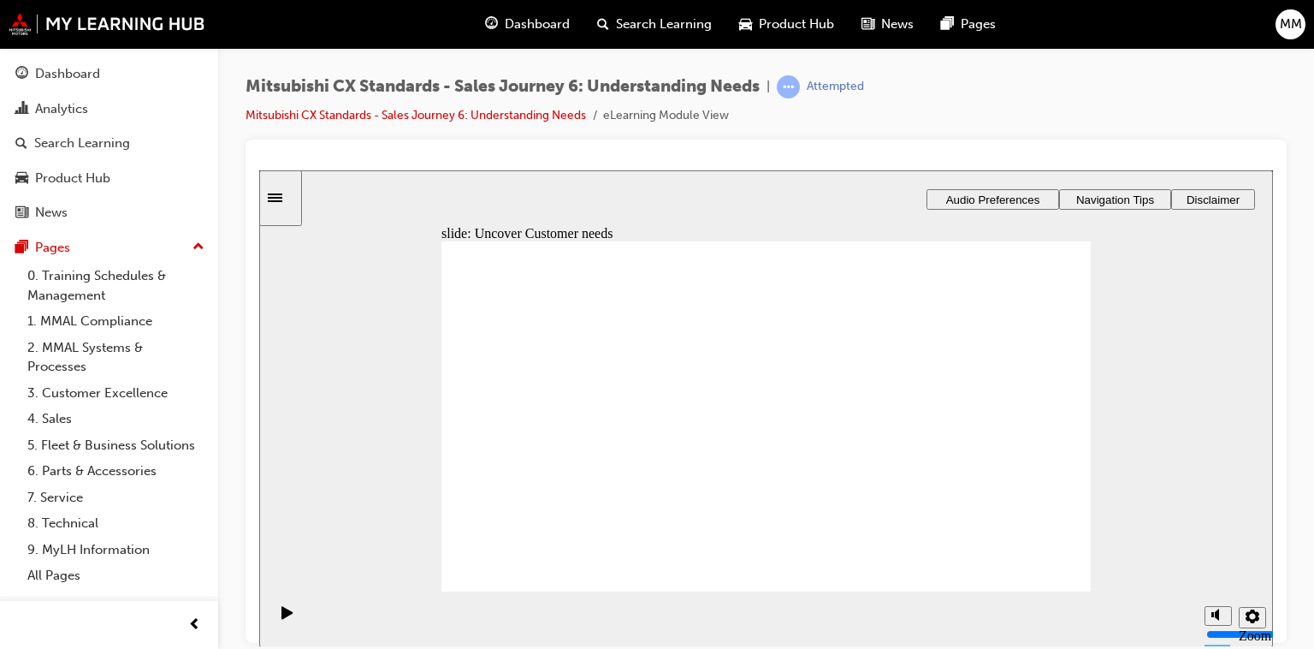
drag, startPoint x: 592, startPoint y: 439, endPoint x: 773, endPoint y: 453, distance: 181.9
drag, startPoint x: 807, startPoint y: 407, endPoint x: 1026, endPoint y: 363, distance: 223.5
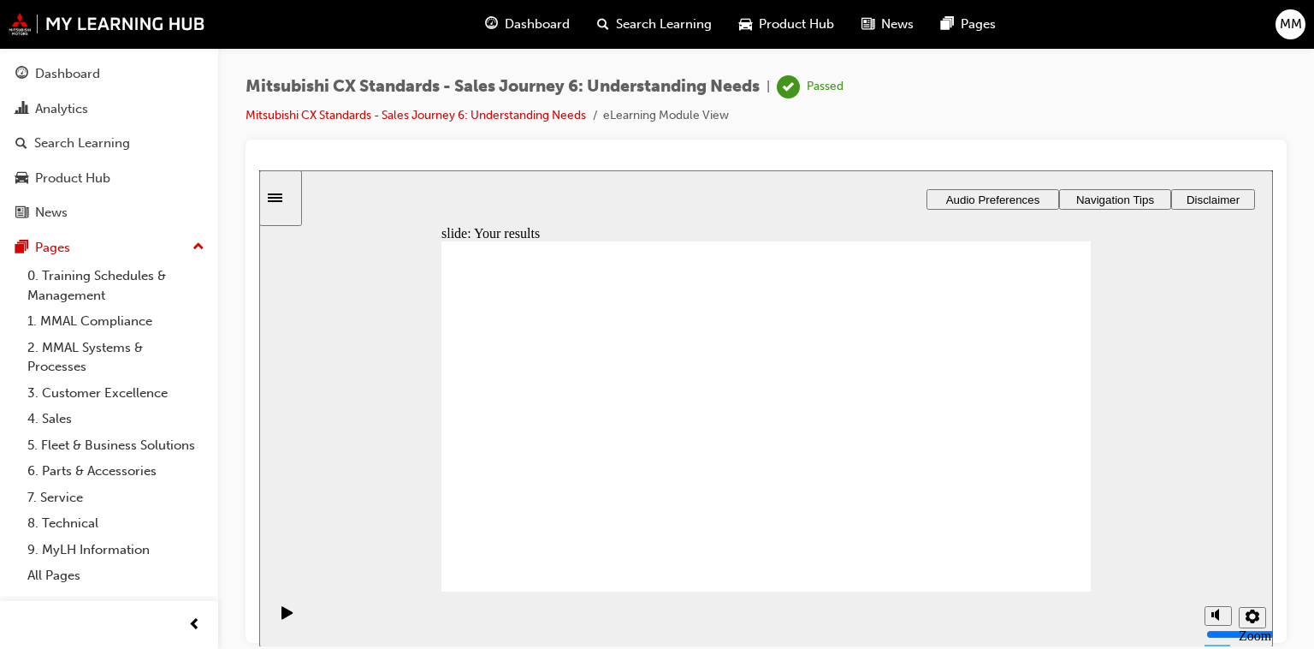
click at [57, 70] on div "Dashboard" at bounding box center [67, 74] width 65 height 20
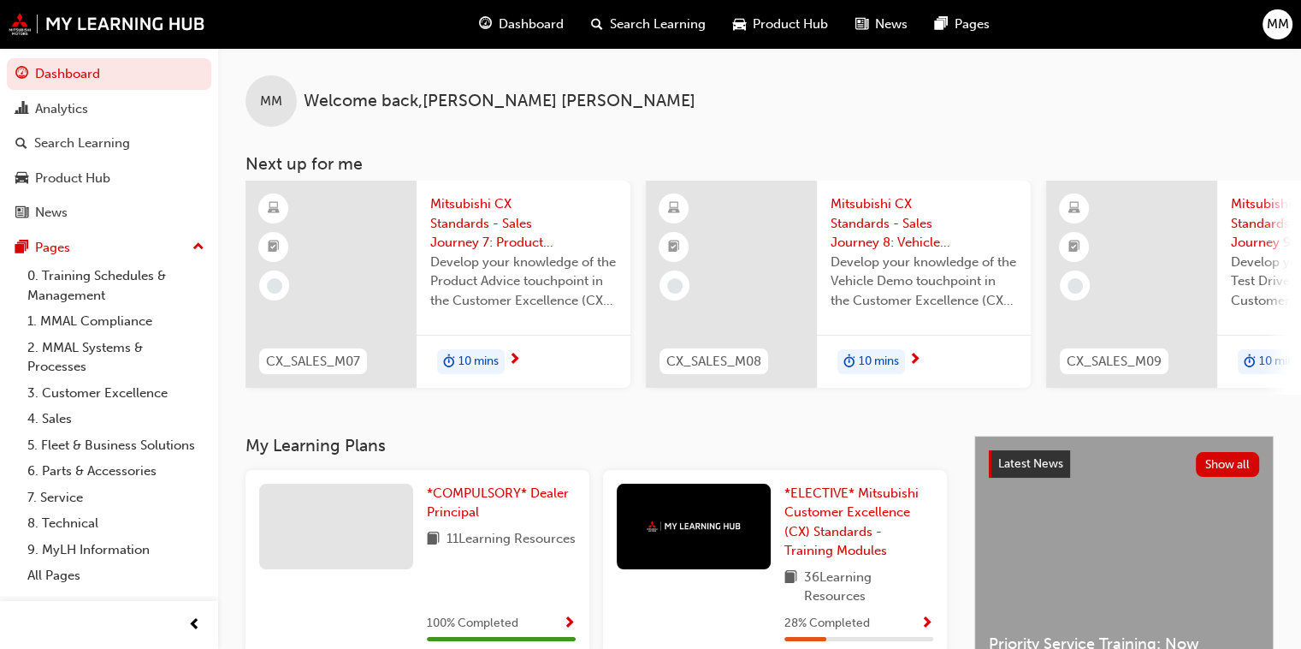
click at [495, 232] on span "Mitsubishi CX Standards - Sales Journey 7: Product Advice" at bounding box center [523, 223] width 187 height 58
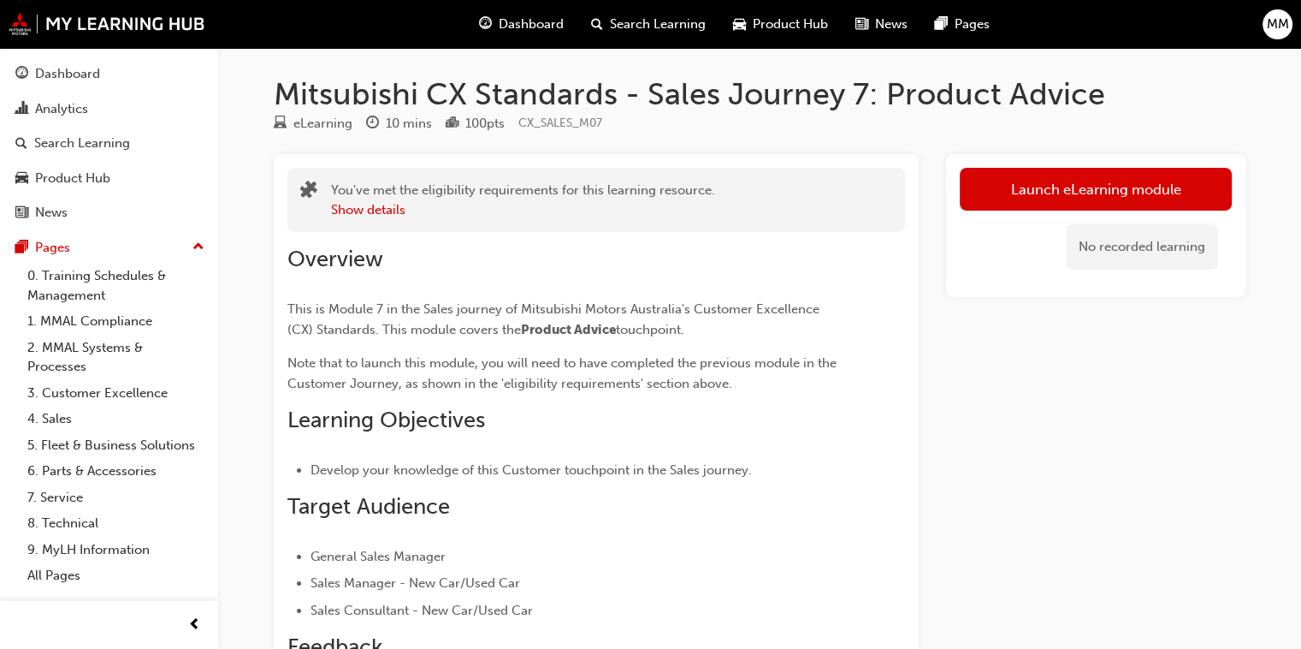
click at [1111, 164] on div "Launch eLearning module No recorded learning" at bounding box center [1095, 225] width 299 height 143
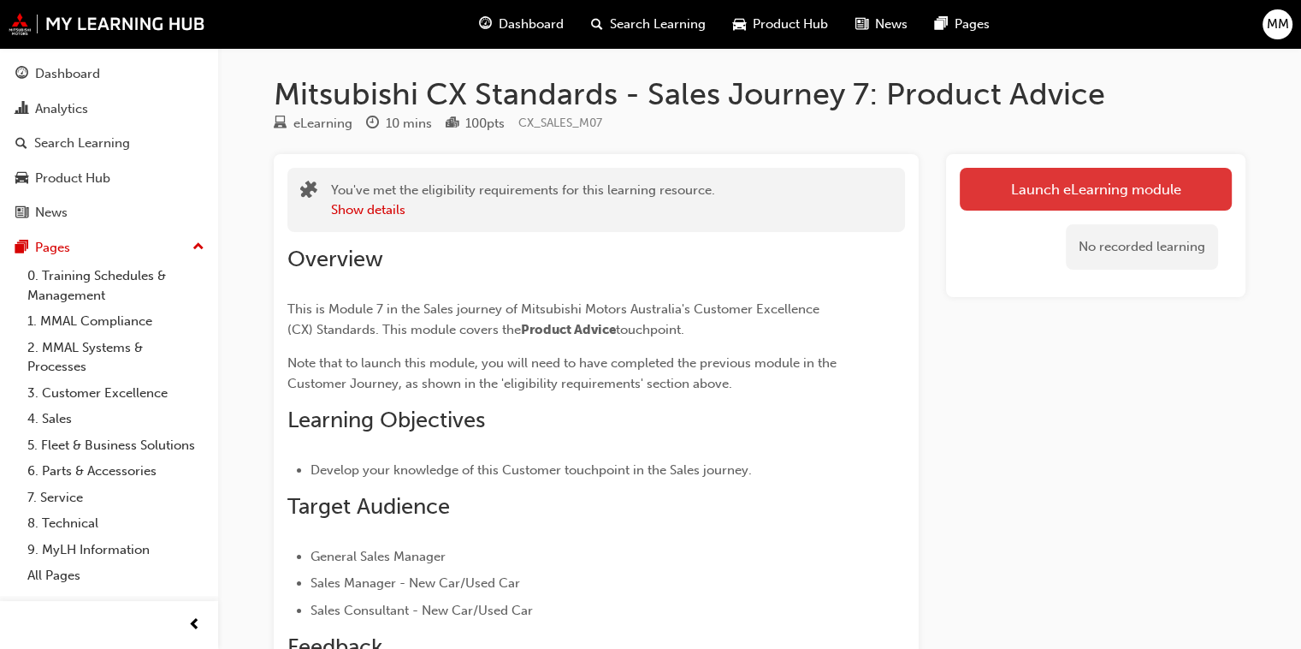
click at [1068, 193] on link "Launch eLearning module" at bounding box center [1096, 189] width 272 height 43
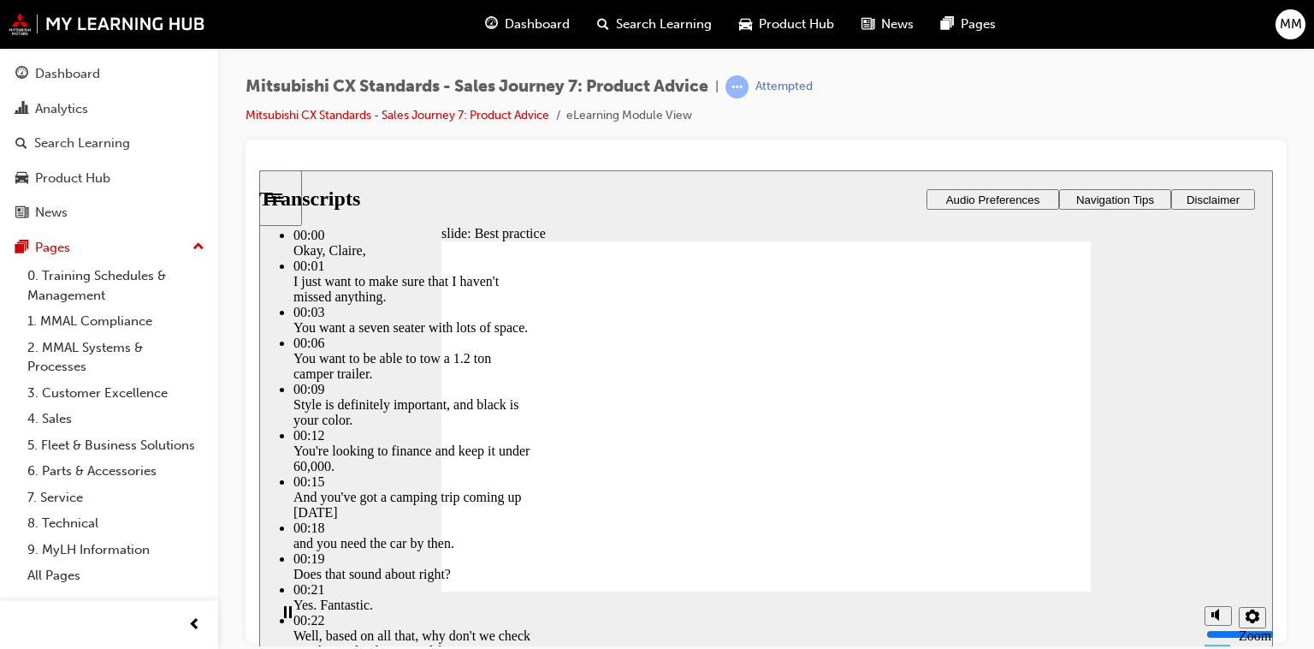
drag, startPoint x: 496, startPoint y: 555, endPoint x: 985, endPoint y: 550, distance: 488.6
type input "89"
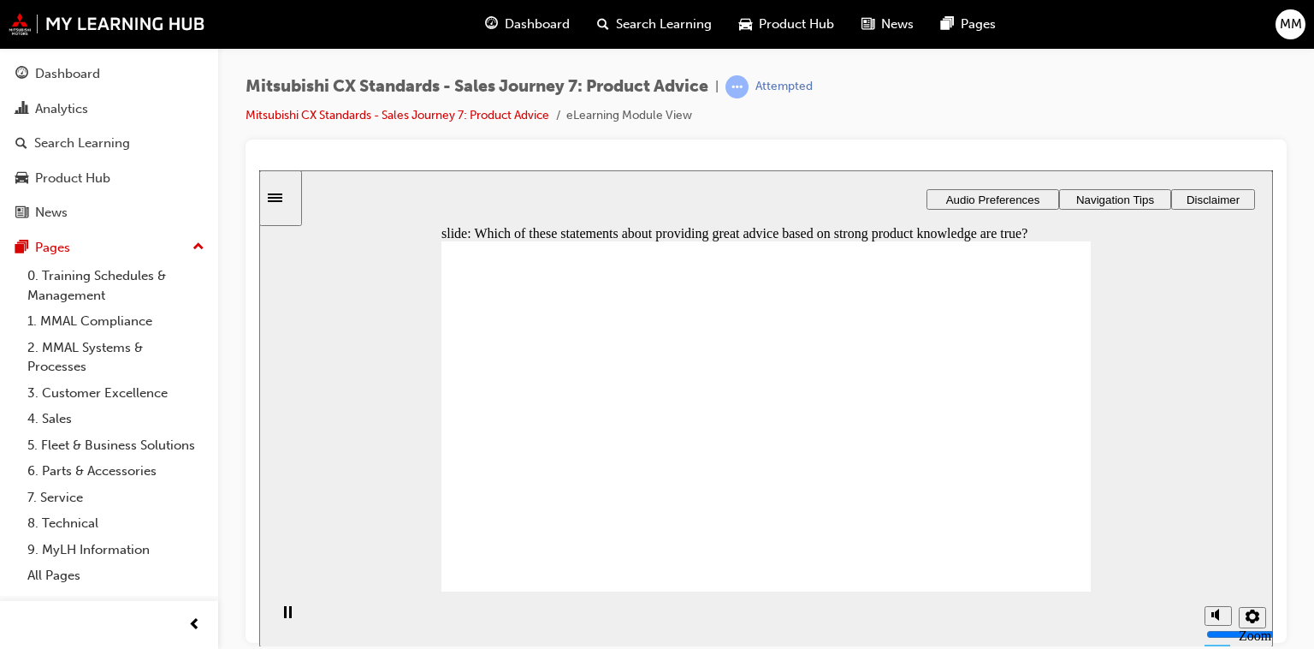
checkbox input "true"
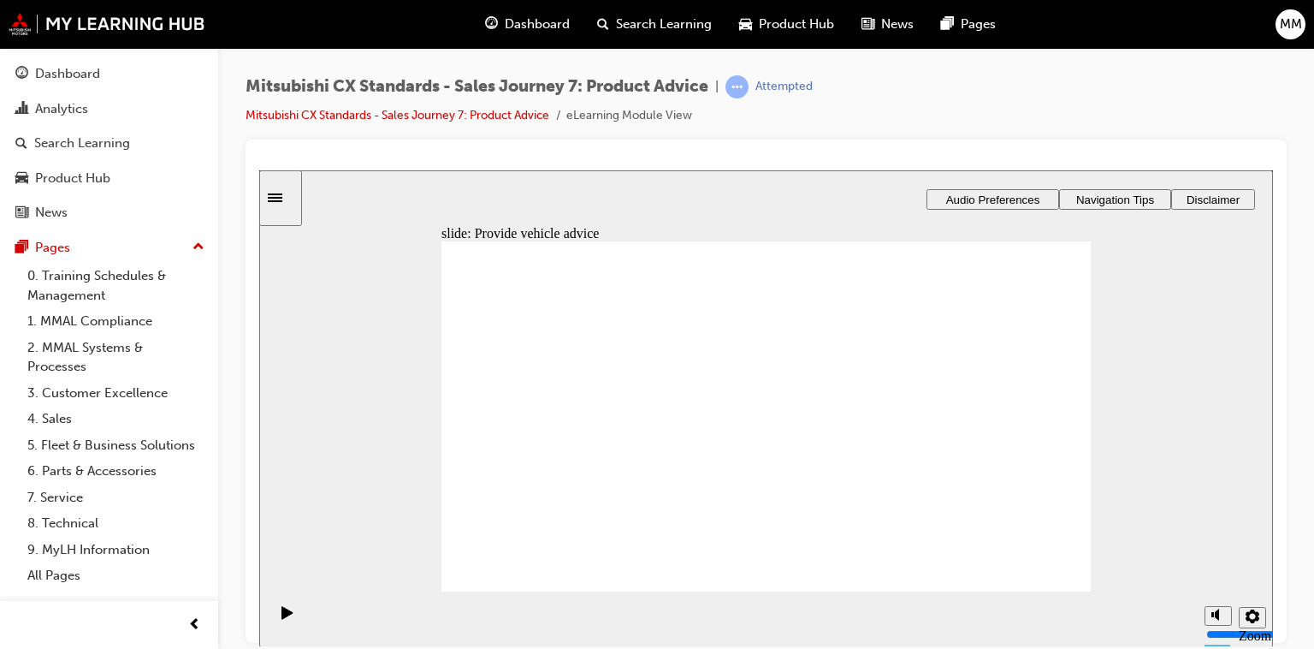
drag, startPoint x: 568, startPoint y: 451, endPoint x: 763, endPoint y: 356, distance: 217.0
drag, startPoint x: 555, startPoint y: 464, endPoint x: 763, endPoint y: 424, distance: 211.8
drag, startPoint x: 599, startPoint y: 473, endPoint x: 1010, endPoint y: 345, distance: 430.3
drag, startPoint x: 591, startPoint y: 463, endPoint x: 767, endPoint y: 445, distance: 176.3
drag, startPoint x: 562, startPoint y: 479, endPoint x: 738, endPoint y: 490, distance: 176.6
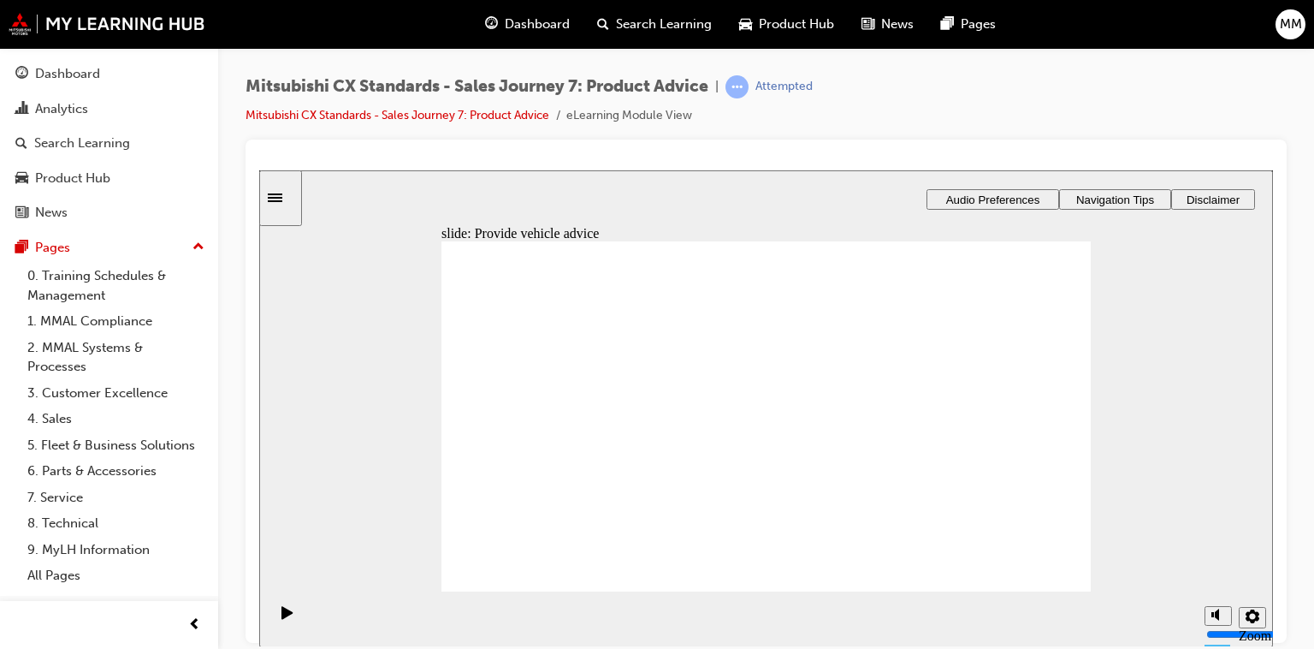
checkbox input "true"
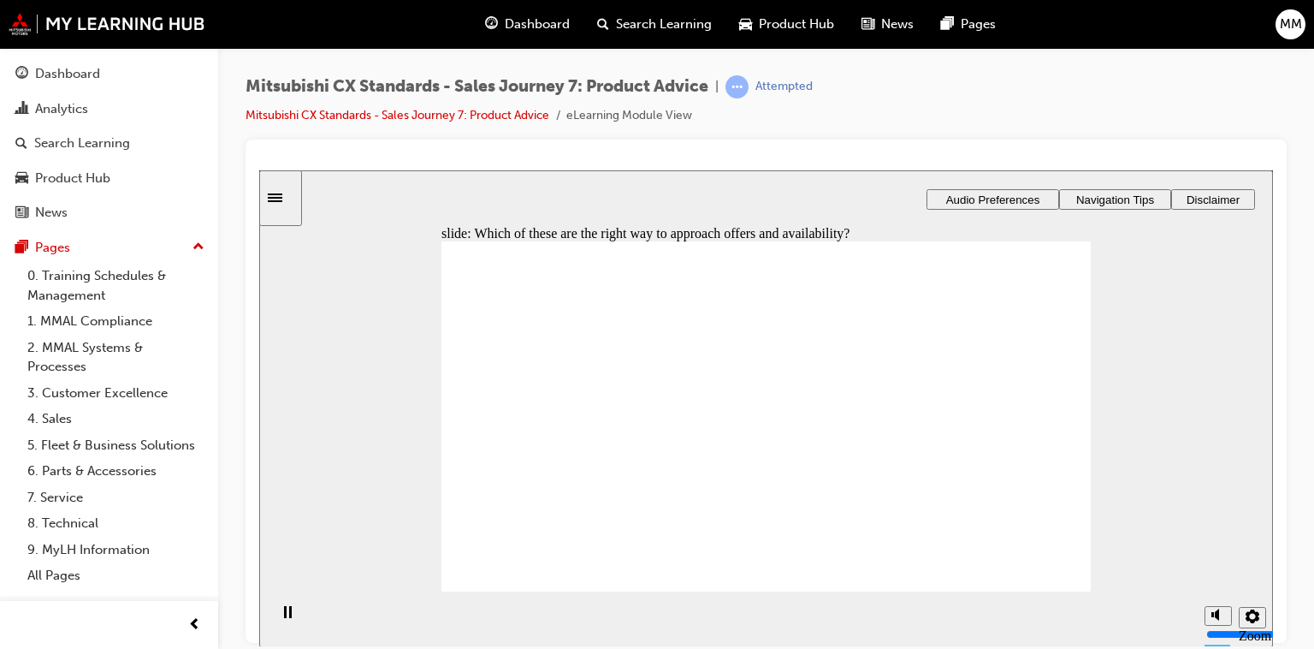
checkbox input "true"
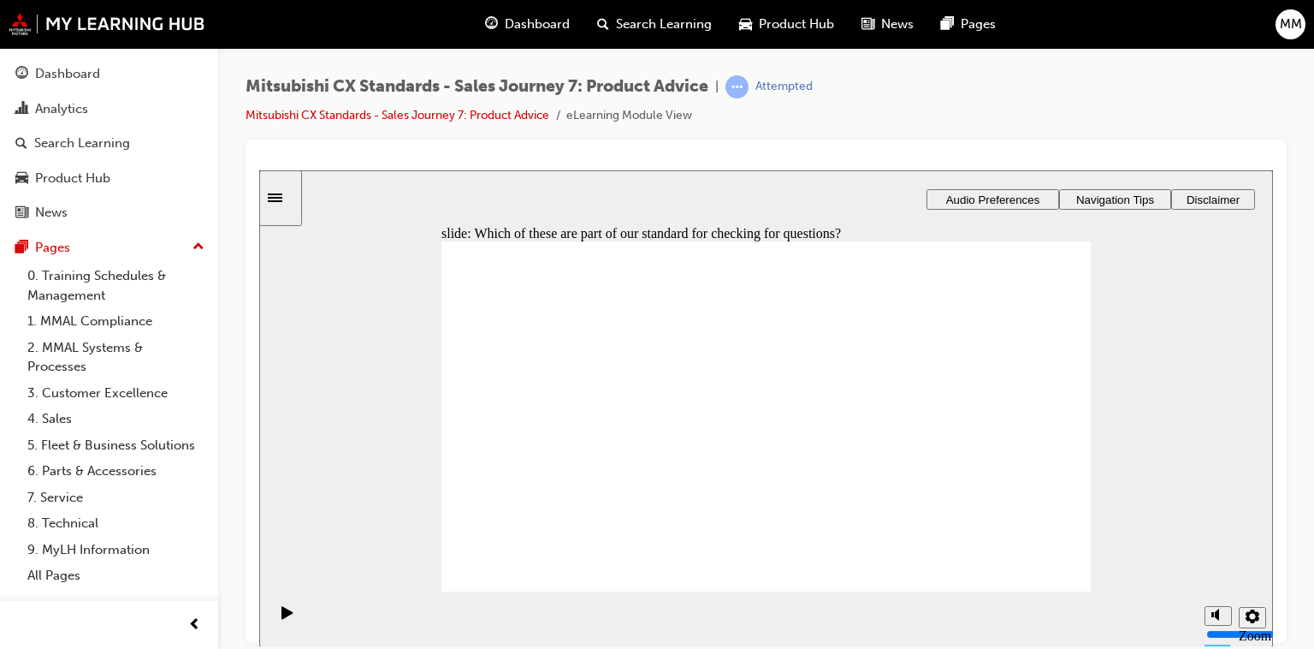
checkbox input "true"
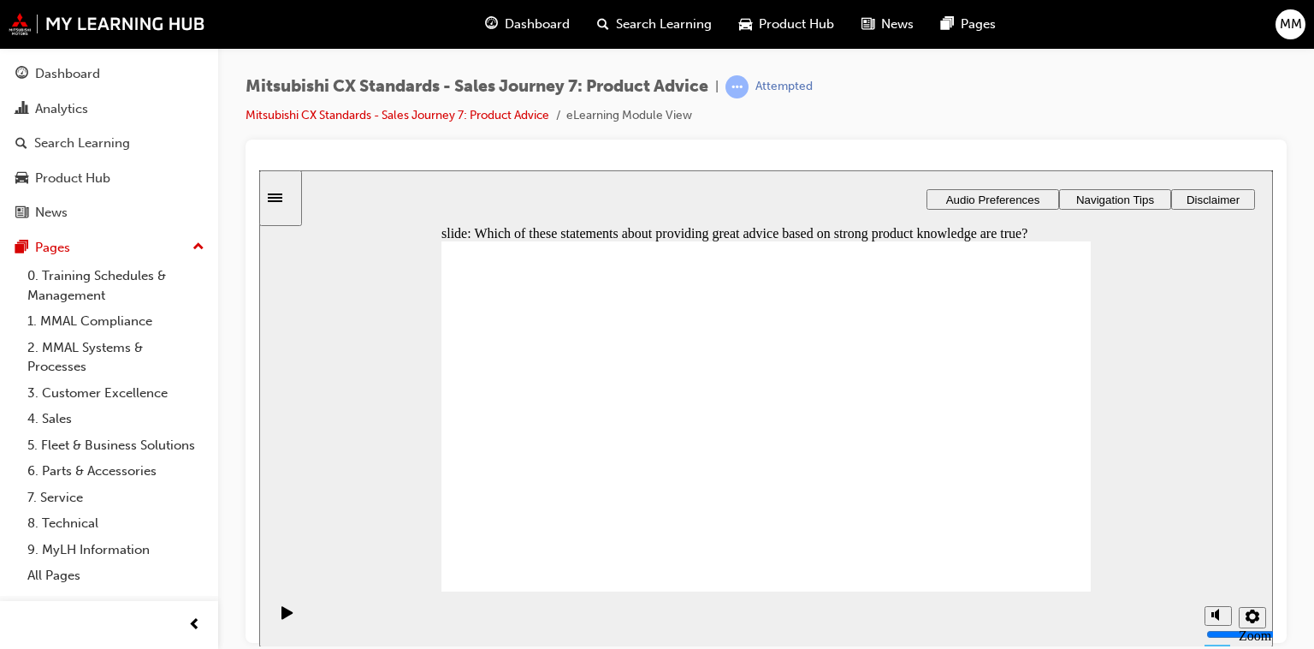
checkbox input "true"
drag, startPoint x: 540, startPoint y: 450, endPoint x: 726, endPoint y: 331, distance: 220.5
drag, startPoint x: 566, startPoint y: 461, endPoint x: 996, endPoint y: 349, distance: 443.9
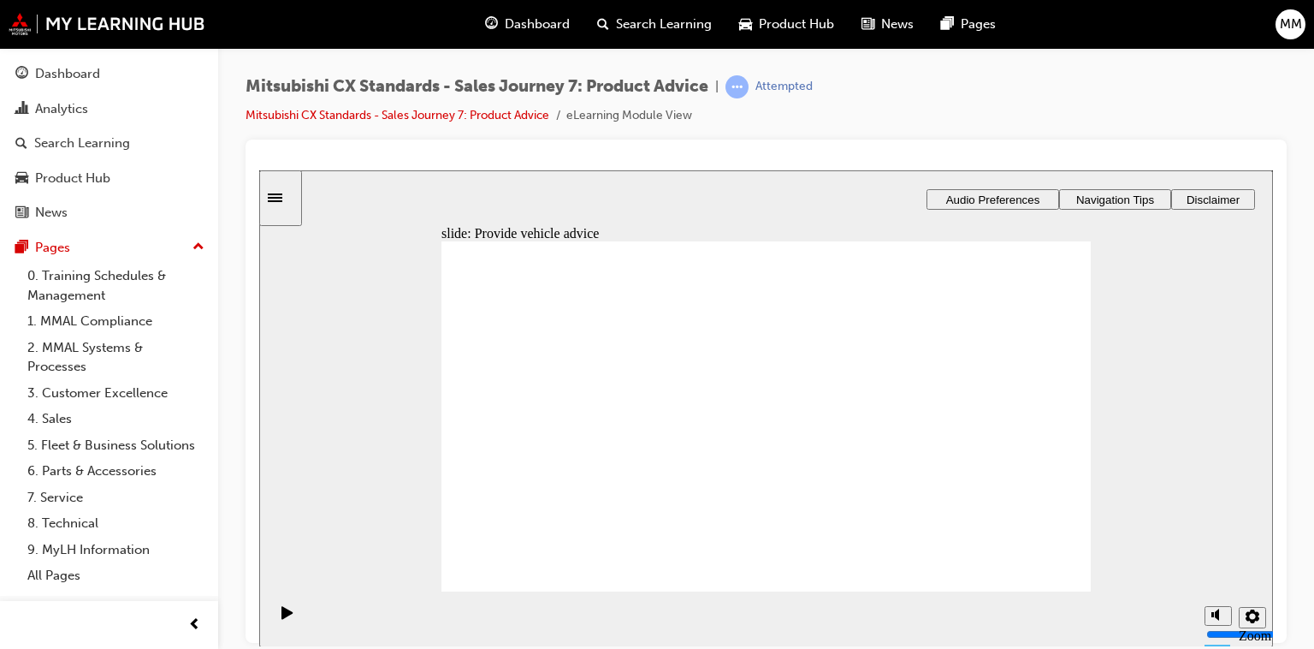
drag, startPoint x: 559, startPoint y: 471, endPoint x: 743, endPoint y: 414, distance: 192.7
drag, startPoint x: 637, startPoint y: 455, endPoint x: 743, endPoint y: 451, distance: 105.3
drag, startPoint x: 582, startPoint y: 462, endPoint x: 976, endPoint y: 394, distance: 400.3
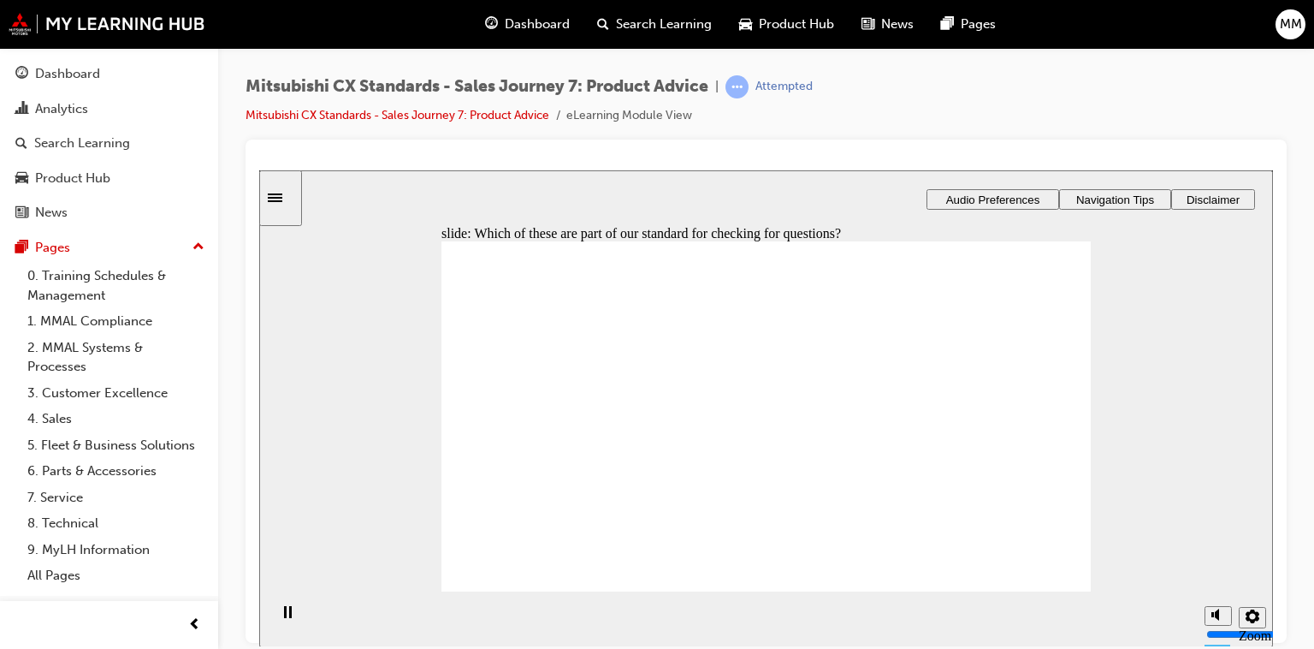
checkbox input "true"
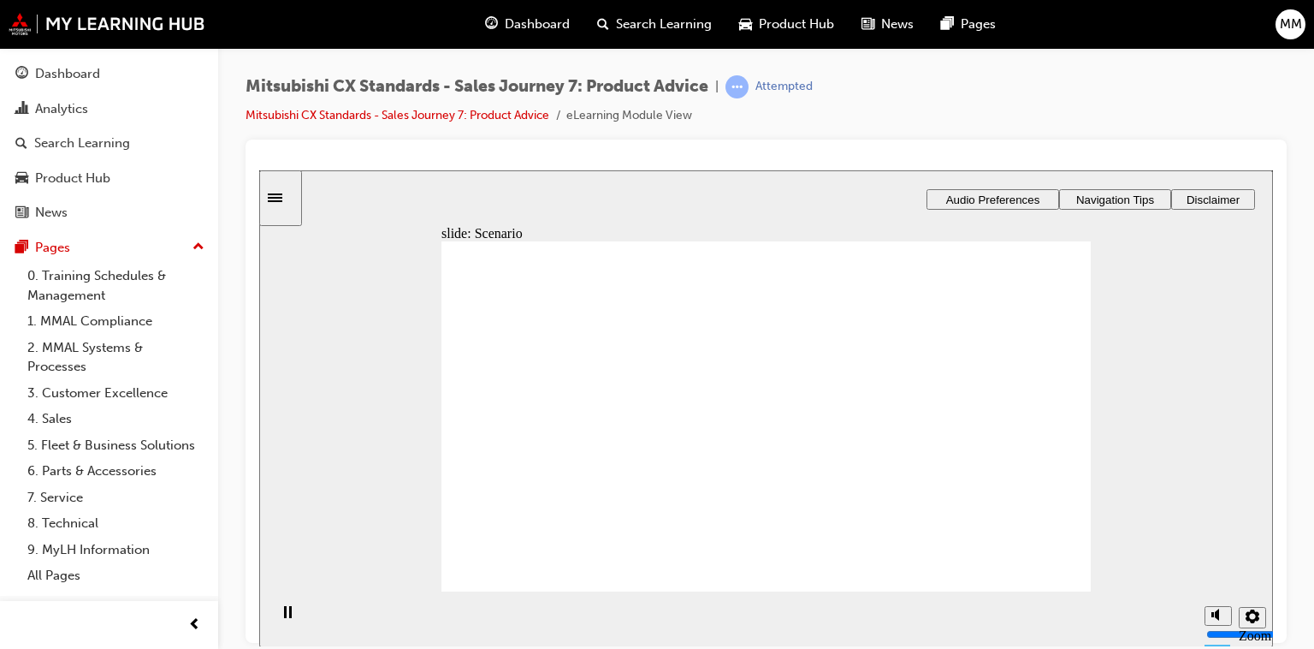
checkbox input "true"
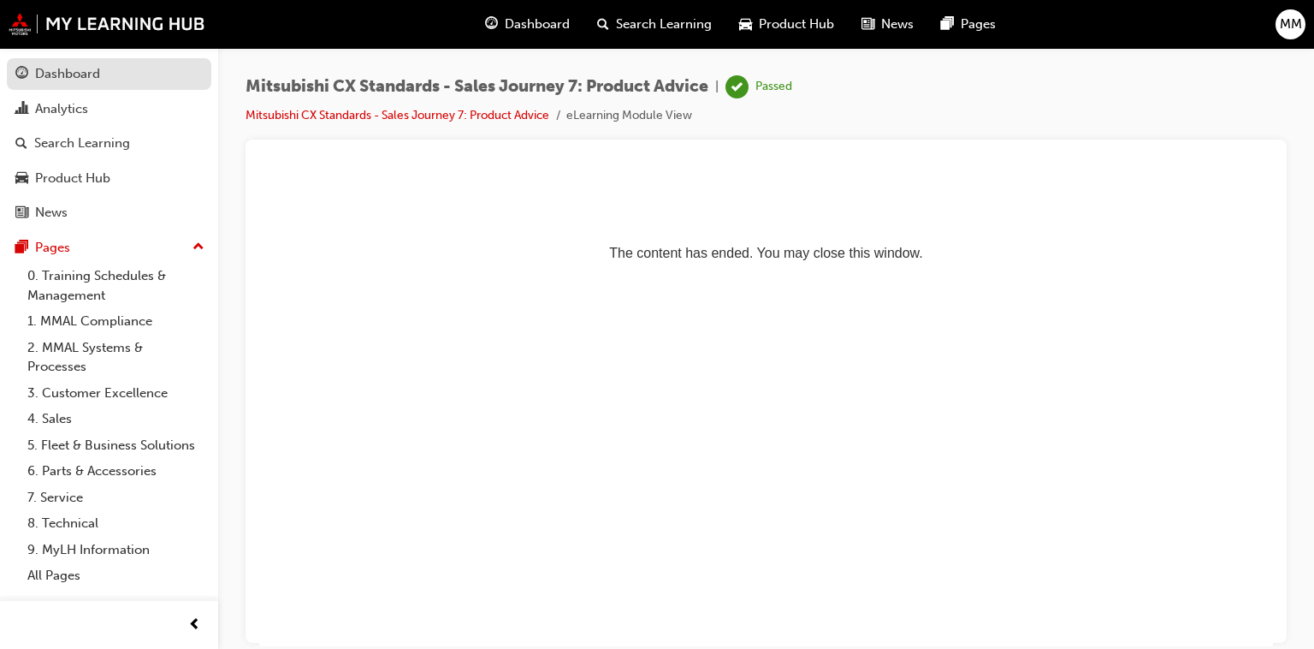
click at [100, 68] on div "Dashboard" at bounding box center [108, 73] width 187 height 21
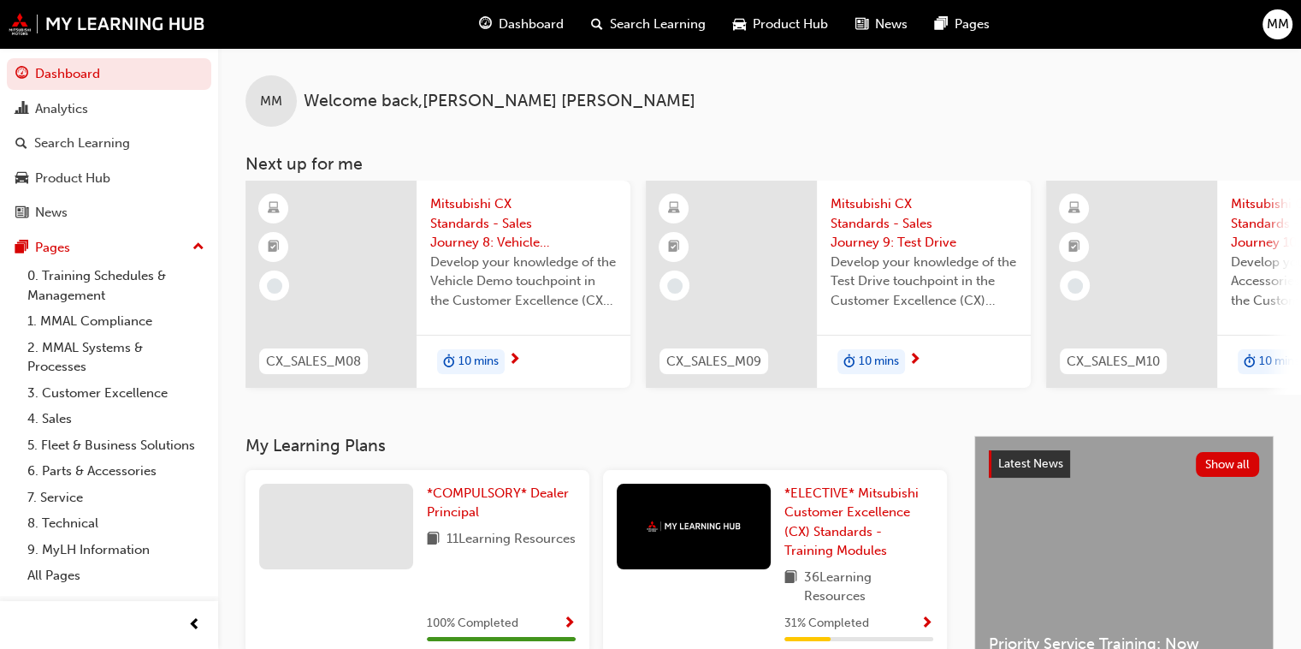
click at [463, 231] on span "Mitsubishi CX Standards - Sales Journey 8: Vehicle Demo" at bounding box center [523, 223] width 187 height 58
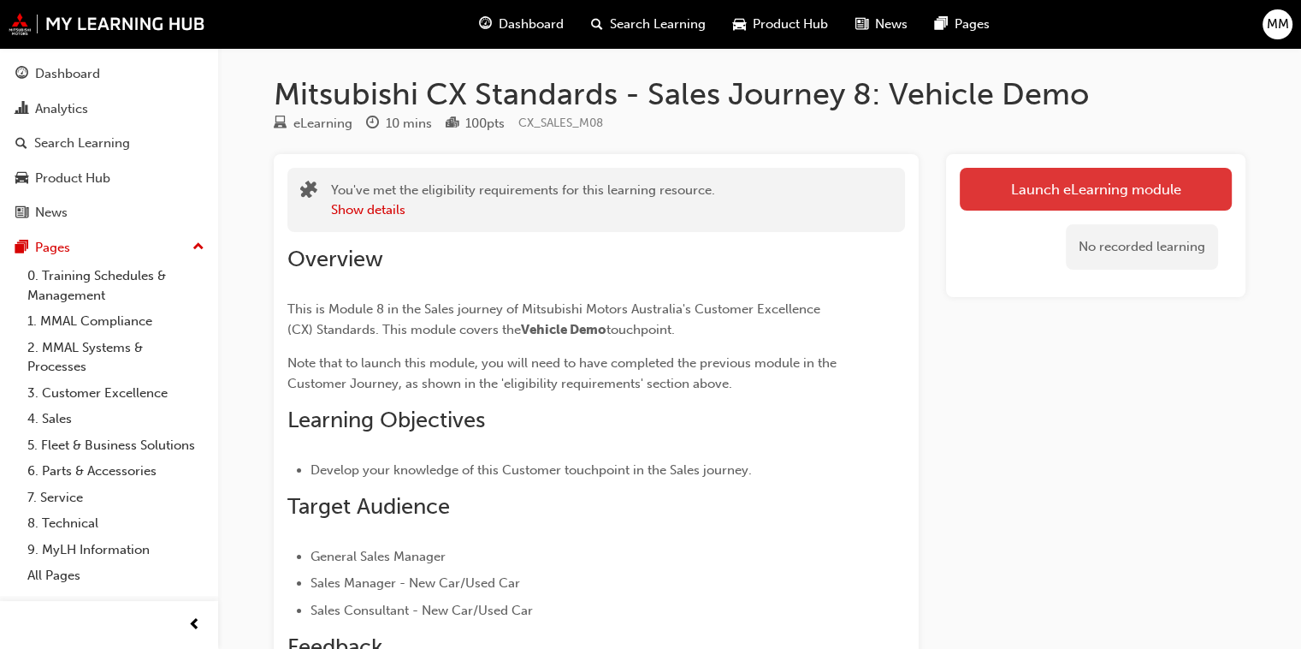
click at [1099, 182] on link "Launch eLearning module" at bounding box center [1096, 189] width 272 height 43
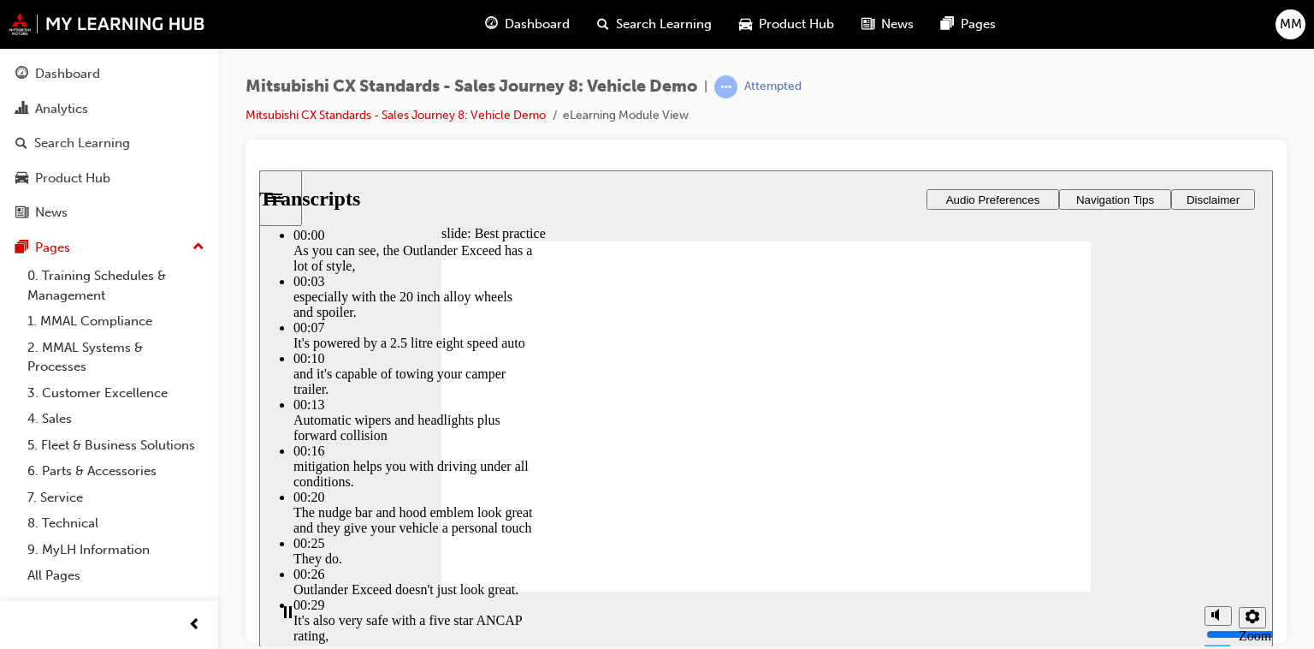
drag, startPoint x: 512, startPoint y: 550, endPoint x: 1041, endPoint y: 554, distance: 529.7
type input "89"
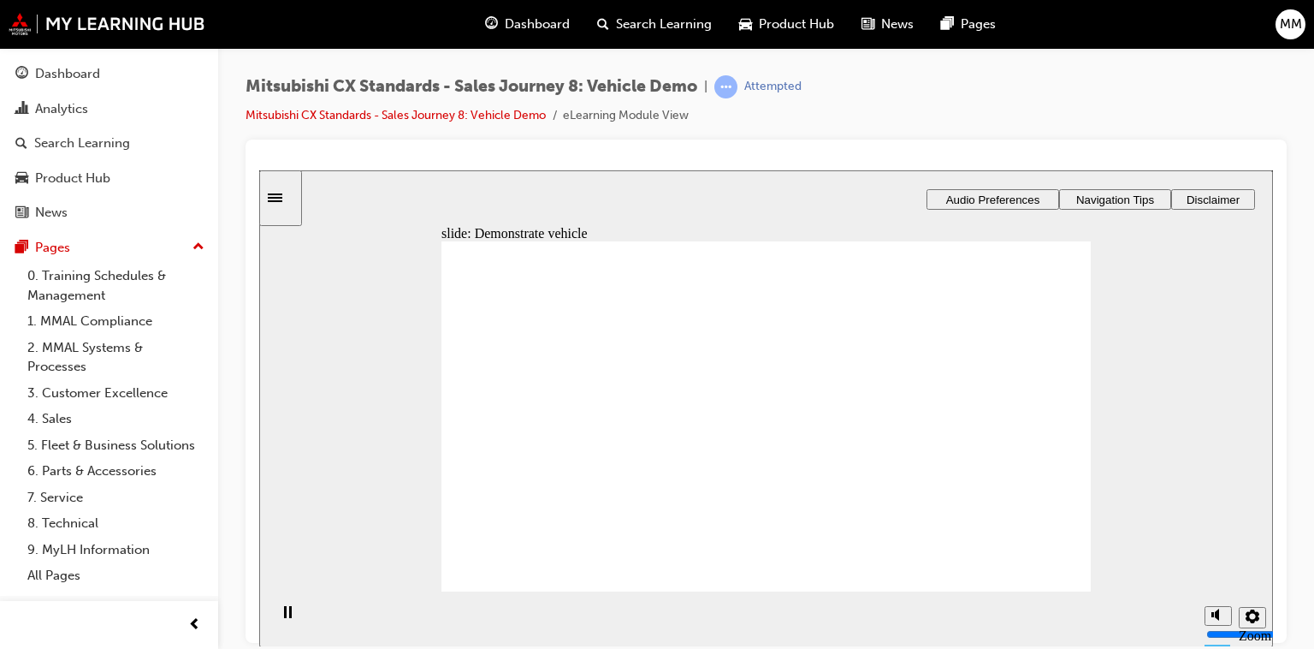
checkbox input "true"
checkbox input "false"
checkbox input "true"
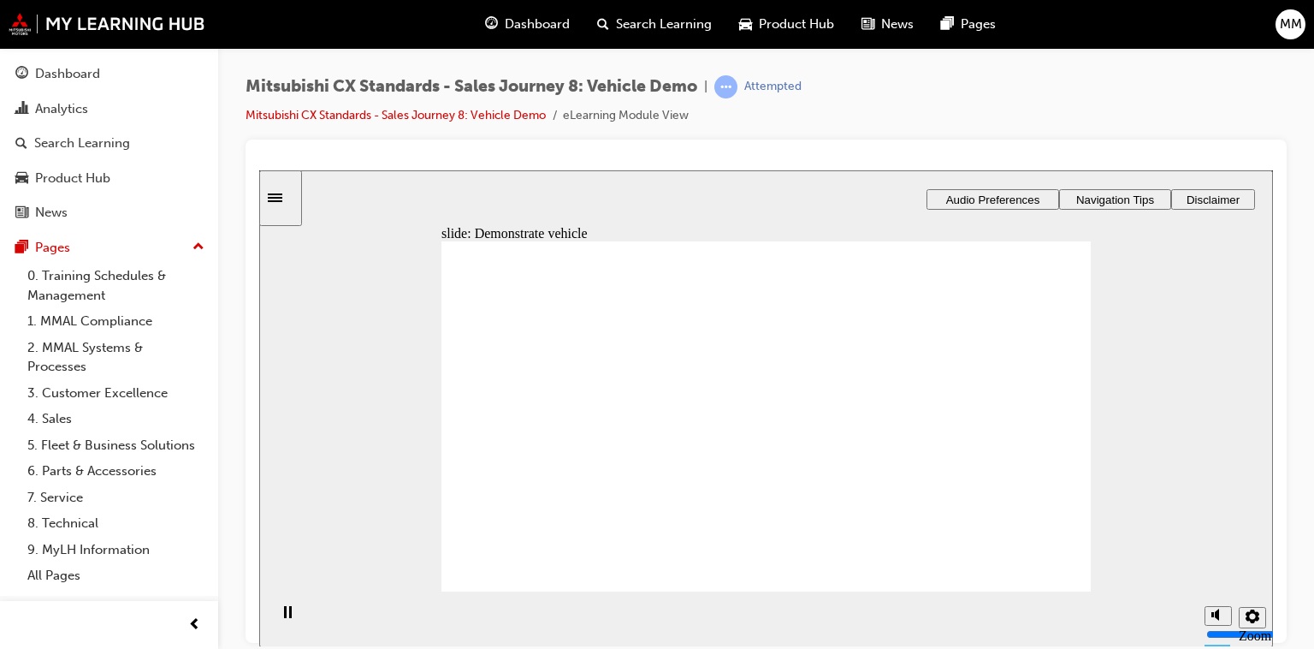
checkbox input "true"
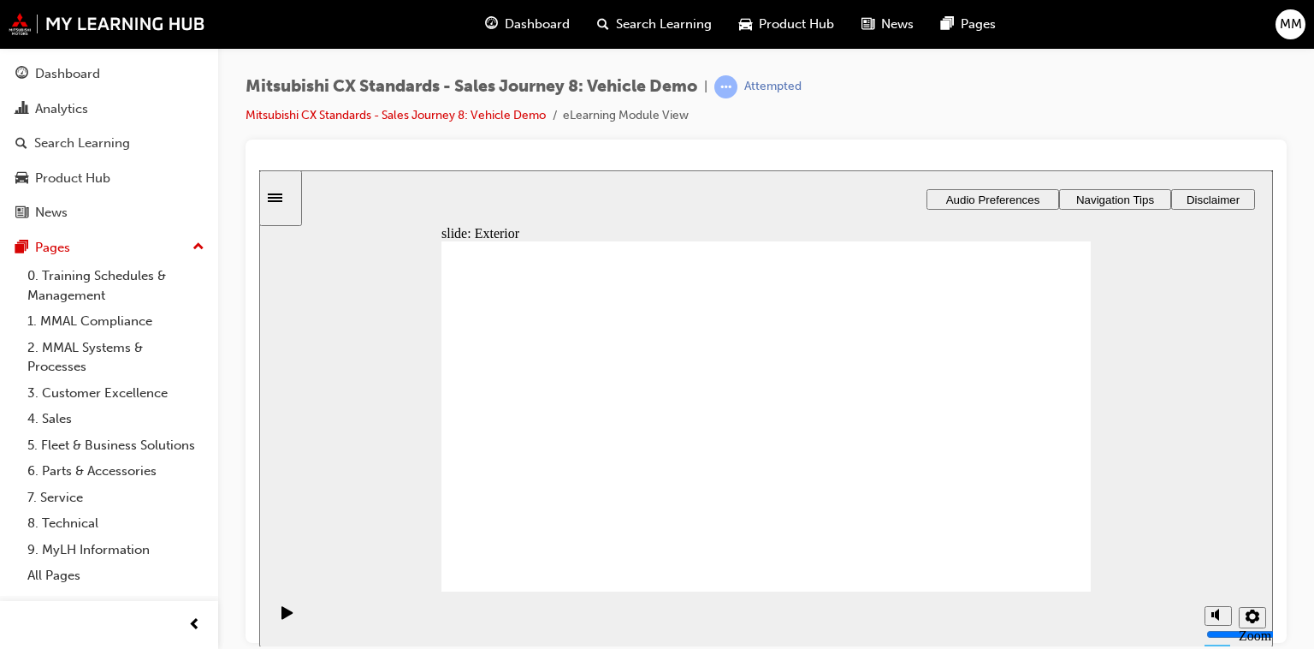
checkbox input "true"
drag, startPoint x: 548, startPoint y: 437, endPoint x: 766, endPoint y: 346, distance: 236.6
drag, startPoint x: 545, startPoint y: 458, endPoint x: 965, endPoint y: 357, distance: 432.1
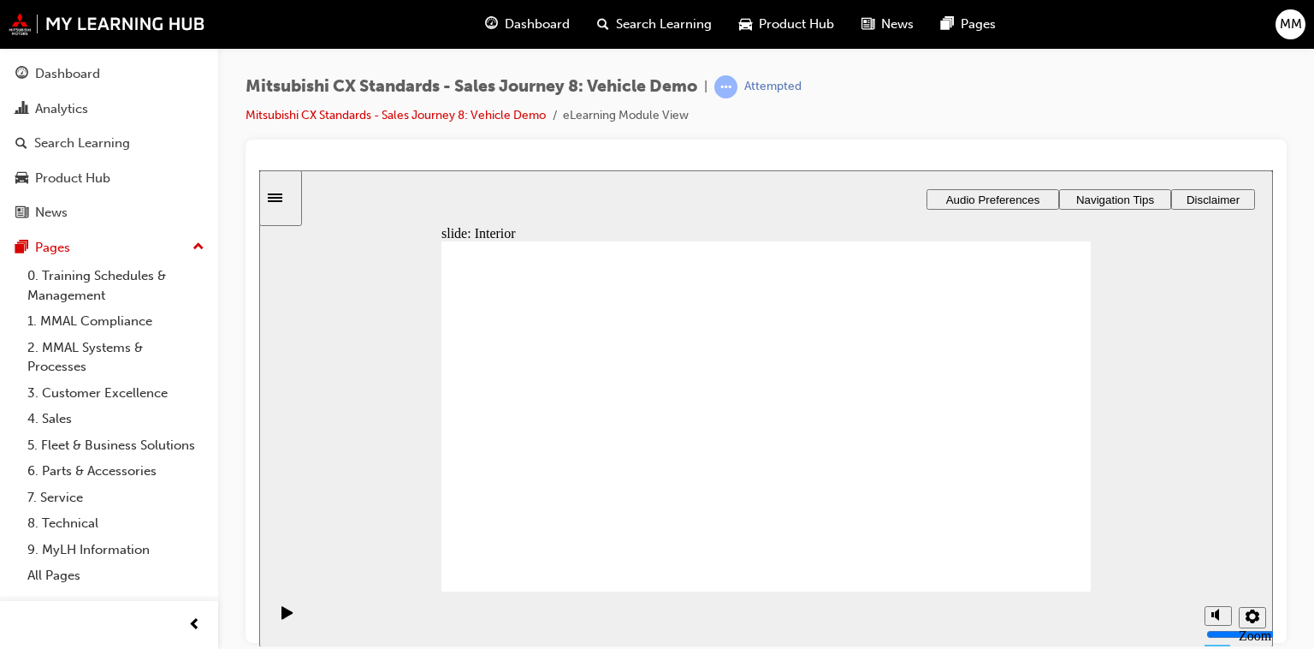
drag, startPoint x: 551, startPoint y: 450, endPoint x: 750, endPoint y: 421, distance: 200.6
drag, startPoint x: 607, startPoint y: 449, endPoint x: 787, endPoint y: 460, distance: 180.9
checkbox input "true"
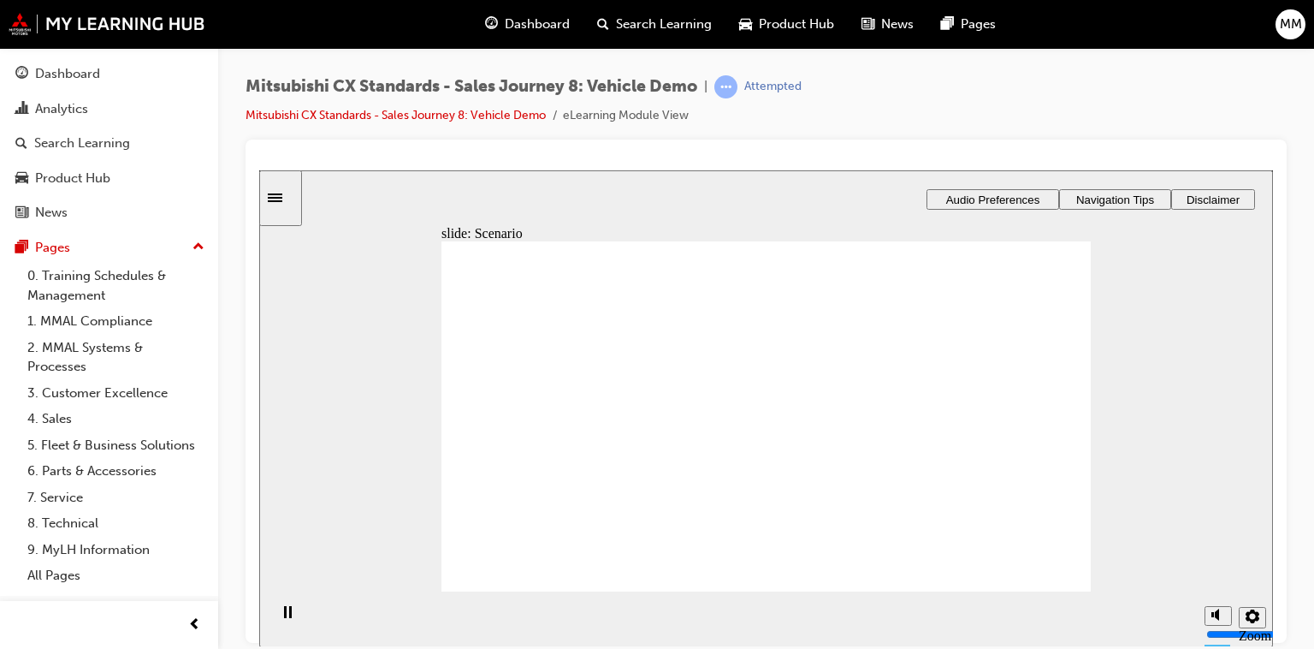
checkbox input "true"
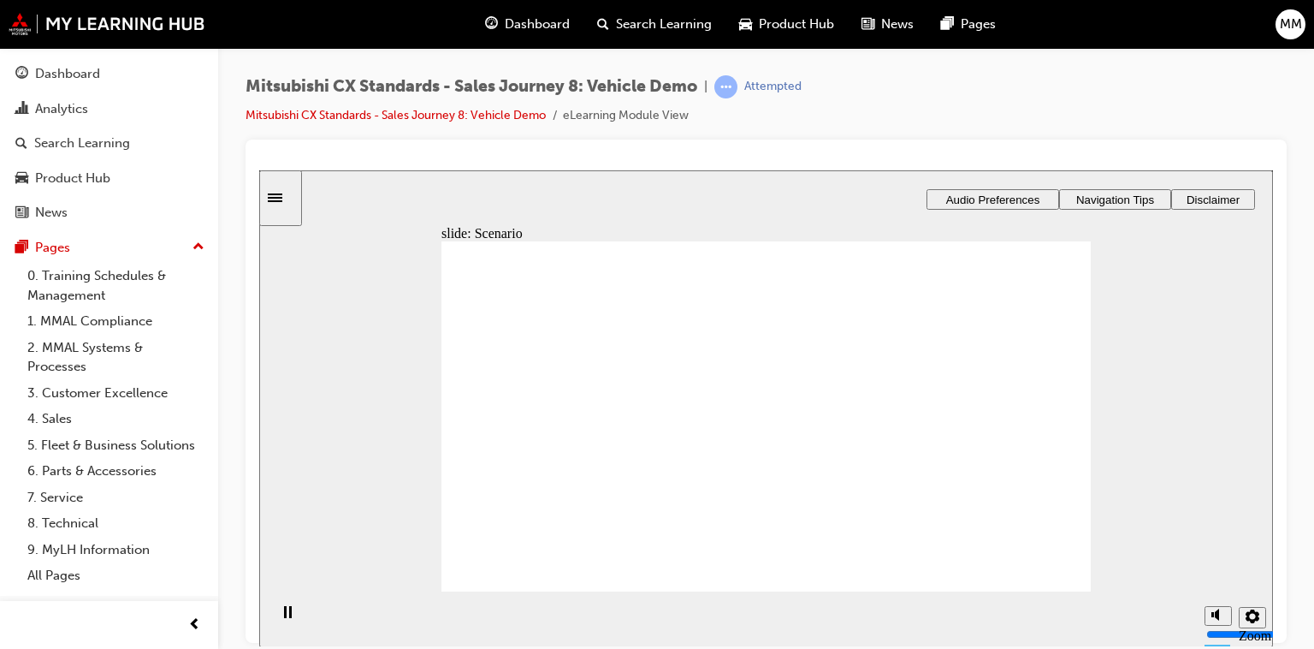
checkbox input "true"
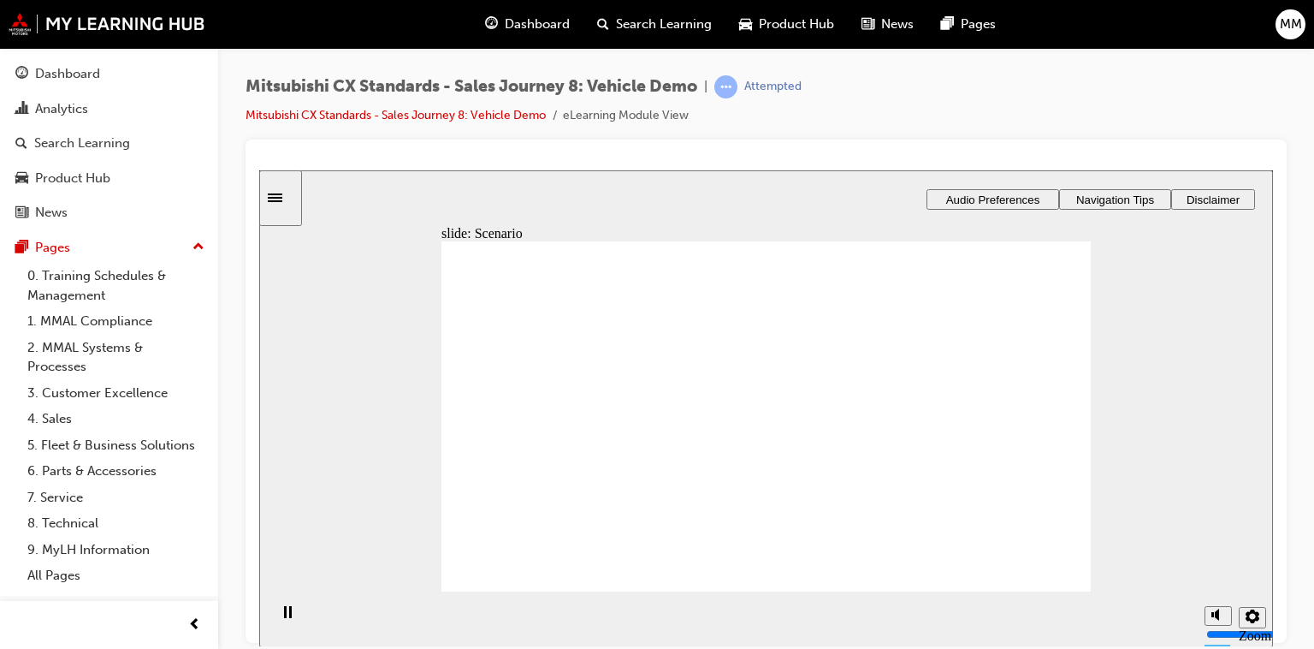
checkbox input "true"
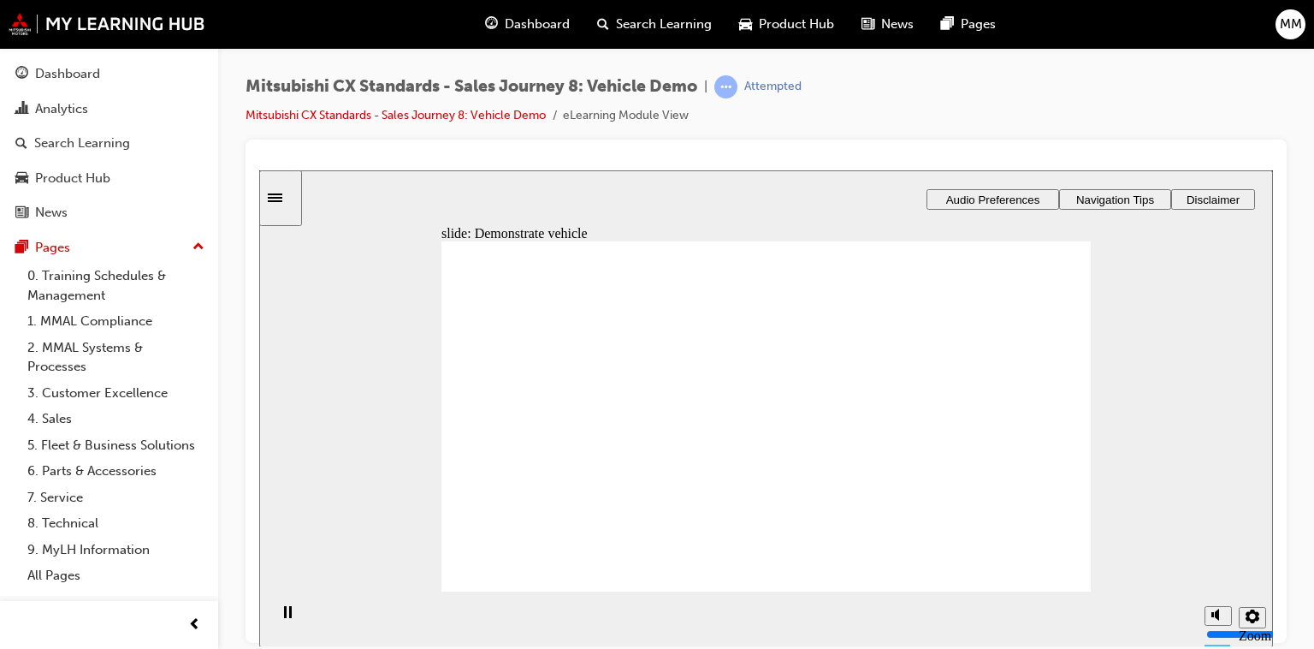
checkbox input "true"
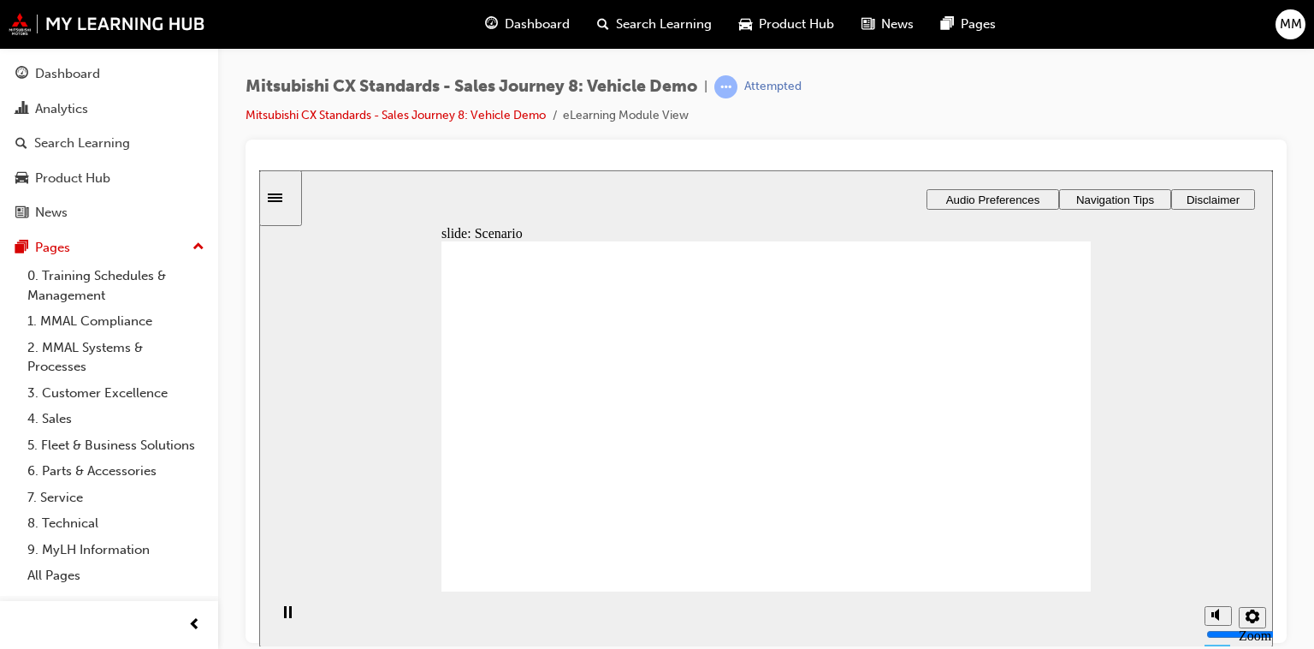
checkbox input "true"
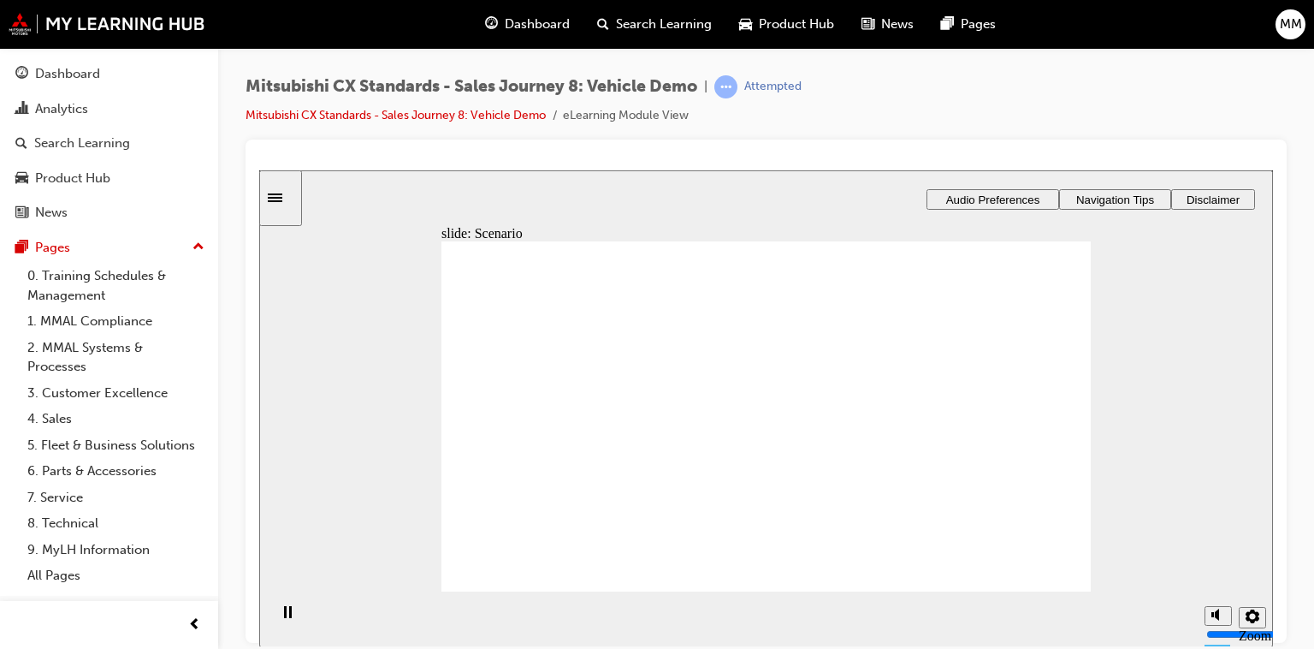
checkbox input "true"
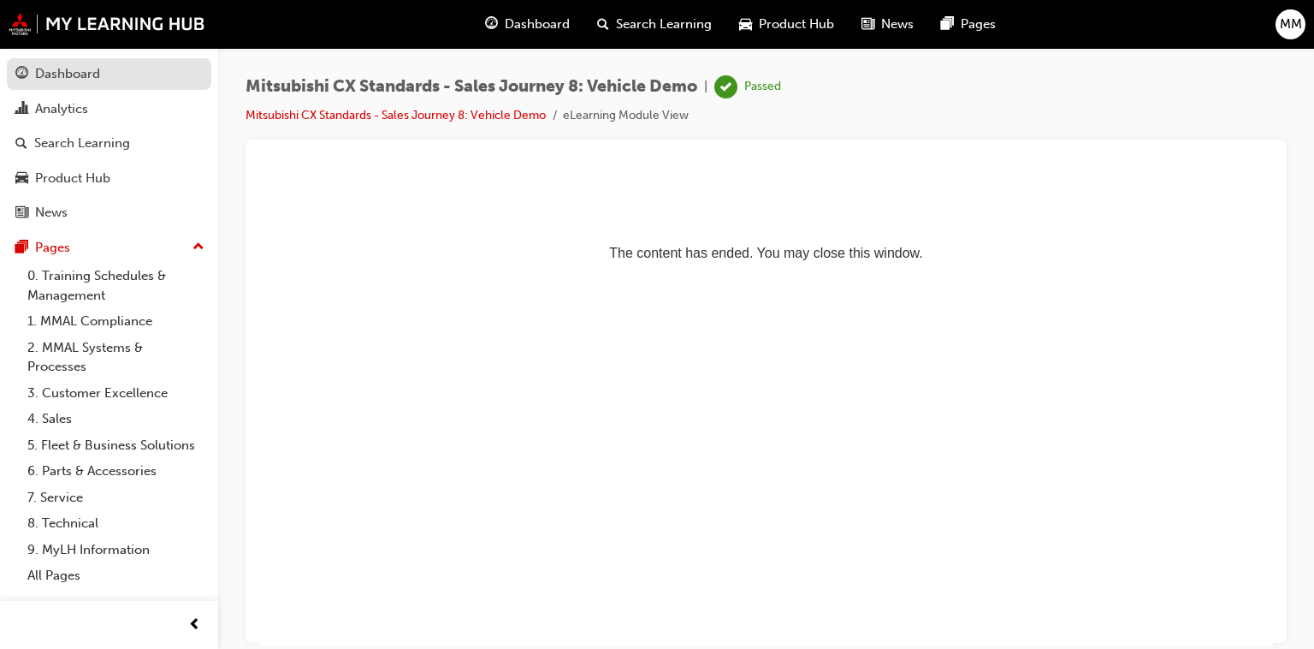
click at [88, 80] on div "Dashboard" at bounding box center [67, 74] width 65 height 20
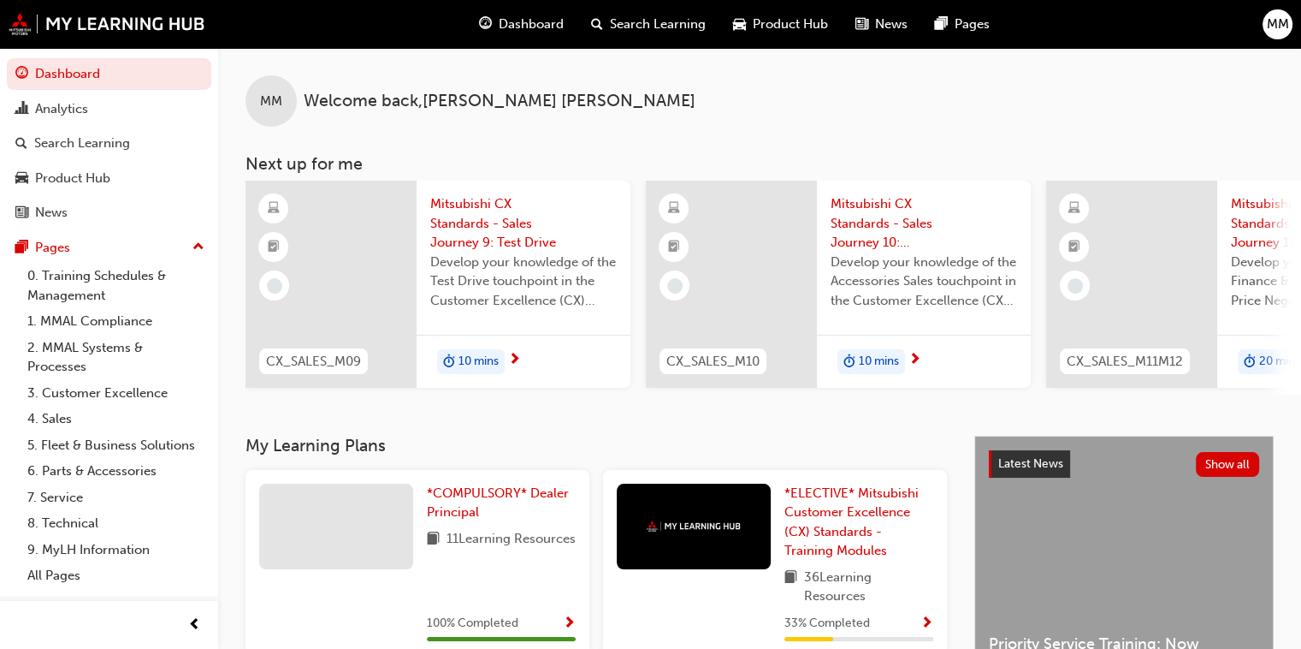
click at [461, 228] on span "Mitsubishi CX Standards - Sales Journey 9: Test Drive" at bounding box center [523, 223] width 187 height 58
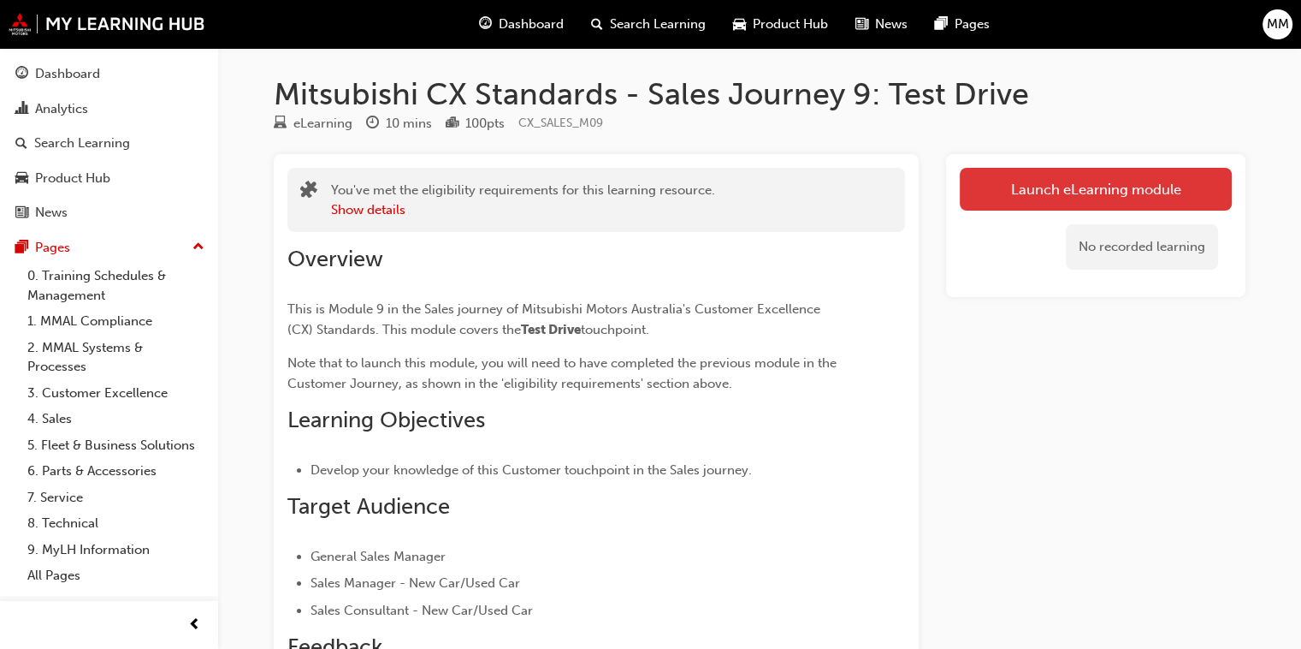
click at [1108, 190] on link "Launch eLearning module" at bounding box center [1096, 189] width 272 height 43
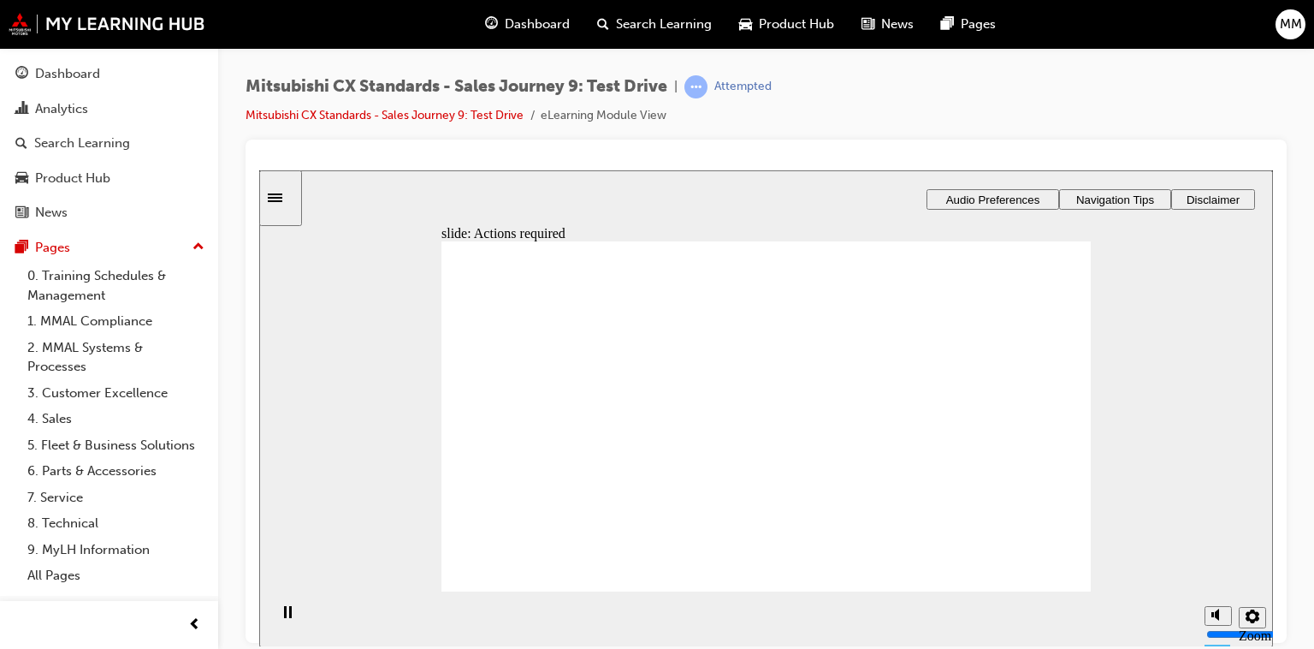
drag, startPoint x: 528, startPoint y: 421, endPoint x: 544, endPoint y: 424, distance: 16.6
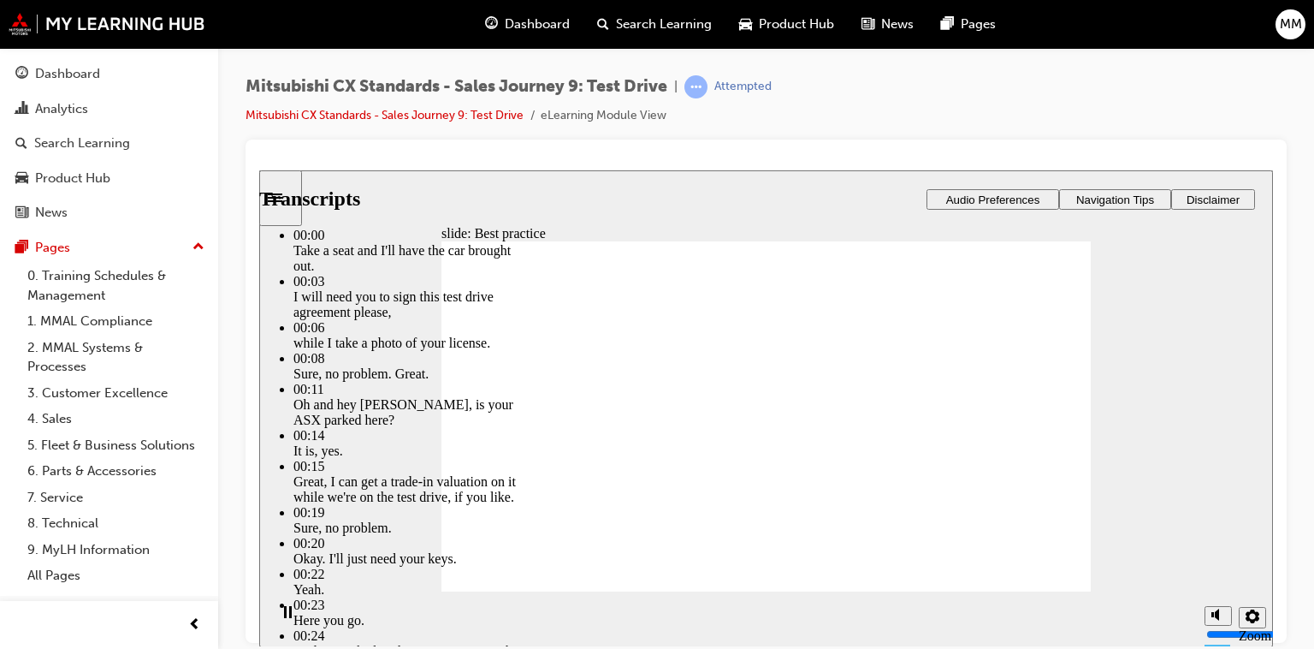
drag, startPoint x: 522, startPoint y: 558, endPoint x: 1040, endPoint y: 540, distance: 518.0
type input "170"
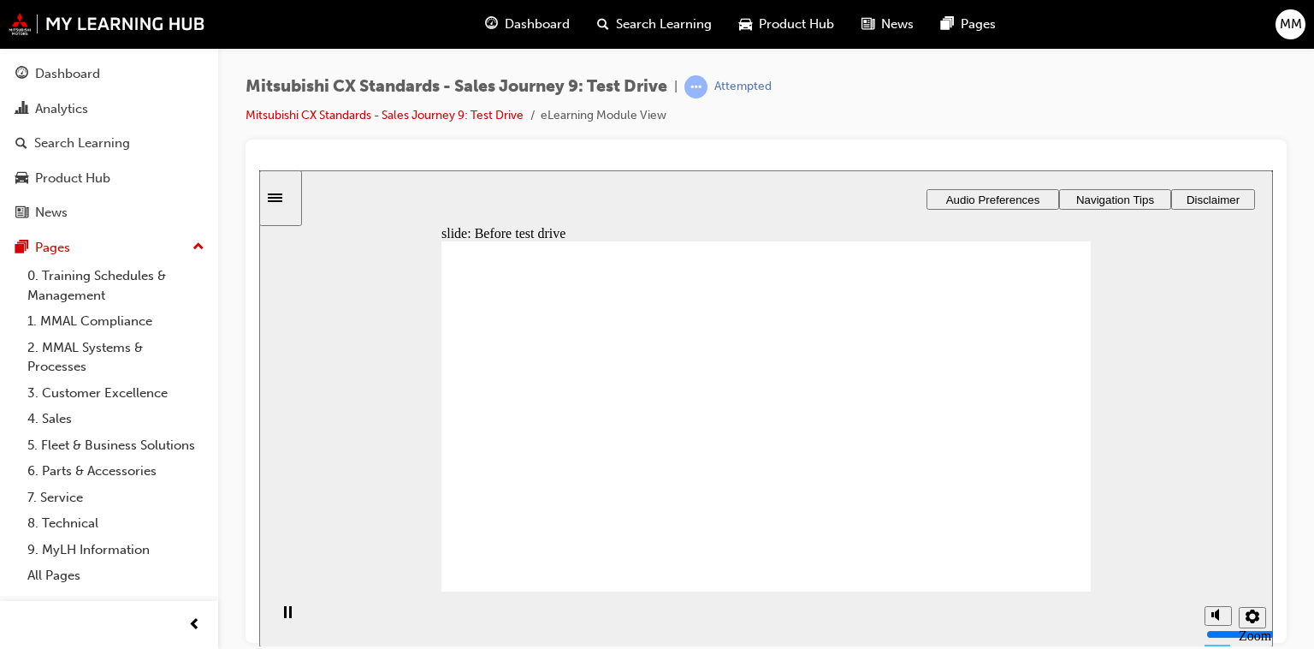
drag, startPoint x: 557, startPoint y: 463, endPoint x: 754, endPoint y: 335, distance: 234.9
drag, startPoint x: 544, startPoint y: 460, endPoint x: 955, endPoint y: 344, distance: 426.9
drag, startPoint x: 542, startPoint y: 453, endPoint x: 714, endPoint y: 349, distance: 201.2
drag, startPoint x: 566, startPoint y: 455, endPoint x: 765, endPoint y: 400, distance: 206.7
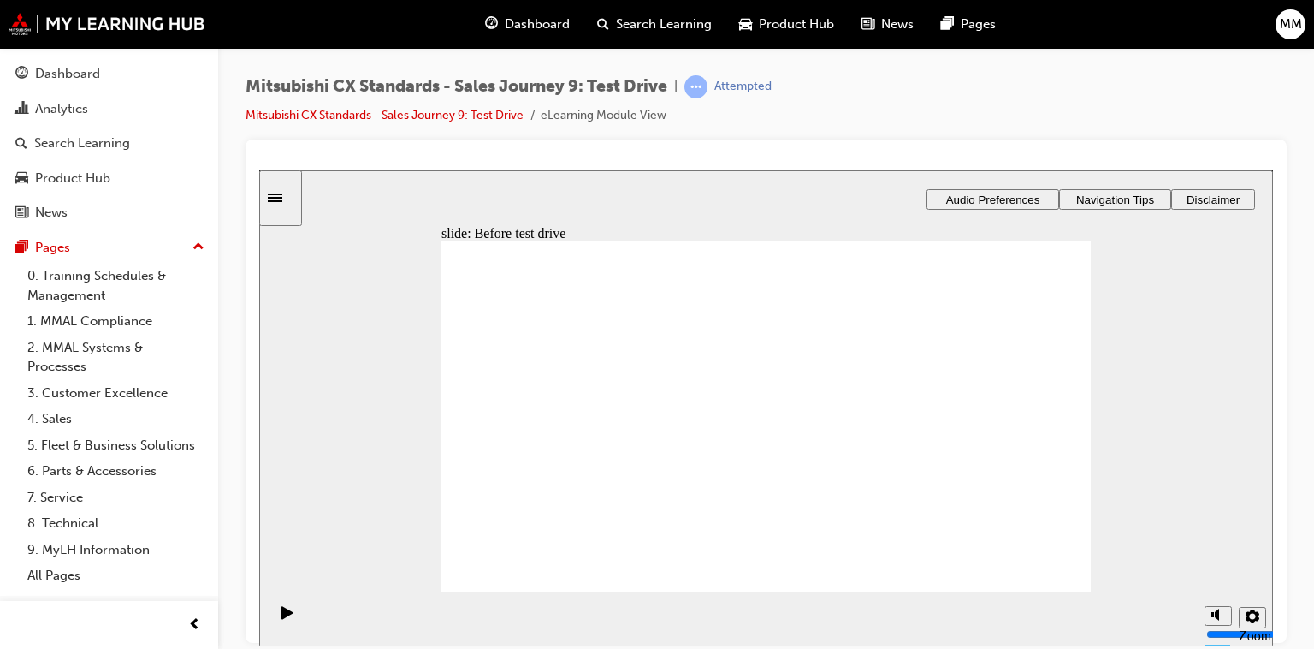
drag, startPoint x: 552, startPoint y: 463, endPoint x: 743, endPoint y: 420, distance: 195.5
drag, startPoint x: 590, startPoint y: 452, endPoint x: 1009, endPoint y: 377, distance: 425.8
drag, startPoint x: 544, startPoint y: 458, endPoint x: 753, endPoint y: 480, distance: 210.0
drag, startPoint x: 559, startPoint y: 454, endPoint x: 723, endPoint y: 478, distance: 166.0
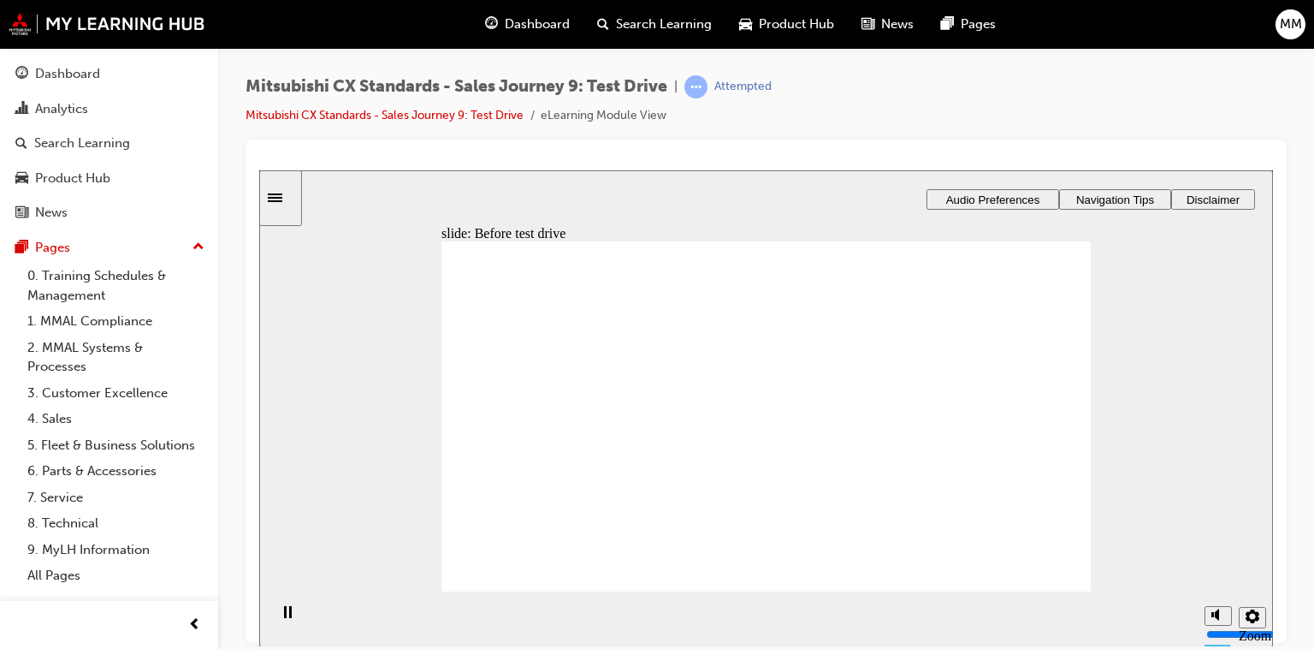
checkbox input "true"
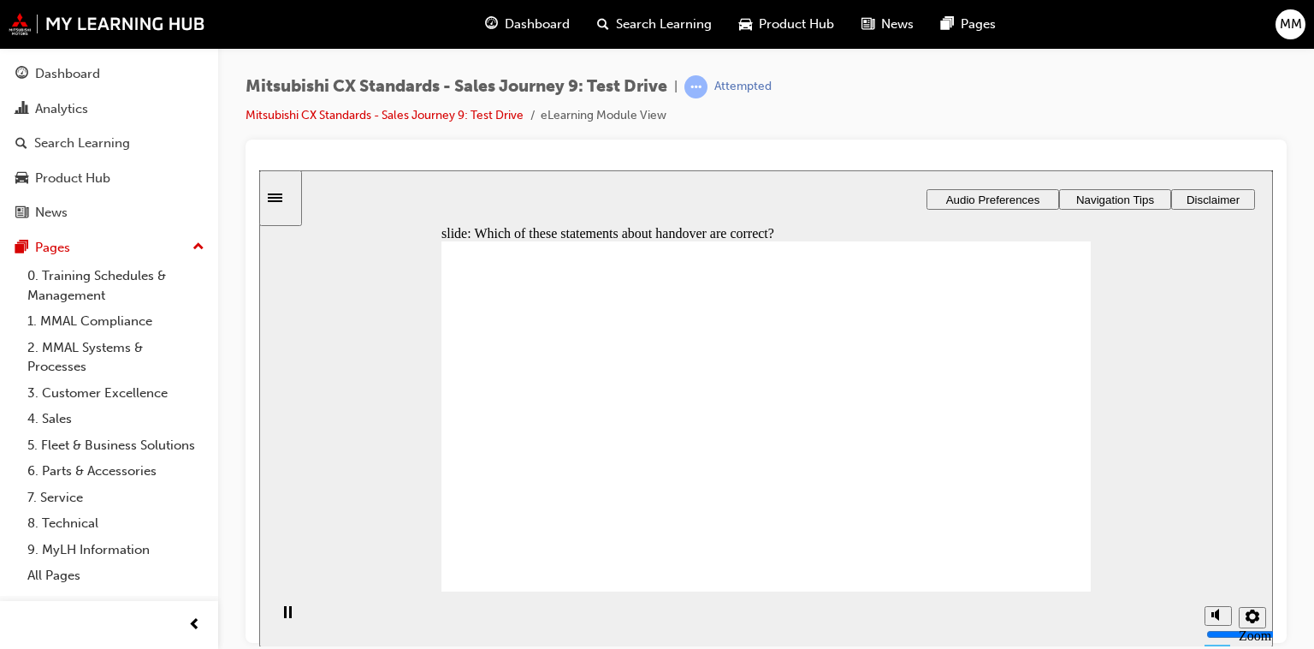
checkbox input "true"
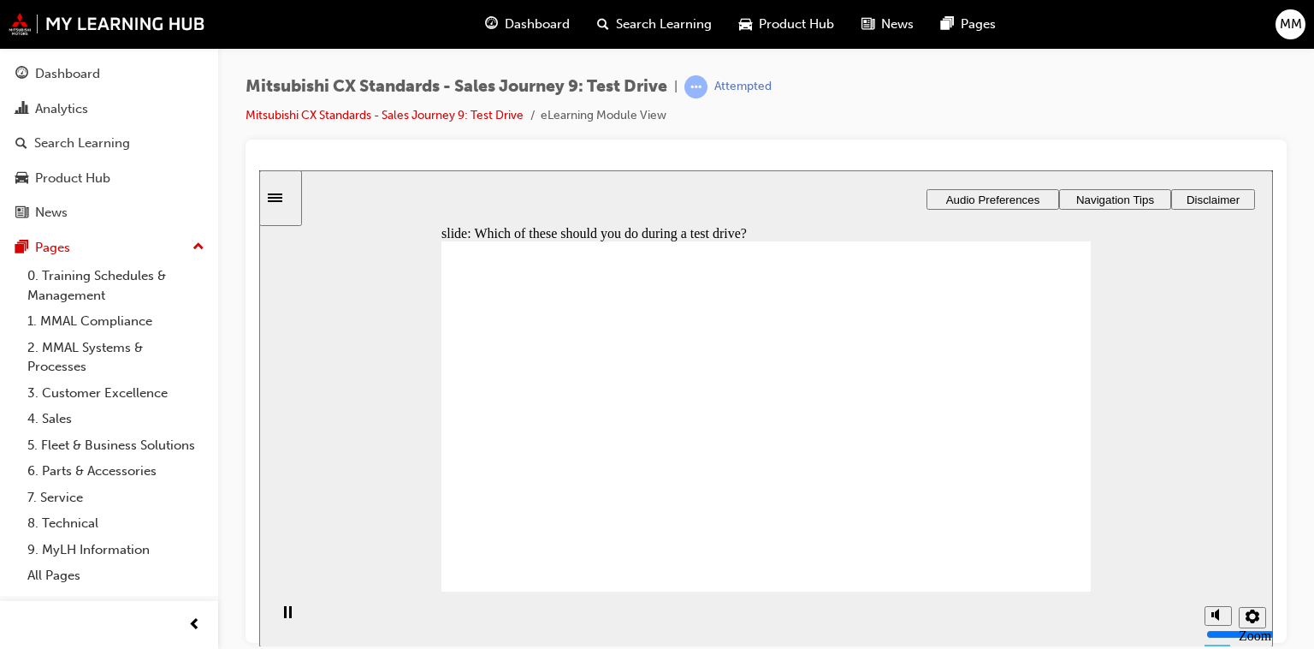
drag, startPoint x: 530, startPoint y: 450, endPoint x: 521, endPoint y: 472, distance: 24.2
checkbox input "true"
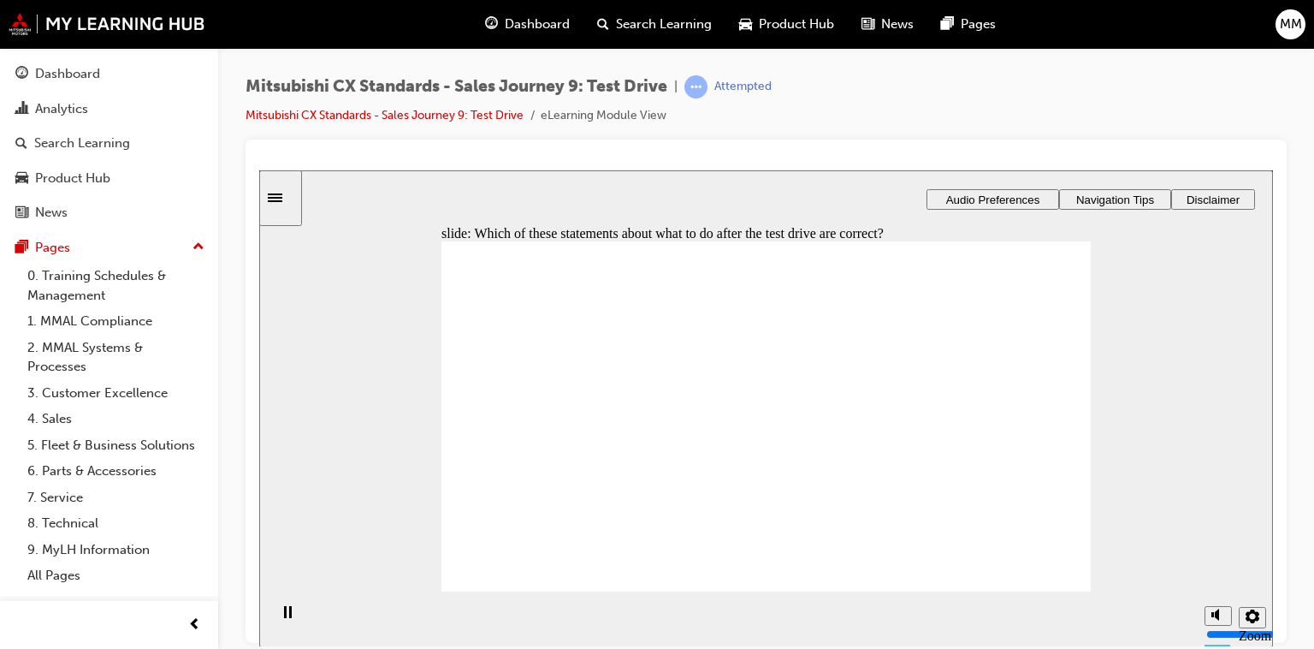
checkbox input "true"
drag, startPoint x: 840, startPoint y: 333, endPoint x: 989, endPoint y: 335, distance: 148.9
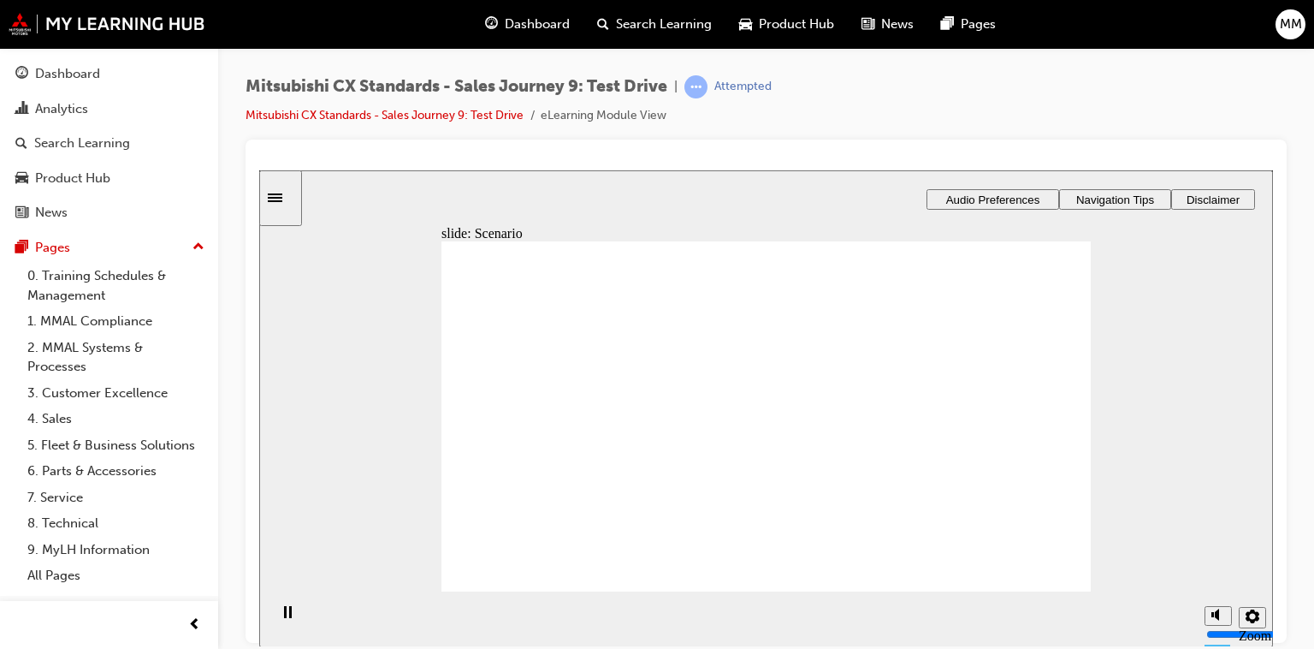
drag, startPoint x: 753, startPoint y: 507, endPoint x: 946, endPoint y: 368, distance: 238.4
drag, startPoint x: 759, startPoint y: 372, endPoint x: 981, endPoint y: 411, distance: 224.9
drag, startPoint x: 795, startPoint y: 466, endPoint x: 1024, endPoint y: 510, distance: 233.4
drag, startPoint x: 957, startPoint y: 343, endPoint x: 720, endPoint y: 342, distance: 236.2
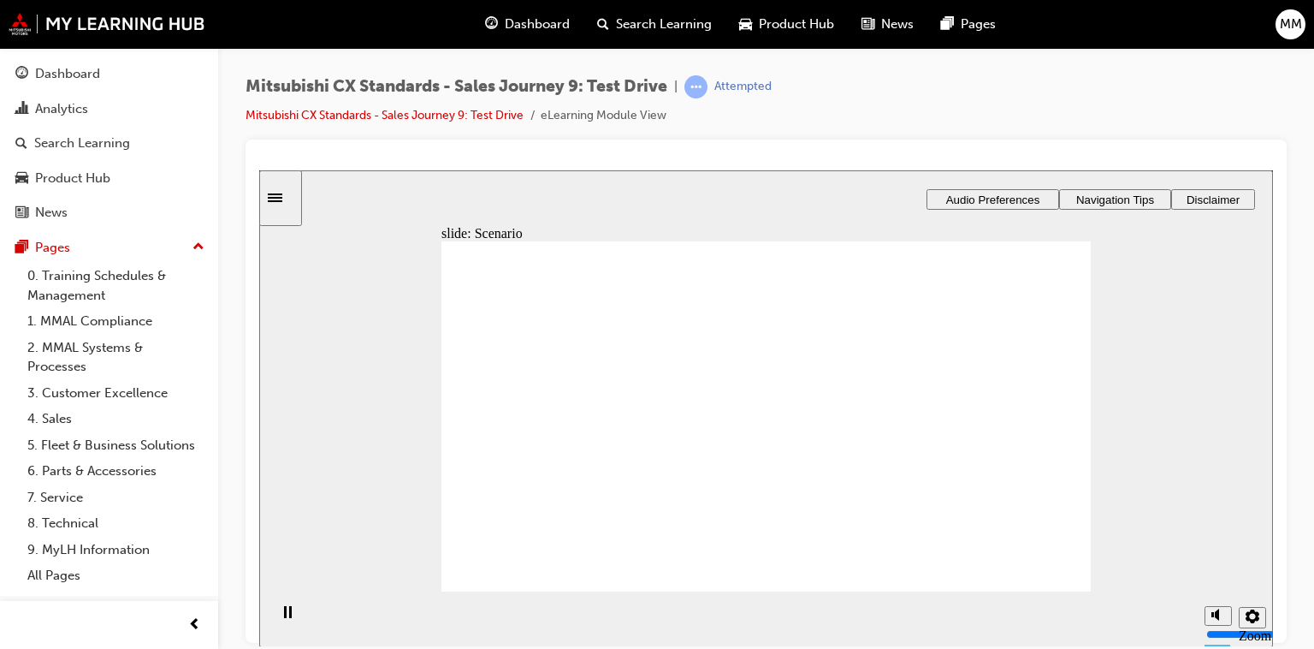
drag, startPoint x: 944, startPoint y: 495, endPoint x: 763, endPoint y: 495, distance: 180.5
drag, startPoint x: 957, startPoint y: 369, endPoint x: 741, endPoint y: 370, distance: 215.6
drag, startPoint x: 970, startPoint y: 428, endPoint x: 769, endPoint y: 434, distance: 201.2
drag, startPoint x: 754, startPoint y: 389, endPoint x: 958, endPoint y: 333, distance: 212.2
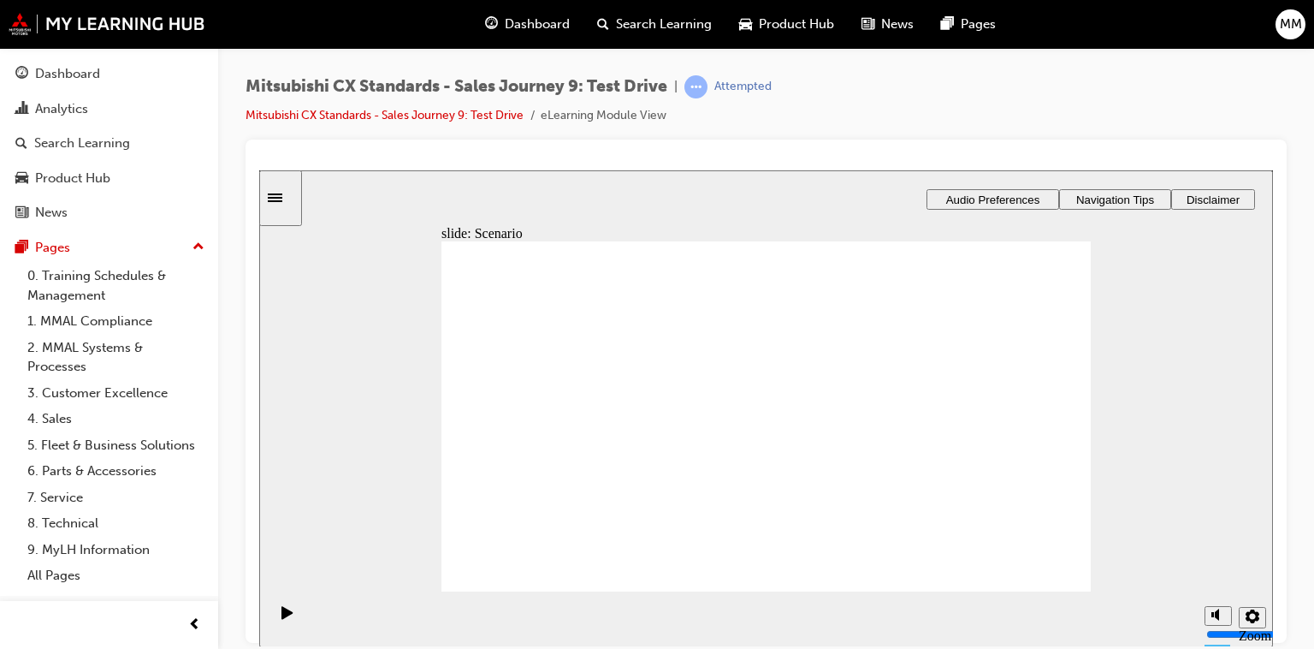
drag, startPoint x: 756, startPoint y: 469, endPoint x: 959, endPoint y: 380, distance: 221.5
drag, startPoint x: 772, startPoint y: 507, endPoint x: 988, endPoint y: 418, distance: 234.1
drag, startPoint x: 760, startPoint y: 315, endPoint x: 978, endPoint y: 493, distance: 281.6
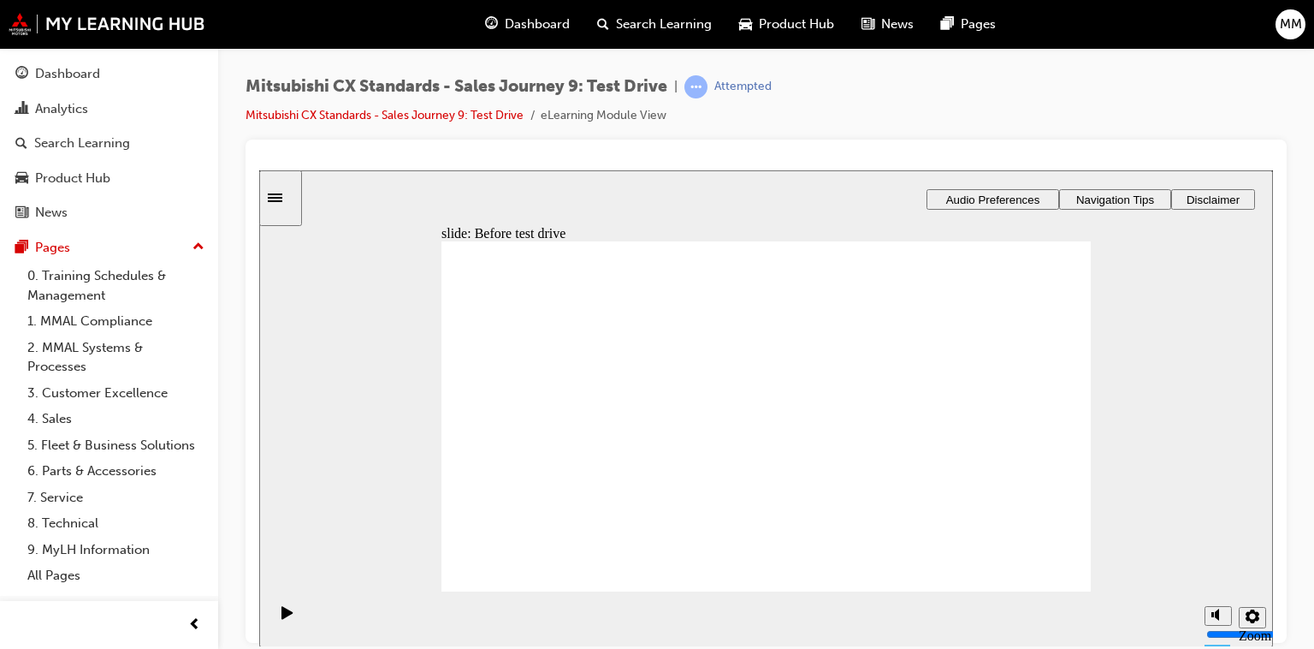
drag, startPoint x: 559, startPoint y: 450, endPoint x: 746, endPoint y: 322, distance: 227.1
drag, startPoint x: 549, startPoint y: 453, endPoint x: 958, endPoint y: 315, distance: 431.6
drag, startPoint x: 596, startPoint y: 434, endPoint x: 746, endPoint y: 356, distance: 169.5
drag, startPoint x: 572, startPoint y: 449, endPoint x: 780, endPoint y: 371, distance: 222.8
drag, startPoint x: 565, startPoint y: 445, endPoint x: 1003, endPoint y: 359, distance: 446.5
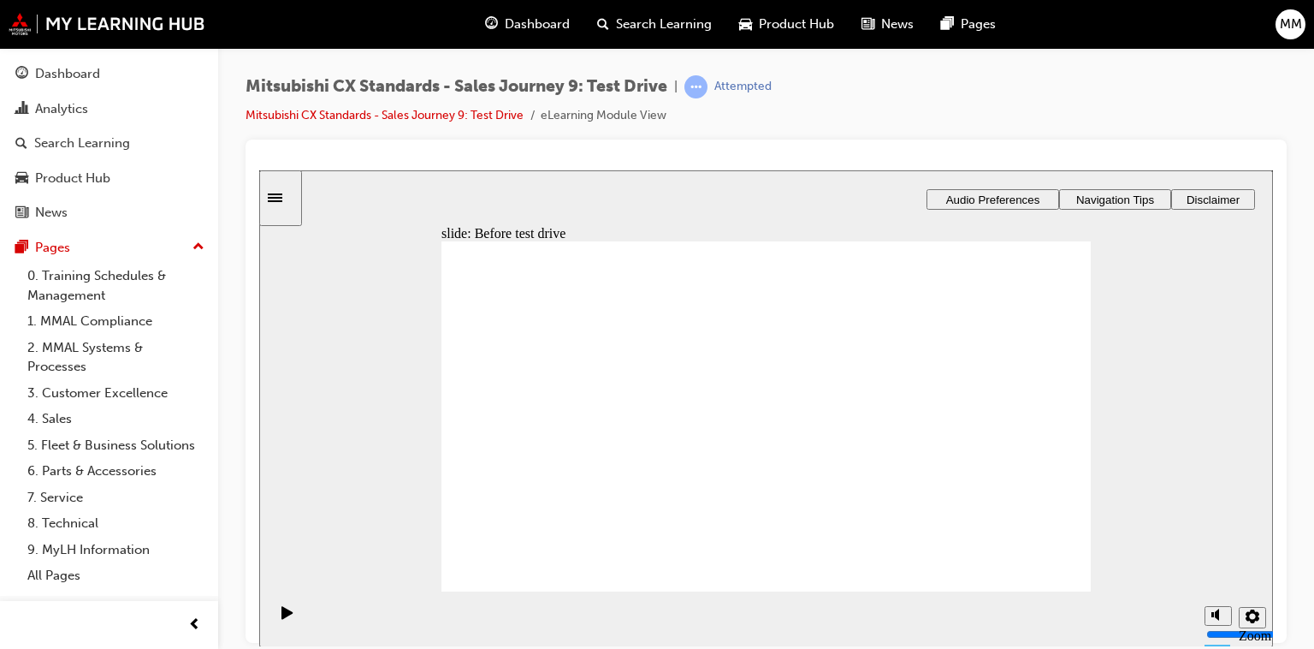
drag, startPoint x: 548, startPoint y: 453, endPoint x: 735, endPoint y: 453, distance: 187.4
drag, startPoint x: 542, startPoint y: 452, endPoint x: 725, endPoint y: 489, distance: 186.8
checkbox input "true"
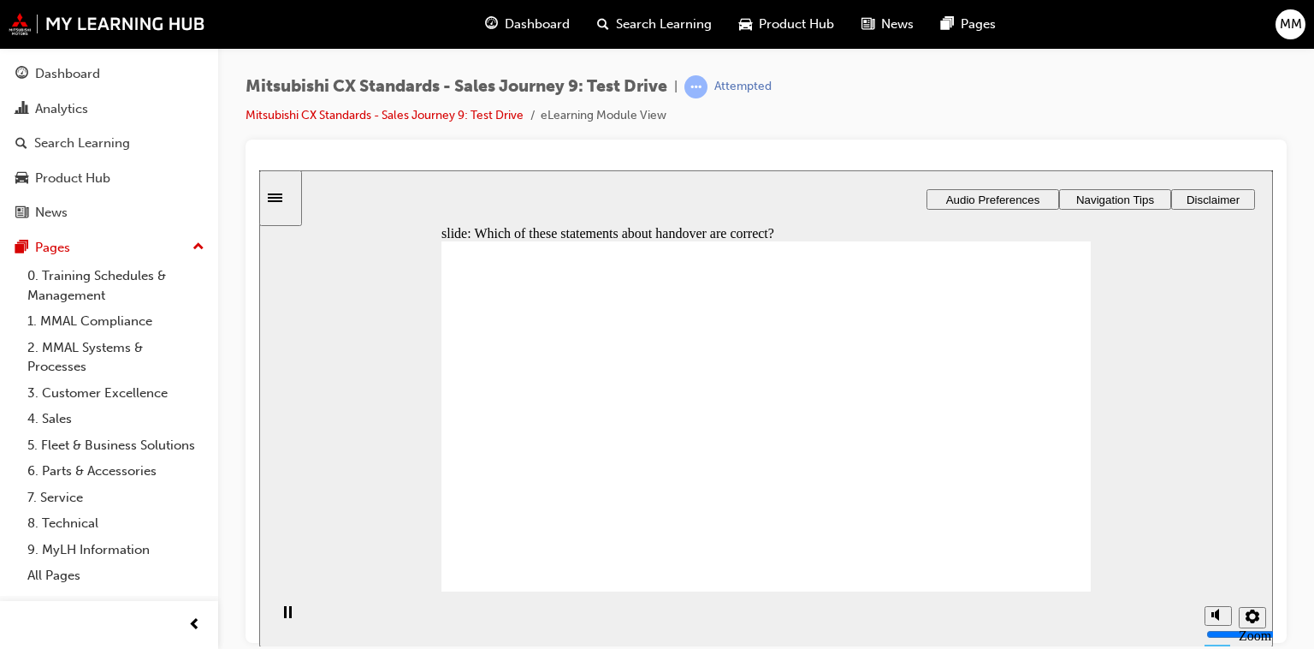
checkbox input "true"
drag, startPoint x: 738, startPoint y: 536, endPoint x: 768, endPoint y: 537, distance: 30.9
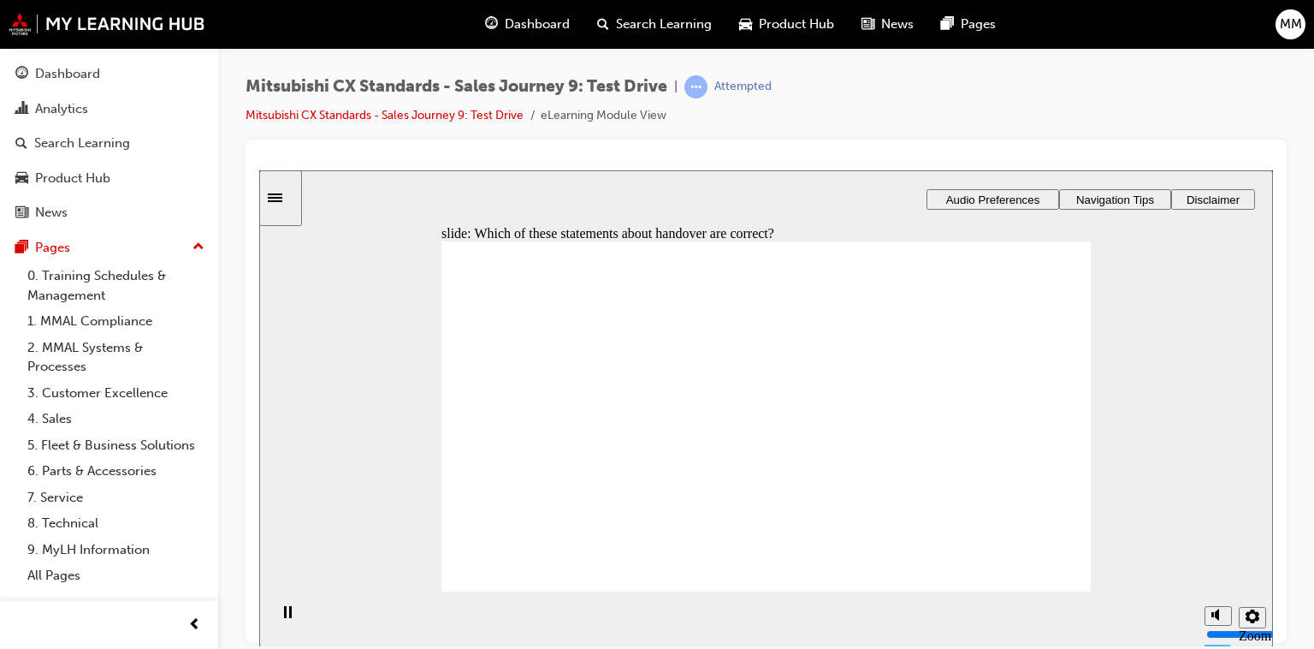
checkbox input "true"
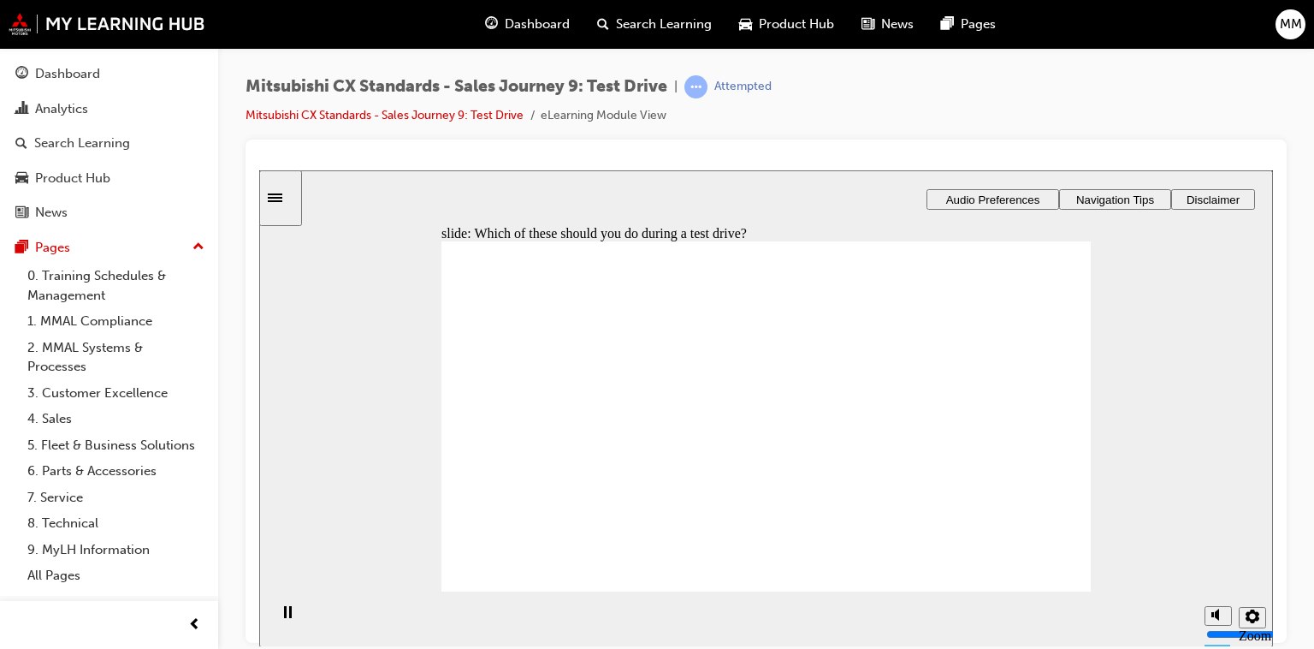
checkbox input "true"
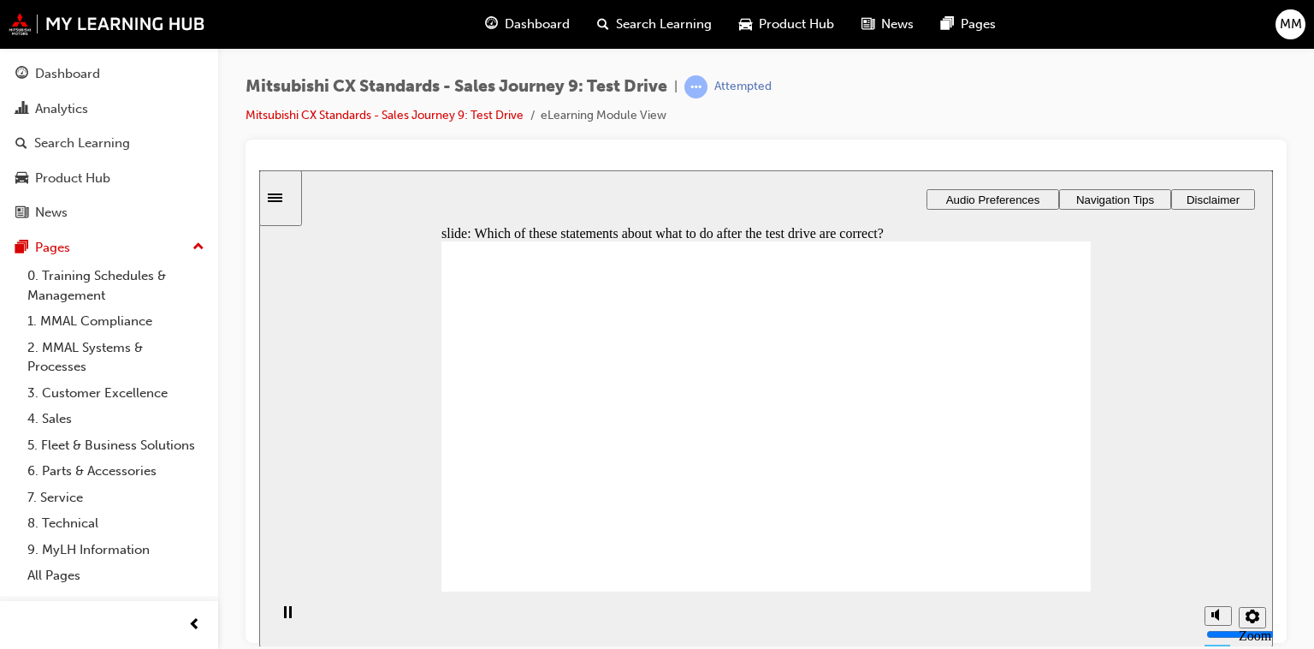
checkbox input "true"
checkbox input "false"
drag, startPoint x: 779, startPoint y: 376, endPoint x: 964, endPoint y: 337, distance: 189.8
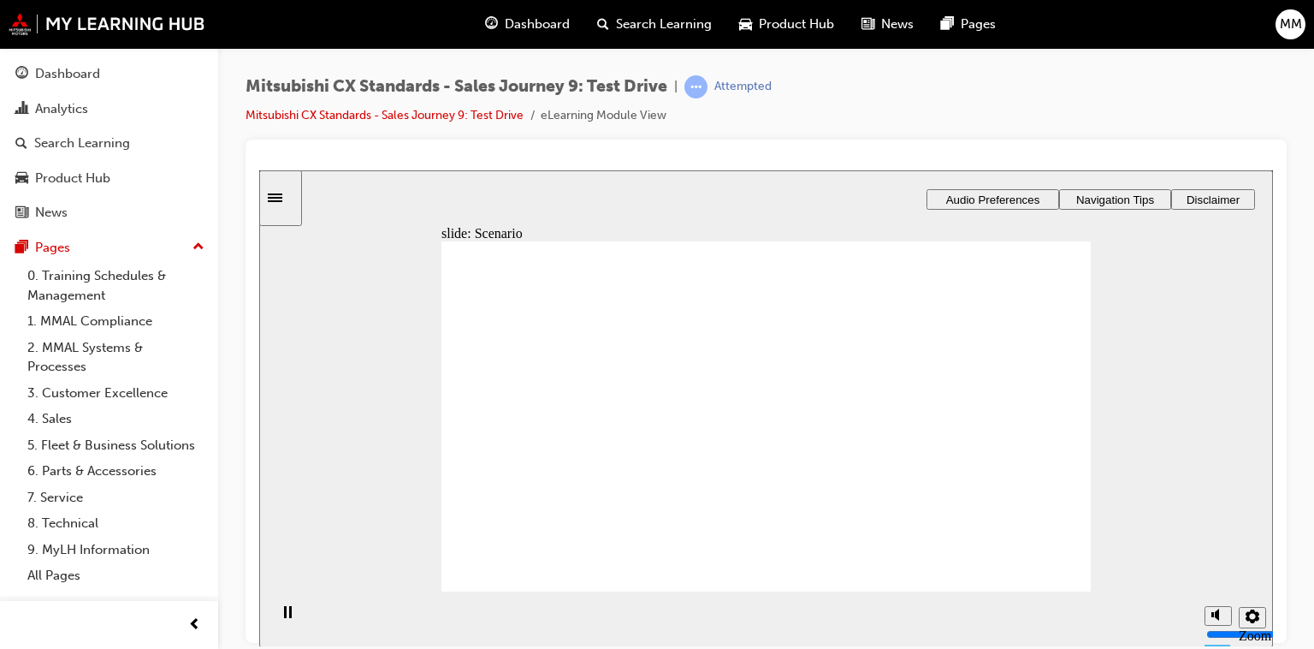
drag, startPoint x: 755, startPoint y: 423, endPoint x: 975, endPoint y: 376, distance: 224.7
drag, startPoint x: 970, startPoint y: 376, endPoint x: 982, endPoint y: 413, distance: 38.7
drag, startPoint x: 974, startPoint y: 335, endPoint x: 976, endPoint y: 378, distance: 42.9
drag, startPoint x: 771, startPoint y: 506, endPoint x: 987, endPoint y: 325, distance: 281.2
drag, startPoint x: 790, startPoint y: 469, endPoint x: 915, endPoint y: 445, distance: 127.2
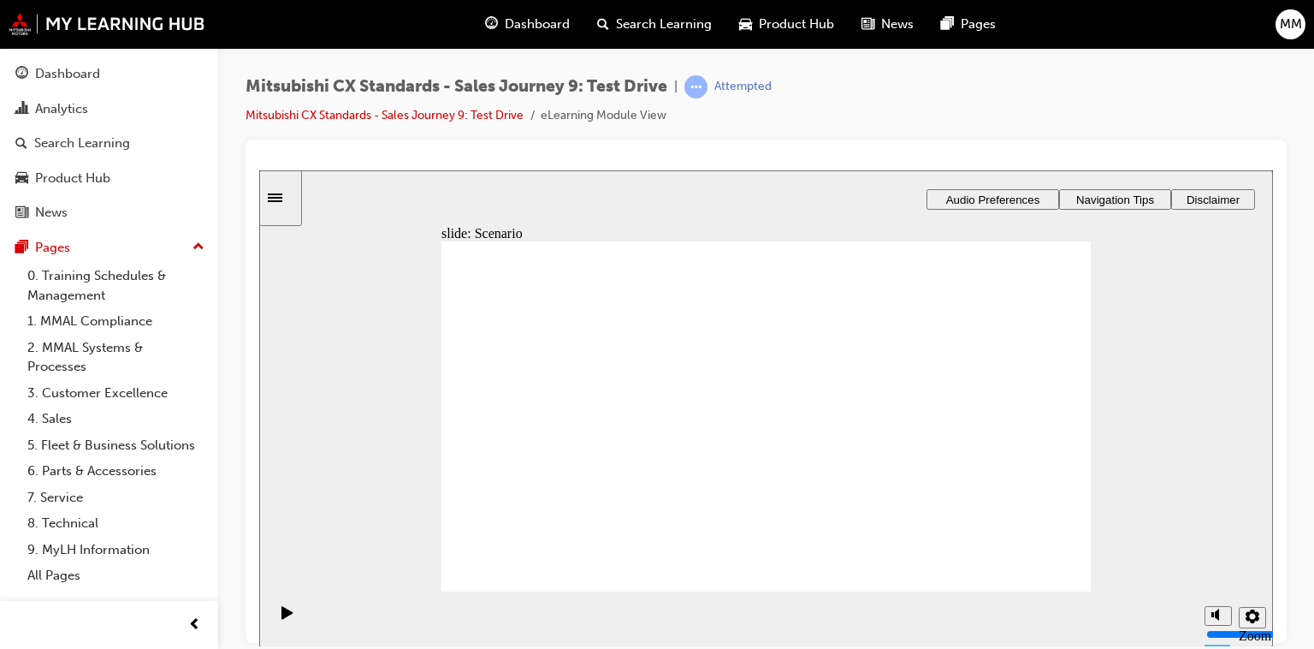
drag, startPoint x: 805, startPoint y: 386, endPoint x: 972, endPoint y: 498, distance: 201.0
drag, startPoint x: 962, startPoint y: 428, endPoint x: 750, endPoint y: 452, distance: 212.7
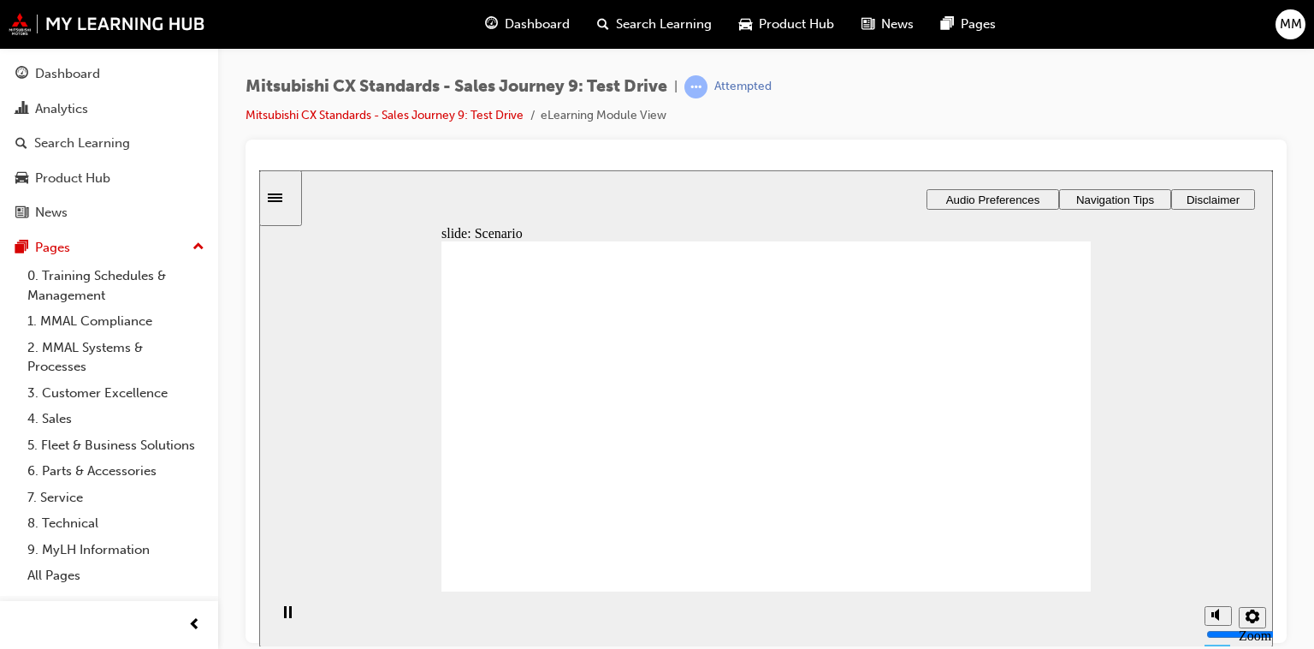
drag, startPoint x: 928, startPoint y: 422, endPoint x: 808, endPoint y: 433, distance: 121.2
drag, startPoint x: 972, startPoint y: 424, endPoint x: 846, endPoint y: 427, distance: 125.8
drag, startPoint x: 994, startPoint y: 459, endPoint x: 802, endPoint y: 450, distance: 192.7
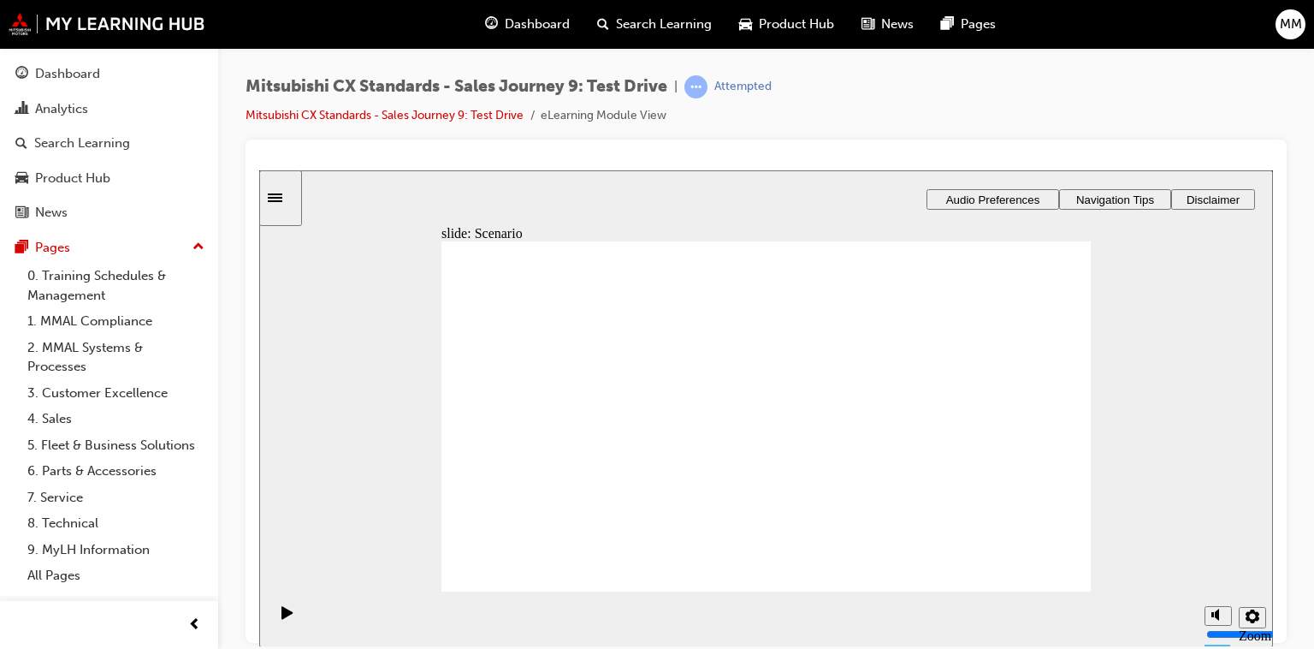
drag, startPoint x: 941, startPoint y: 382, endPoint x: 938, endPoint y: 425, distance: 42.9
drag, startPoint x: 787, startPoint y: 459, endPoint x: 986, endPoint y: 373, distance: 216.5
drag, startPoint x: 815, startPoint y: 419, endPoint x: 1011, endPoint y: 464, distance: 200.1
drag, startPoint x: 997, startPoint y: 454, endPoint x: 855, endPoint y: 430, distance: 144.0
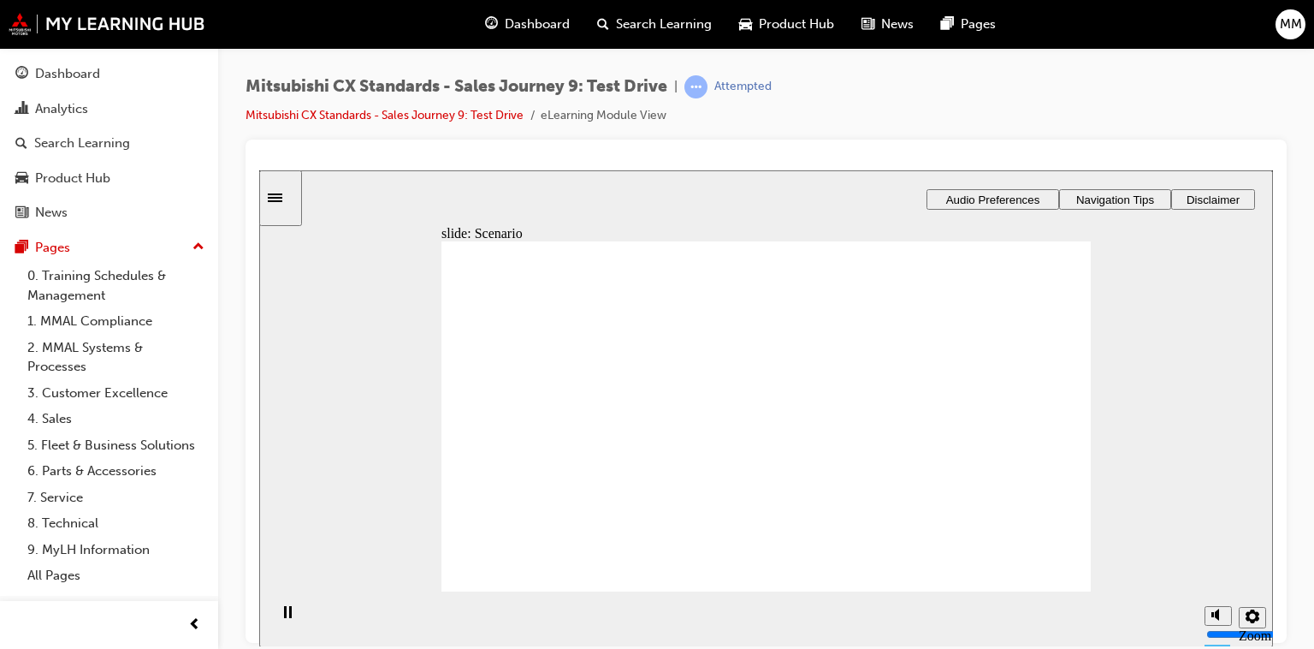
drag, startPoint x: 939, startPoint y: 425, endPoint x: 839, endPoint y: 428, distance: 101.0
drag, startPoint x: 957, startPoint y: 376, endPoint x: 892, endPoint y: 383, distance: 66.3
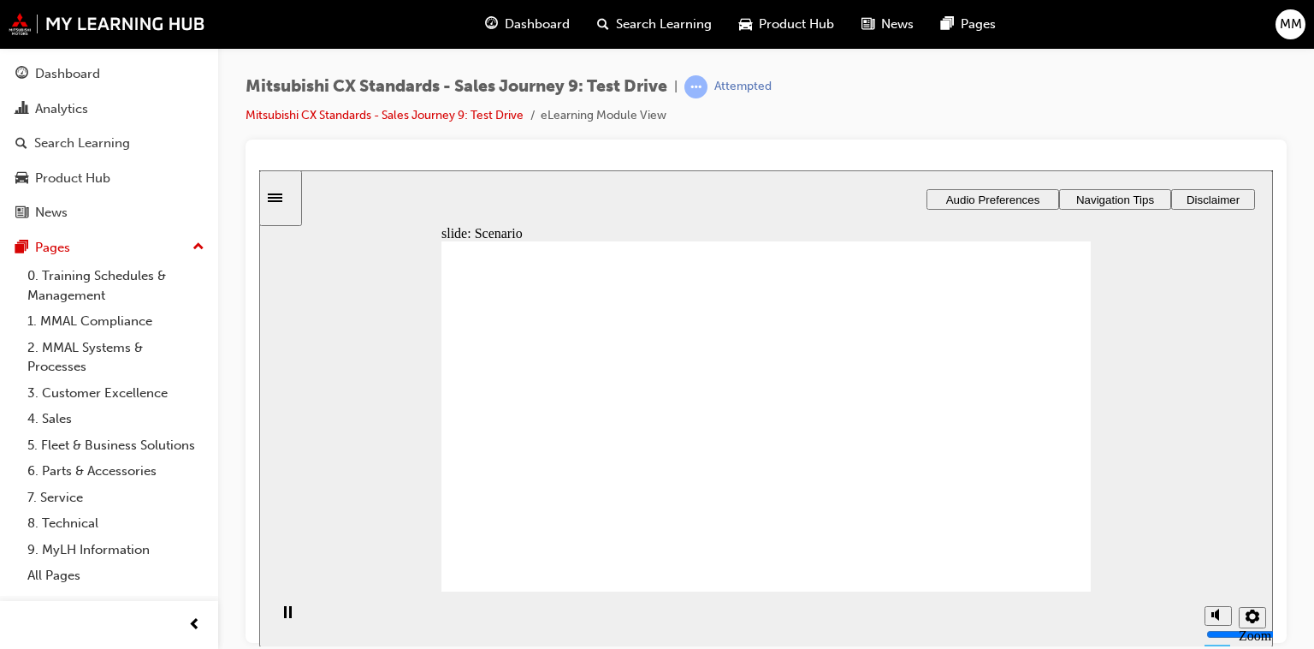
drag, startPoint x: 951, startPoint y: 366, endPoint x: 757, endPoint y: 394, distance: 196.3
drag, startPoint x: 980, startPoint y: 382, endPoint x: 768, endPoint y: 382, distance: 212.2
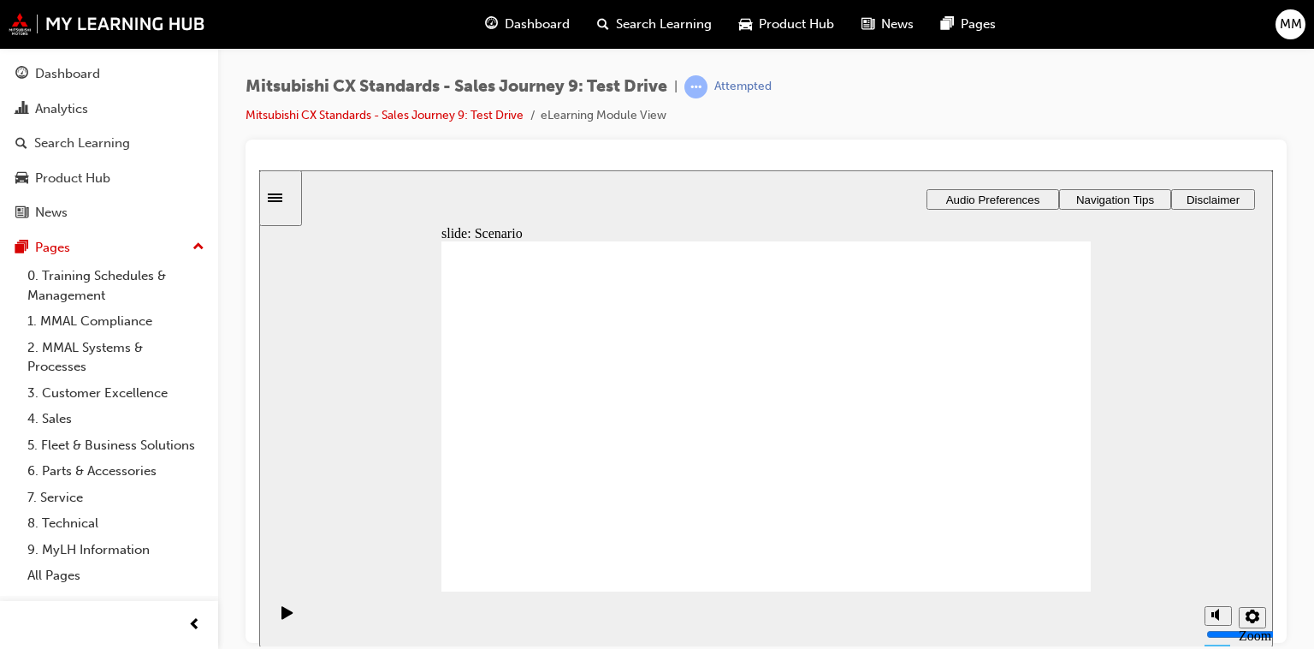
drag, startPoint x: 971, startPoint y: 453, endPoint x: 803, endPoint y: 453, distance: 168.6
drag, startPoint x: 947, startPoint y: 456, endPoint x: 764, endPoint y: 417, distance: 187.3
drag, startPoint x: 1027, startPoint y: 401, endPoint x: 854, endPoint y: 383, distance: 173.8
drag, startPoint x: 982, startPoint y: 375, endPoint x: 768, endPoint y: 375, distance: 213.9
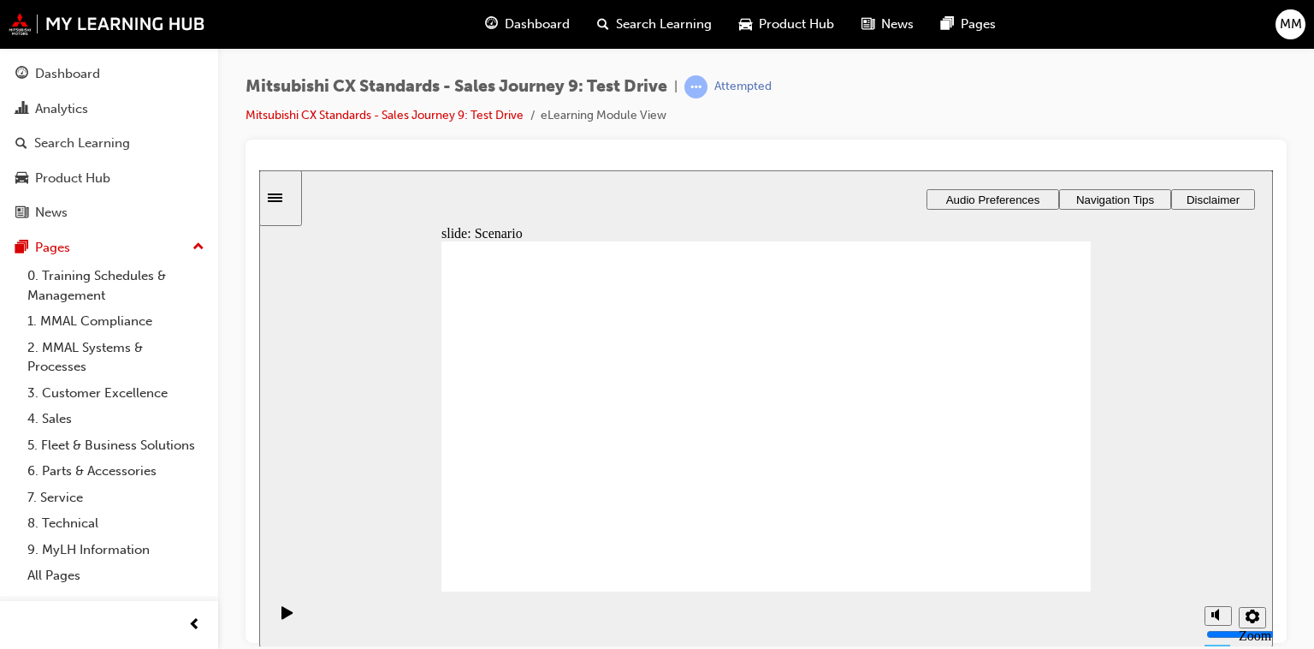
drag, startPoint x: 821, startPoint y: 376, endPoint x: 969, endPoint y: 376, distance: 147.2
drag, startPoint x: 762, startPoint y: 465, endPoint x: 969, endPoint y: 415, distance: 212.3
drag, startPoint x: 860, startPoint y: 439, endPoint x: 976, endPoint y: 464, distance: 119.0
drag, startPoint x: 1006, startPoint y: 462, endPoint x: 846, endPoint y: 435, distance: 162.3
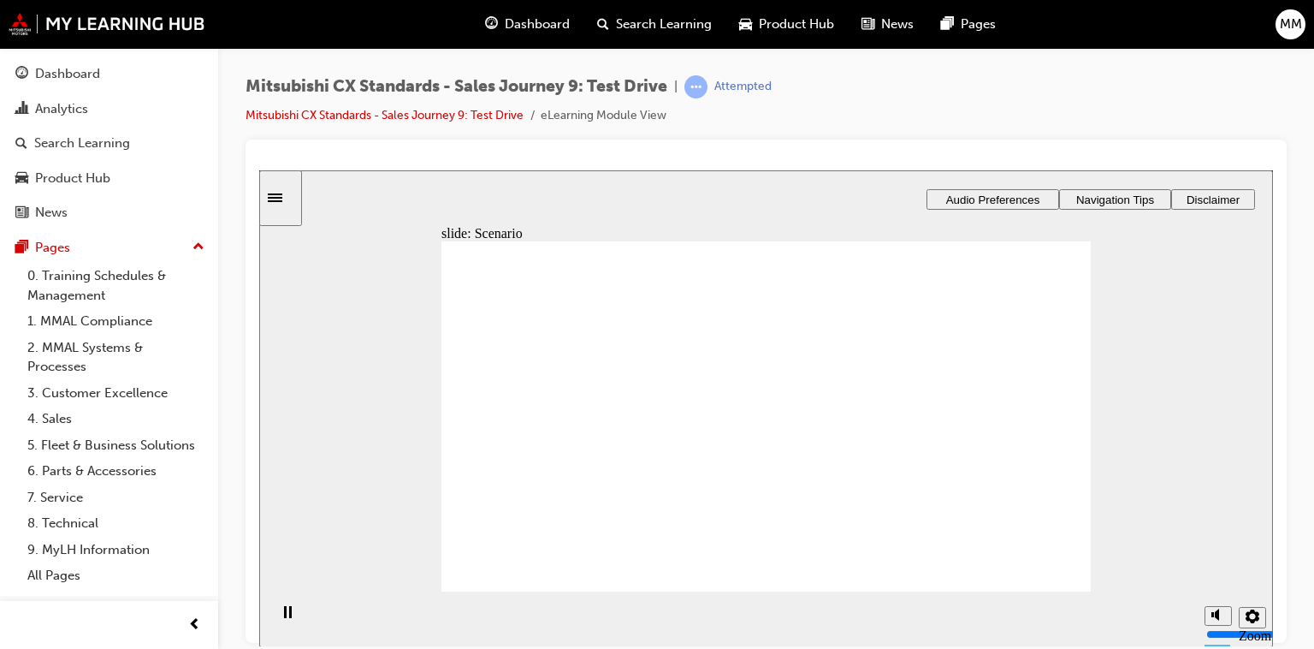
drag, startPoint x: 937, startPoint y: 454, endPoint x: 880, endPoint y: 459, distance: 56.6
drag, startPoint x: 986, startPoint y: 459, endPoint x: 830, endPoint y: 459, distance: 155.7
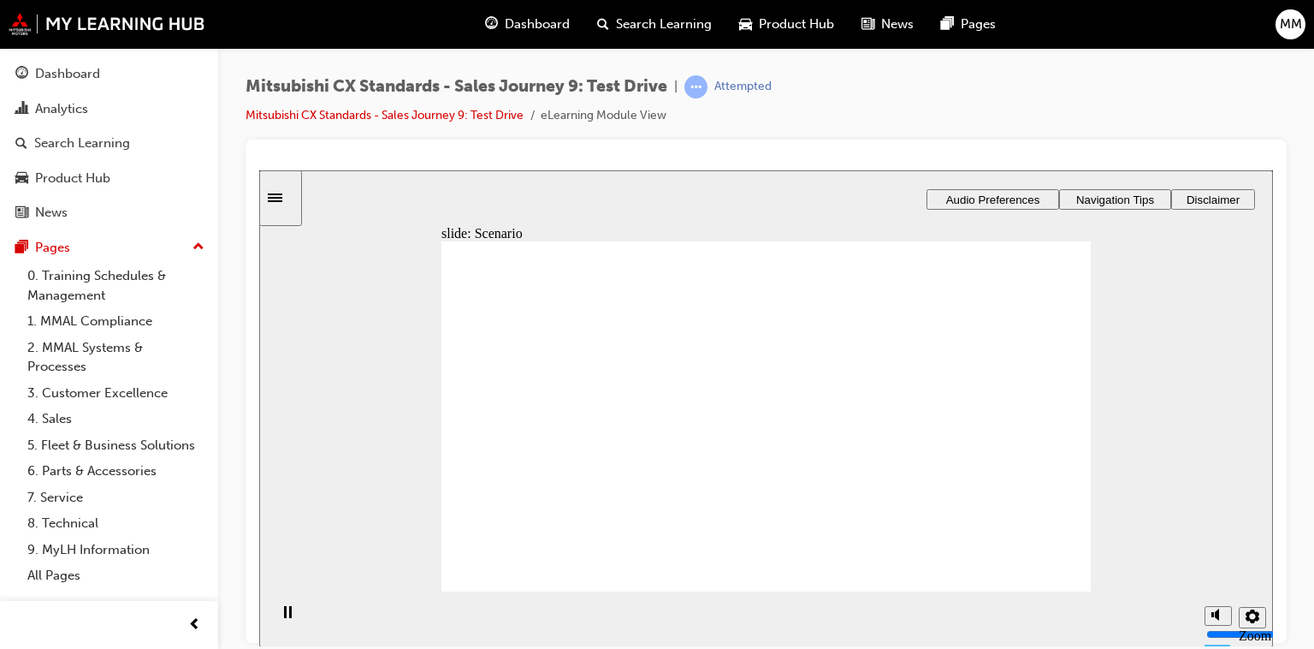
drag, startPoint x: 988, startPoint y: 467, endPoint x: 822, endPoint y: 467, distance: 166.0
drag, startPoint x: 996, startPoint y: 459, endPoint x: 851, endPoint y: 458, distance: 144.6
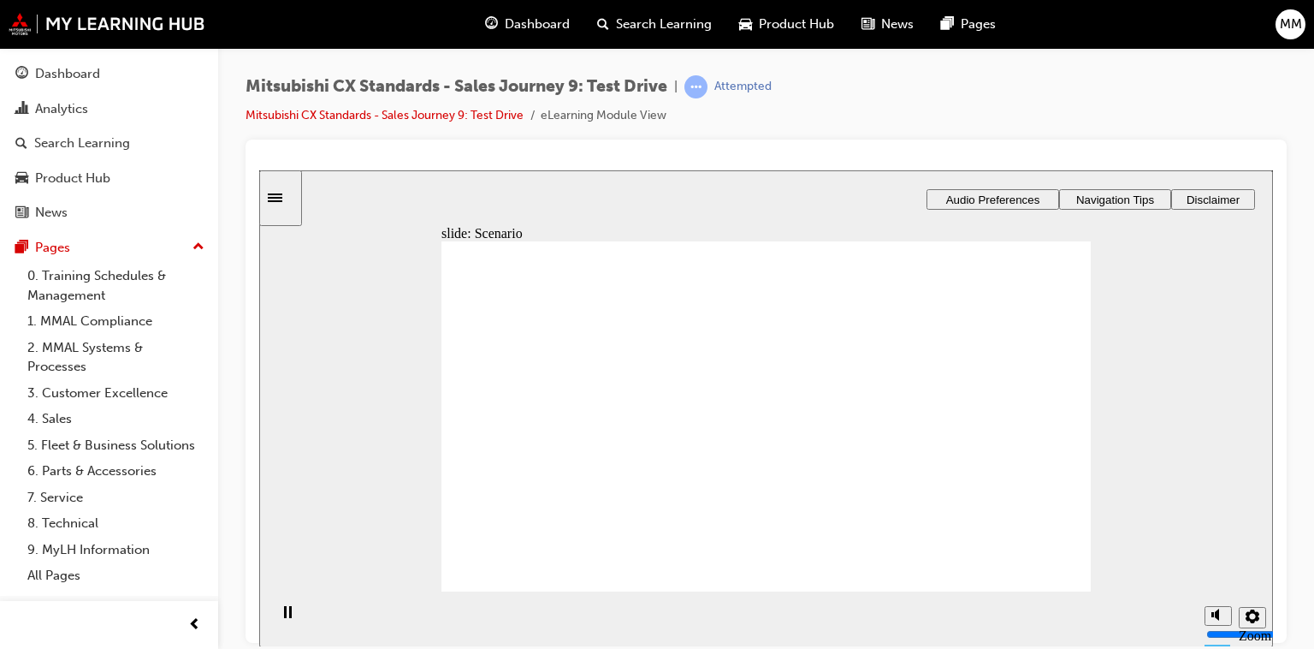
drag, startPoint x: 925, startPoint y: 459, endPoint x: 712, endPoint y: 375, distance: 229.0
drag, startPoint x: 958, startPoint y: 383, endPoint x: 977, endPoint y: 469, distance: 87.6
drag, startPoint x: 759, startPoint y: 418, endPoint x: 977, endPoint y: 367, distance: 224.0
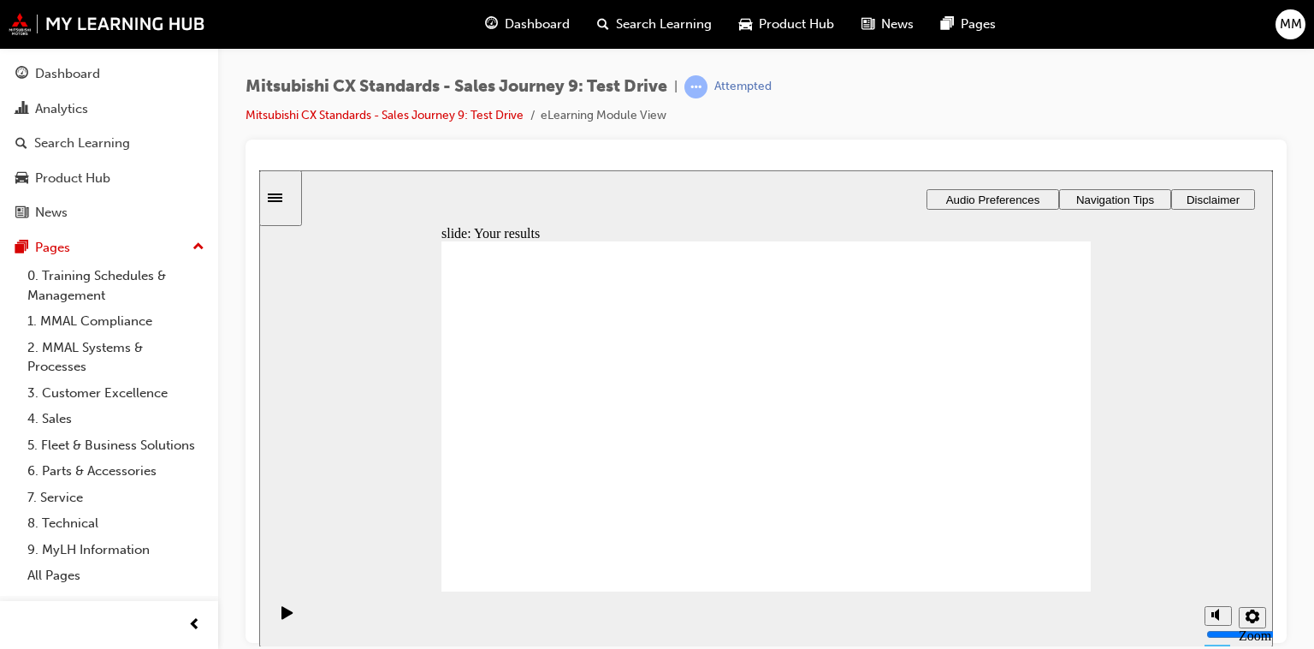
drag, startPoint x: 591, startPoint y: 454, endPoint x: 785, endPoint y: 323, distance: 234.0
drag, startPoint x: 564, startPoint y: 453, endPoint x: 991, endPoint y: 339, distance: 442.1
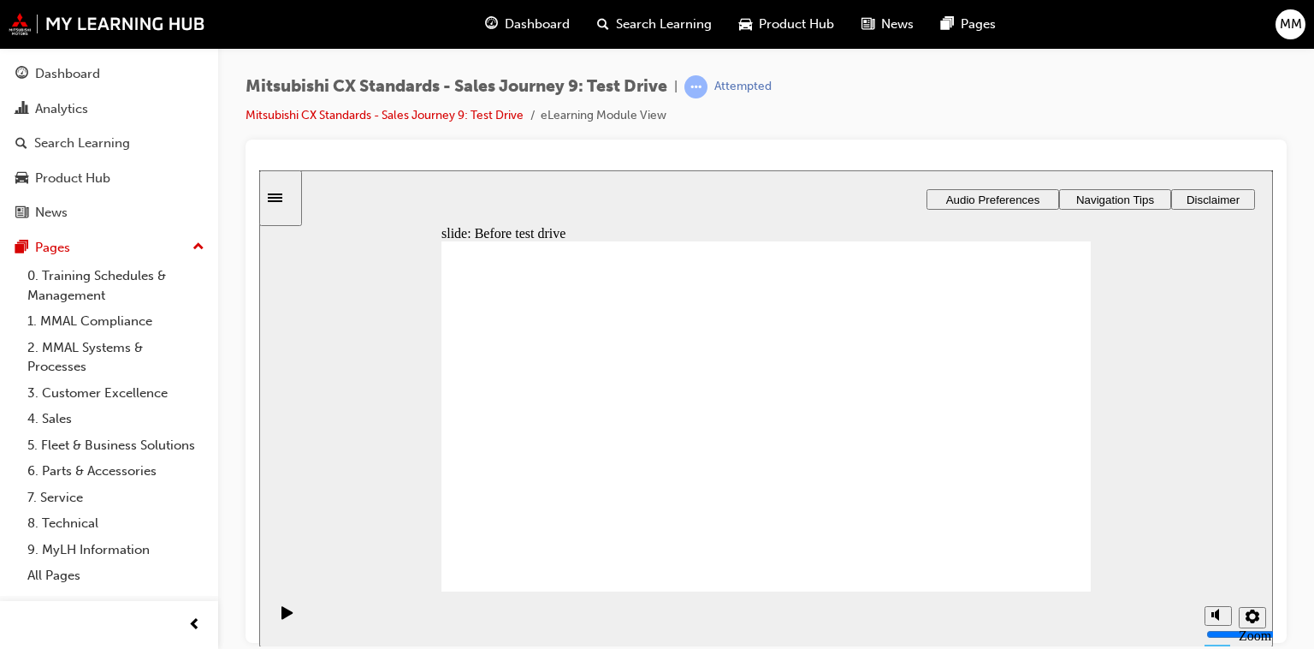
drag, startPoint x: 566, startPoint y: 457, endPoint x: 746, endPoint y: 357, distance: 205.7
drag, startPoint x: 580, startPoint y: 455, endPoint x: 781, endPoint y: 394, distance: 210.3
drag, startPoint x: 606, startPoint y: 452, endPoint x: 1011, endPoint y: 363, distance: 415.2
drag, startPoint x: 565, startPoint y: 448, endPoint x: 744, endPoint y: 442, distance: 178.9
drag, startPoint x: 592, startPoint y: 459, endPoint x: 785, endPoint y: 489, distance: 194.8
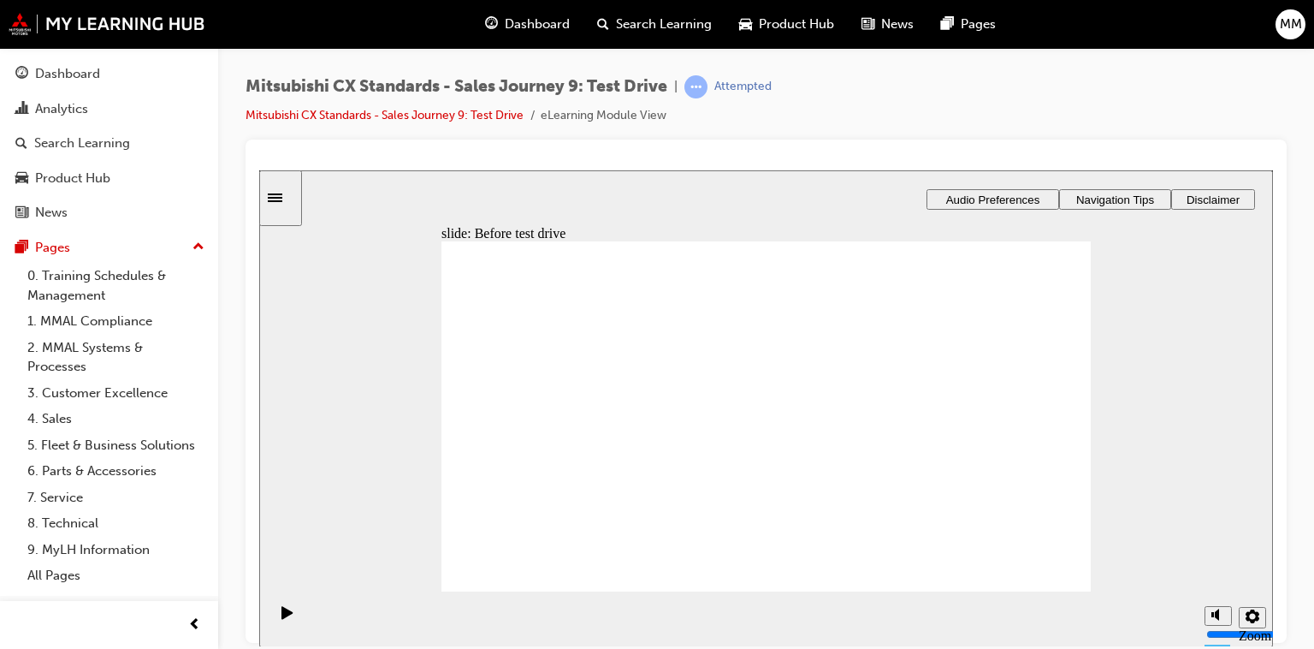
drag, startPoint x: 554, startPoint y: 527, endPoint x: 562, endPoint y: 528, distance: 8.6
drag, startPoint x: 789, startPoint y: 513, endPoint x: 978, endPoint y: 336, distance: 259.1
drag, startPoint x: 964, startPoint y: 329, endPoint x: 970, endPoint y: 366, distance: 38.1
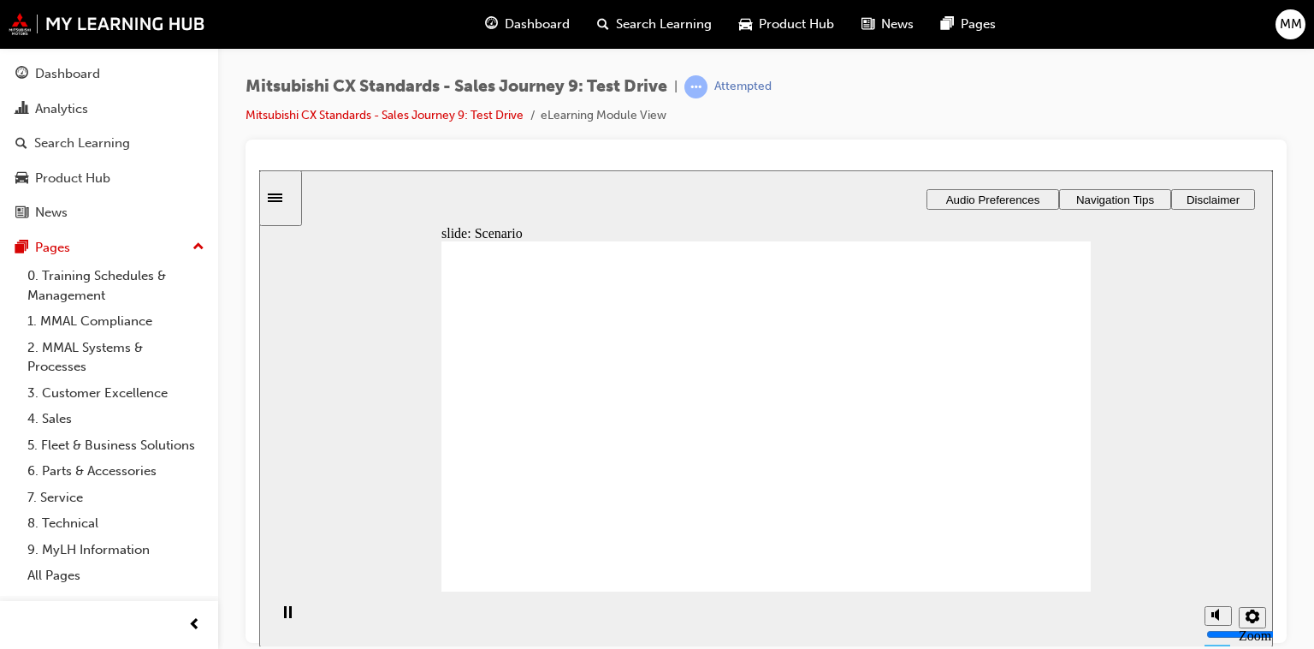
drag, startPoint x: 762, startPoint y: 387, endPoint x: 971, endPoint y: 341, distance: 213.8
drag, startPoint x: 803, startPoint y: 347, endPoint x: 1037, endPoint y: 482, distance: 269.9
drag, startPoint x: 798, startPoint y: 423, endPoint x: 1023, endPoint y: 422, distance: 225.0
drag, startPoint x: 830, startPoint y: 495, endPoint x: 997, endPoint y: 503, distance: 167.1
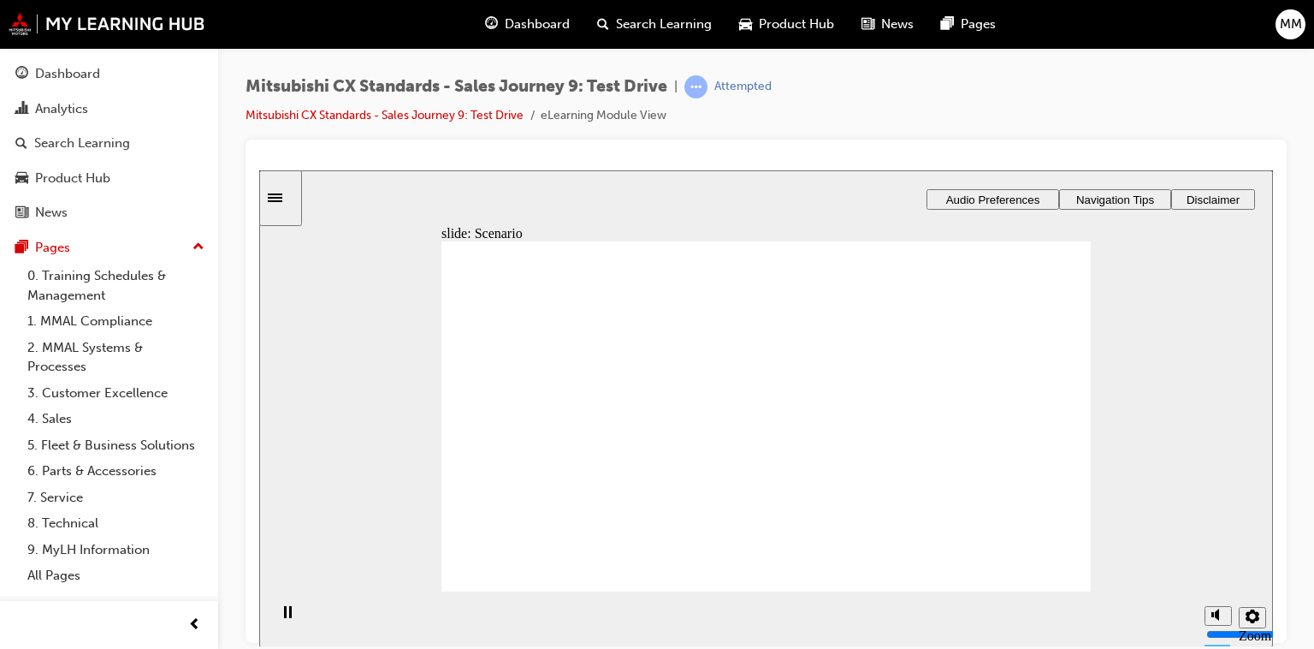
drag, startPoint x: 979, startPoint y: 331, endPoint x: 993, endPoint y: 376, distance: 47.4
drag, startPoint x: 987, startPoint y: 376, endPoint x: 992, endPoint y: 344, distance: 32.8
drag, startPoint x: 989, startPoint y: 375, endPoint x: 962, endPoint y: 382, distance: 28.4
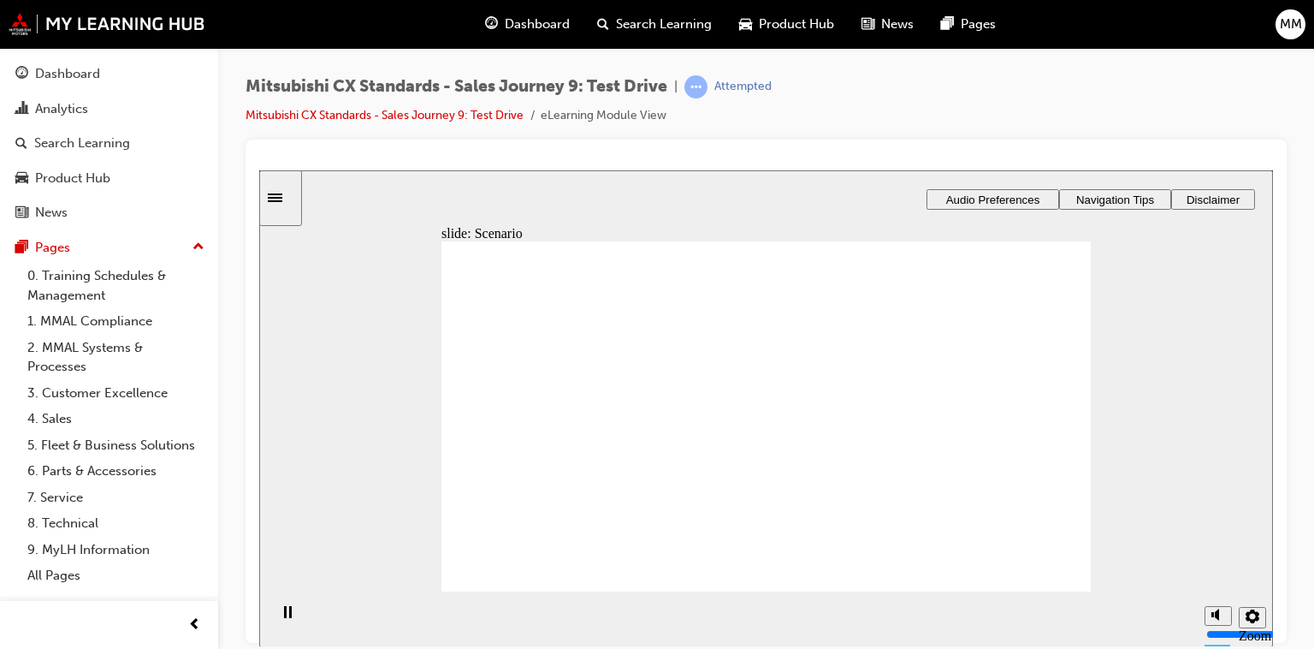
drag, startPoint x: 982, startPoint y: 419, endPoint x: 897, endPoint y: 426, distance: 85.8
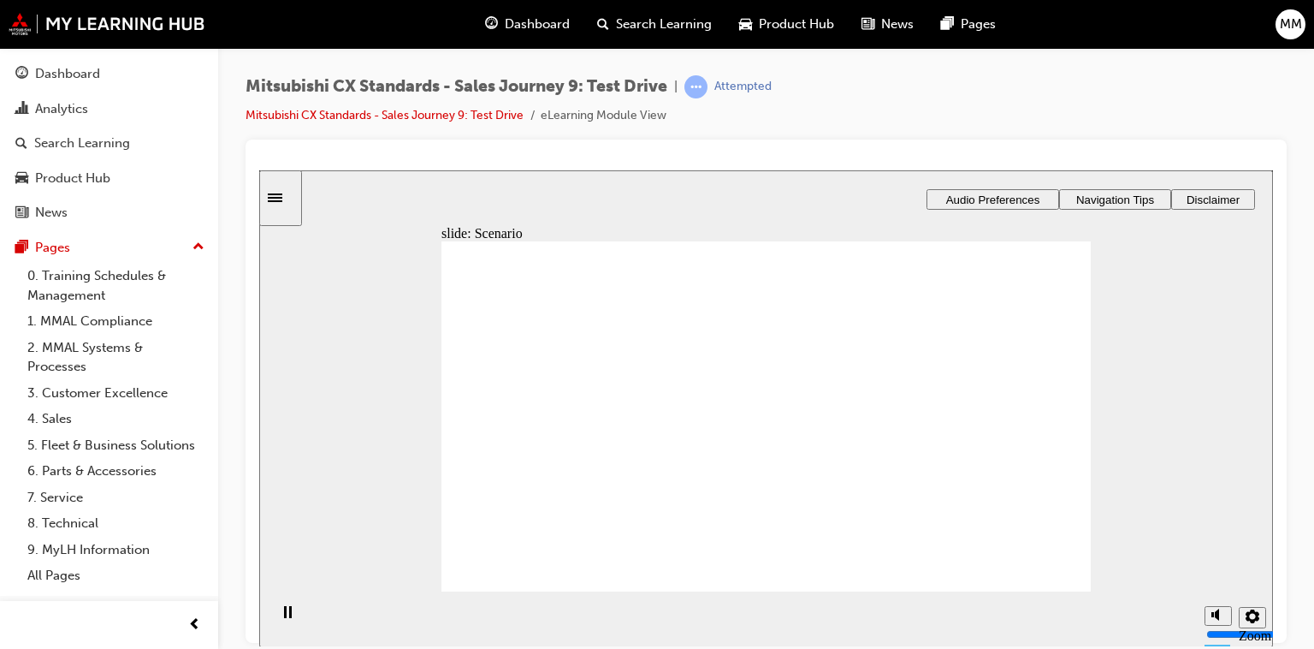
drag, startPoint x: 951, startPoint y: 423, endPoint x: 897, endPoint y: 426, distance: 54.9
drag, startPoint x: 960, startPoint y: 411, endPoint x: 820, endPoint y: 359, distance: 149.4
drag, startPoint x: 969, startPoint y: 328, endPoint x: 979, endPoint y: 370, distance: 44.0
drag, startPoint x: 762, startPoint y: 418, endPoint x: 968, endPoint y: 328, distance: 225.3
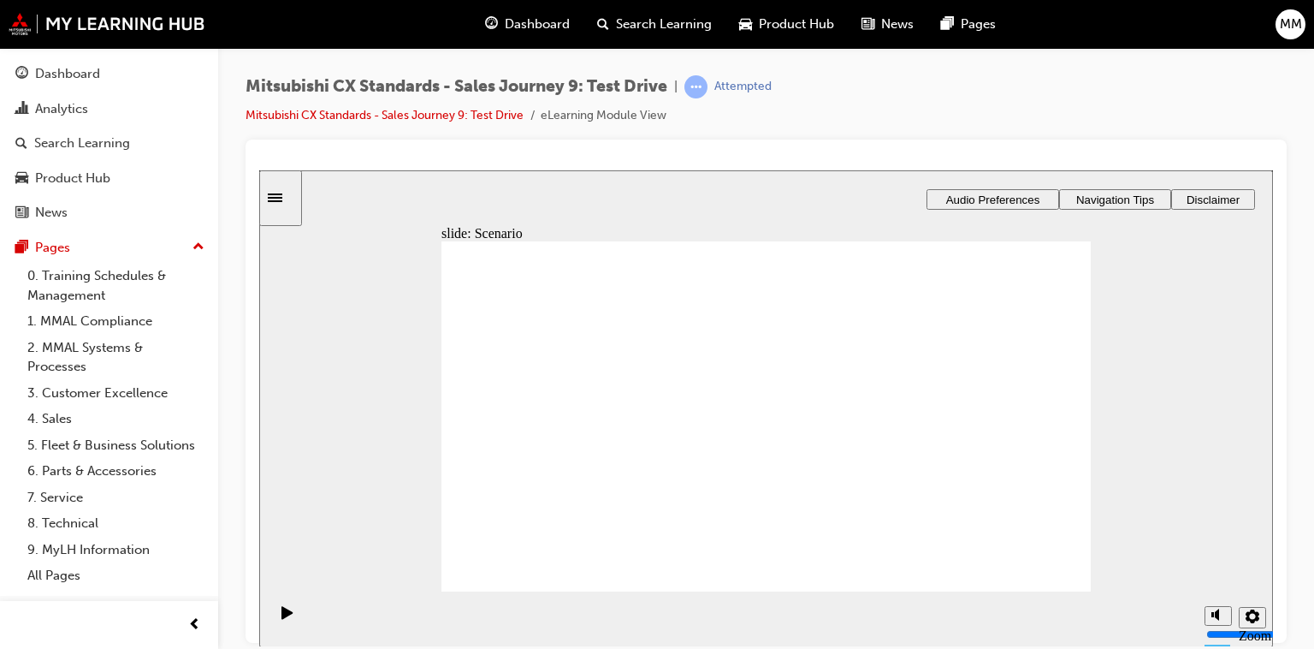
drag, startPoint x: 753, startPoint y: 507, endPoint x: 964, endPoint y: 424, distance: 227.1
drag, startPoint x: 993, startPoint y: 464, endPoint x: 999, endPoint y: 356, distance: 107.9
drag, startPoint x: 987, startPoint y: 454, endPoint x: 966, endPoint y: 456, distance: 21.5
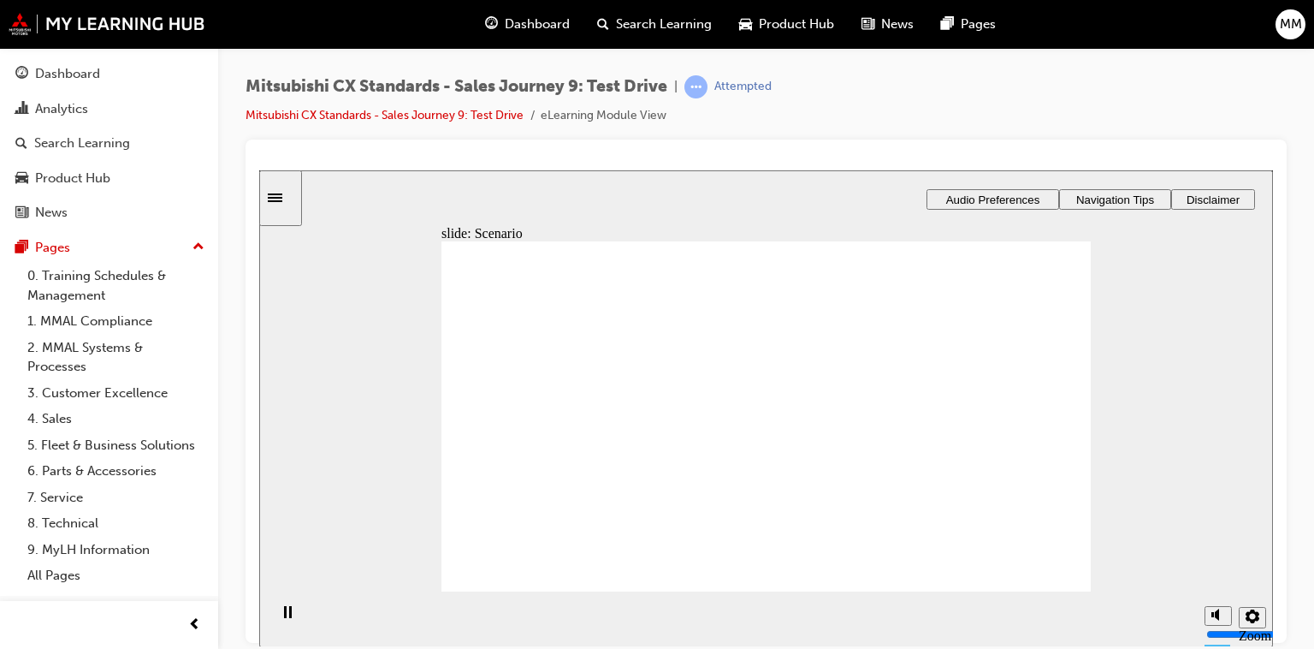
drag, startPoint x: 988, startPoint y: 460, endPoint x: 864, endPoint y: 462, distance: 124.1
drag, startPoint x: 946, startPoint y: 465, endPoint x: 975, endPoint y: 336, distance: 131.6
drag, startPoint x: 983, startPoint y: 422, endPoint x: 981, endPoint y: 332, distance: 89.9
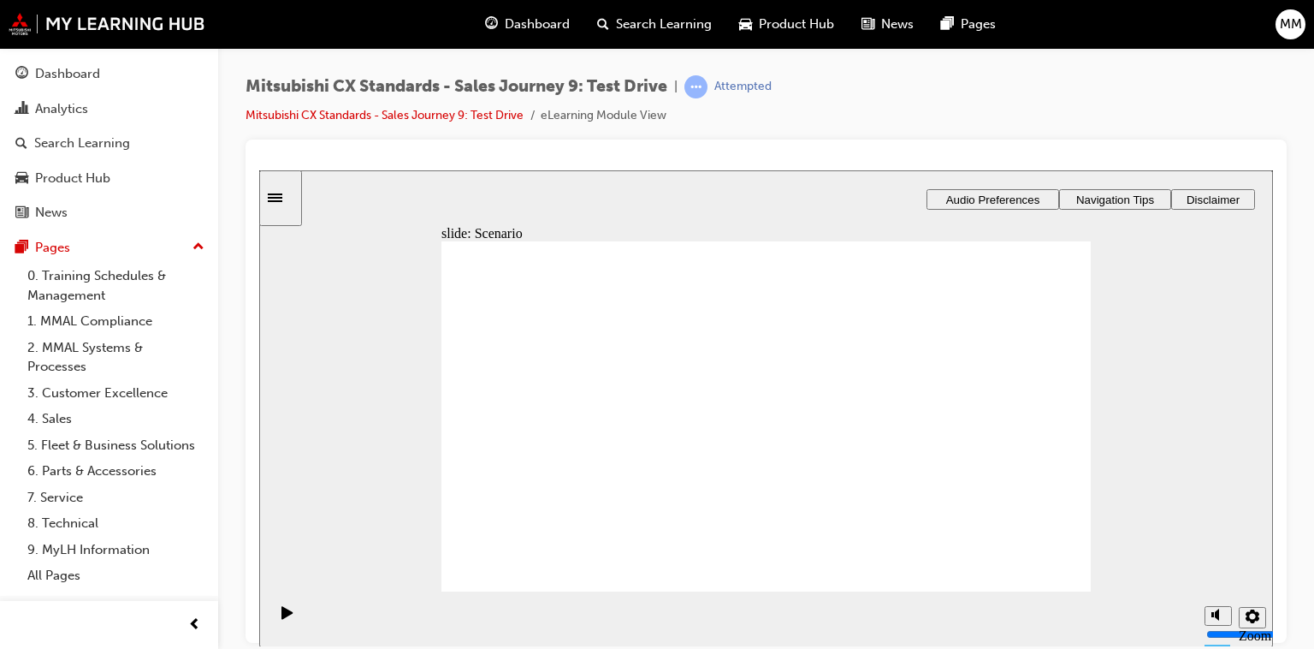
drag, startPoint x: 858, startPoint y: 353, endPoint x: 993, endPoint y: 420, distance: 150.8
drag, startPoint x: 835, startPoint y: 424, endPoint x: 954, endPoint y: 452, distance: 122.0
drag, startPoint x: 959, startPoint y: 462, endPoint x: 719, endPoint y: 377, distance: 254.9
drag, startPoint x: 970, startPoint y: 377, endPoint x: 977, endPoint y: 458, distance: 80.7
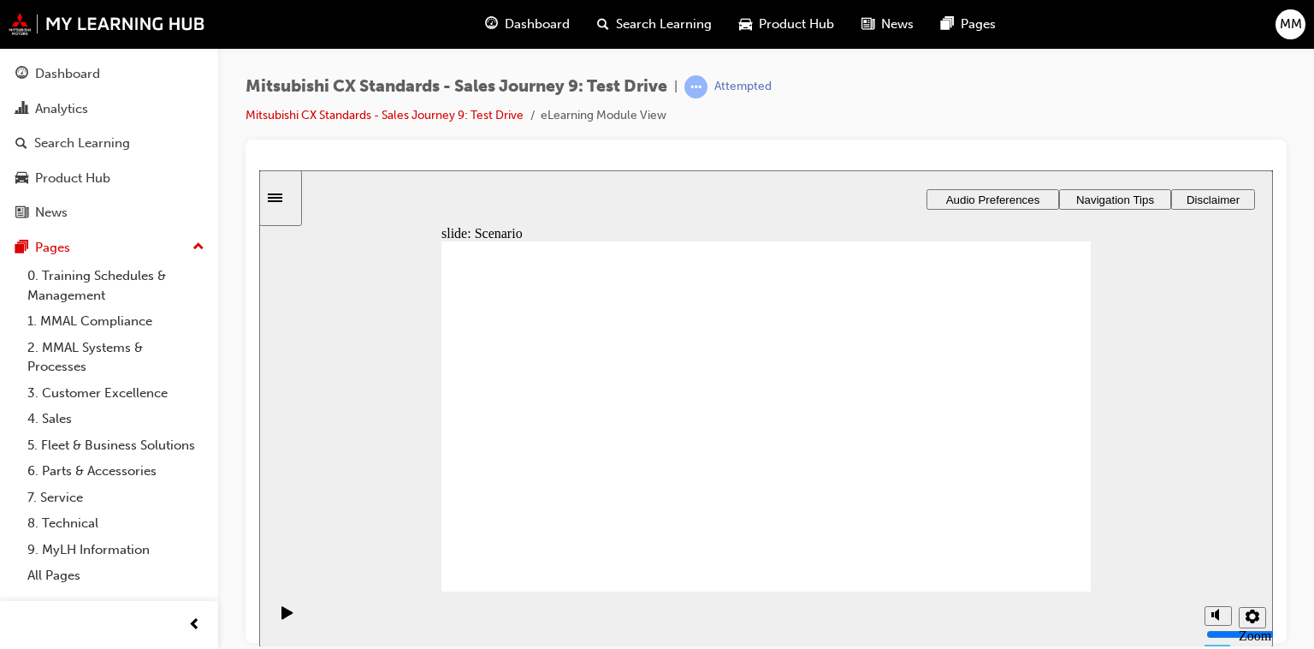
drag, startPoint x: 873, startPoint y: 403, endPoint x: 1043, endPoint y: 382, distance: 171.5
drag, startPoint x: 955, startPoint y: 421, endPoint x: 746, endPoint y: 507, distance: 225.6
drag, startPoint x: 947, startPoint y: 507, endPoint x: 947, endPoint y: 414, distance: 92.4
drag, startPoint x: 803, startPoint y: 329, endPoint x: 1011, endPoint y: 512, distance: 277.1
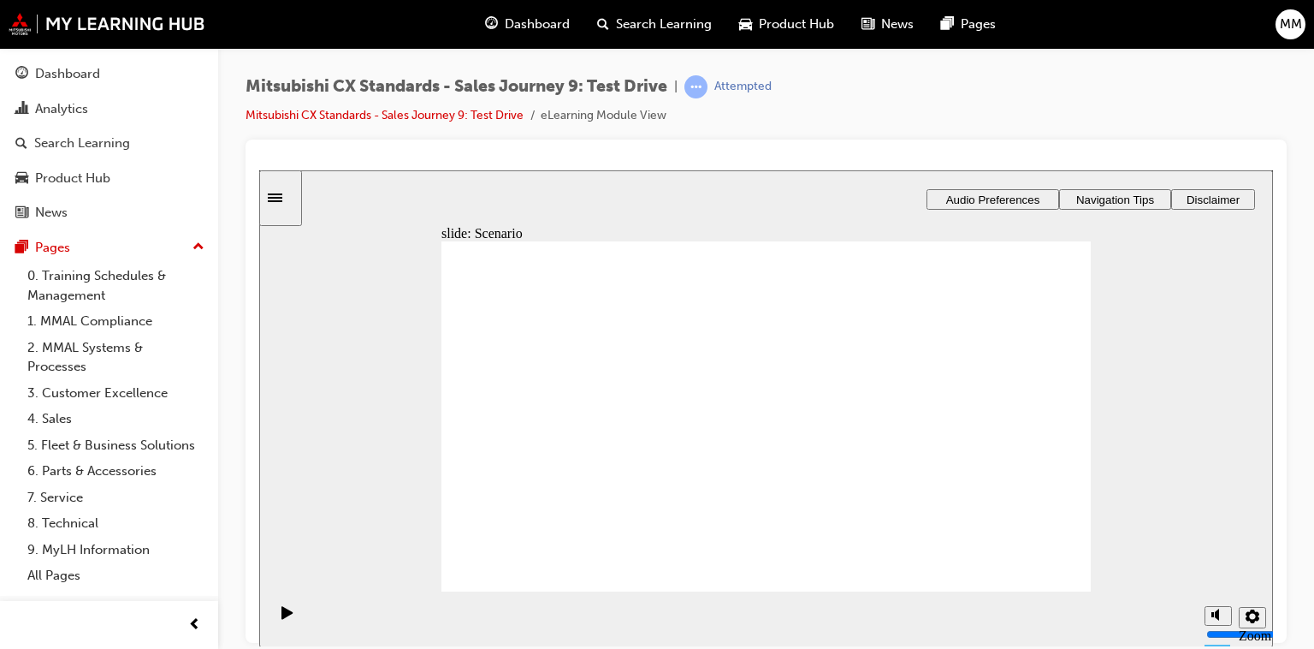
drag, startPoint x: 1061, startPoint y: 554, endPoint x: 1038, endPoint y: 560, distance: 23.7
click at [44, 68] on div "Dashboard" at bounding box center [67, 74] width 65 height 20
